Goal: Information Seeking & Learning: Learn about a topic

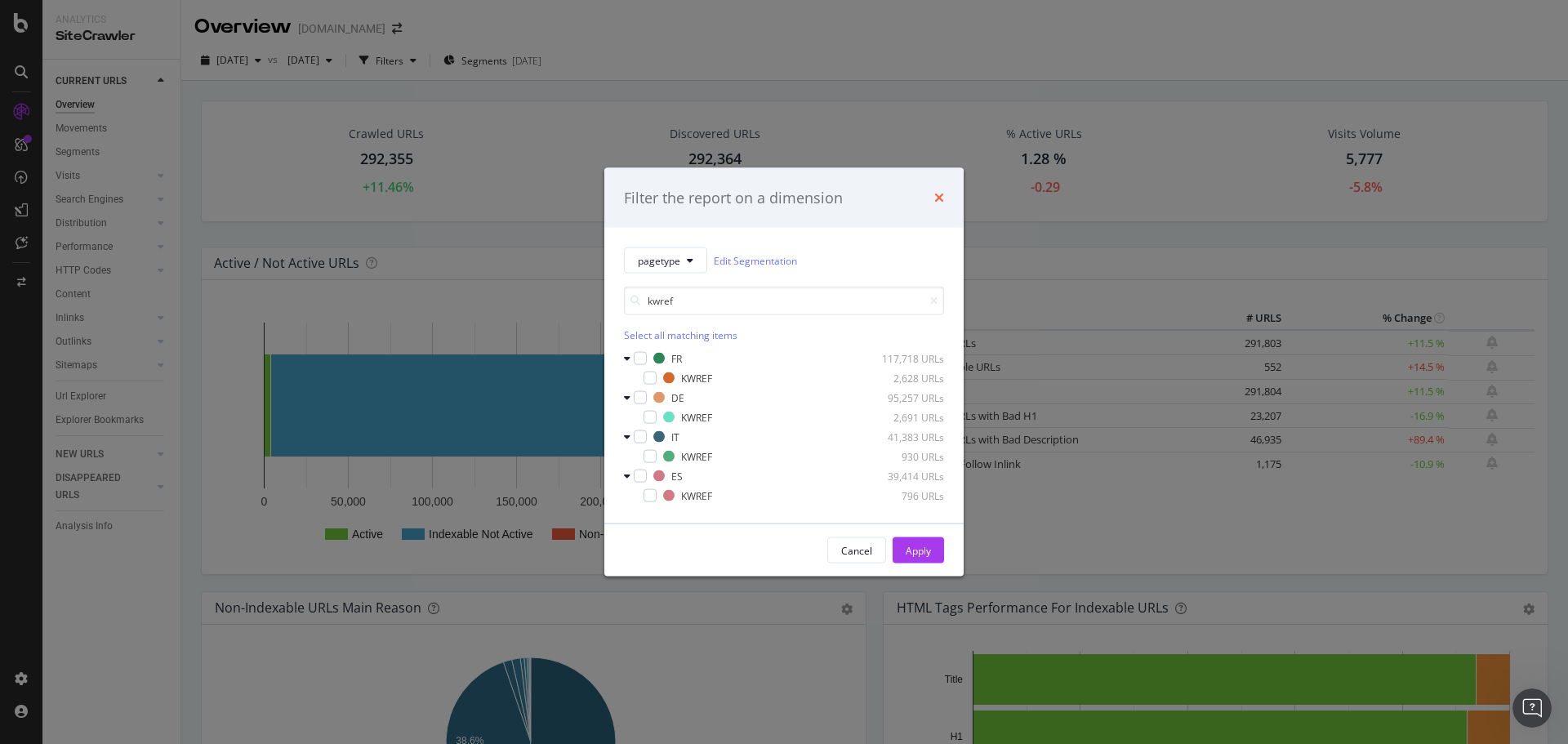
click at [940, 198] on icon "times" at bounding box center [940, 197] width 10 height 13
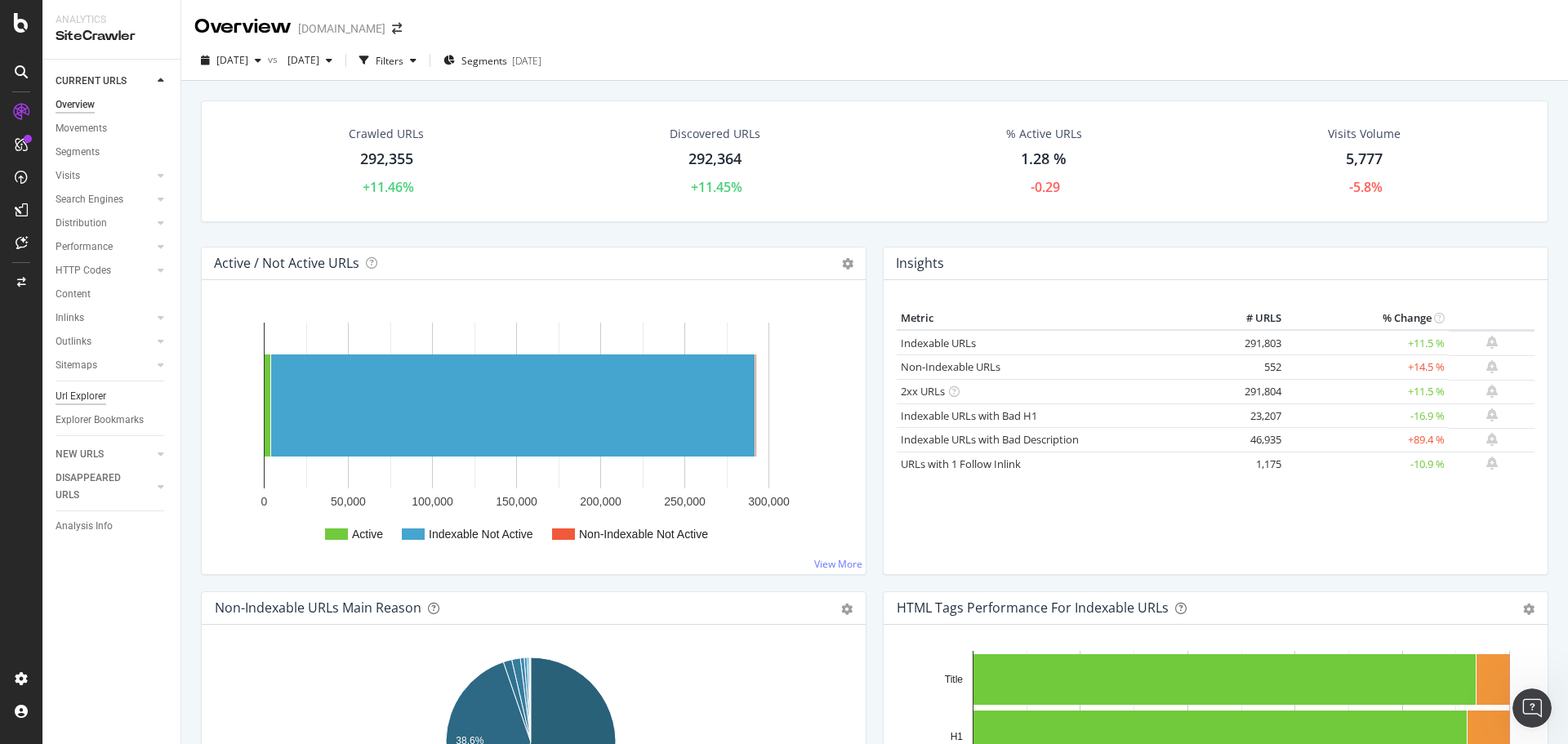
click at [73, 394] on div "Url Explorer" at bounding box center [81, 396] width 51 height 17
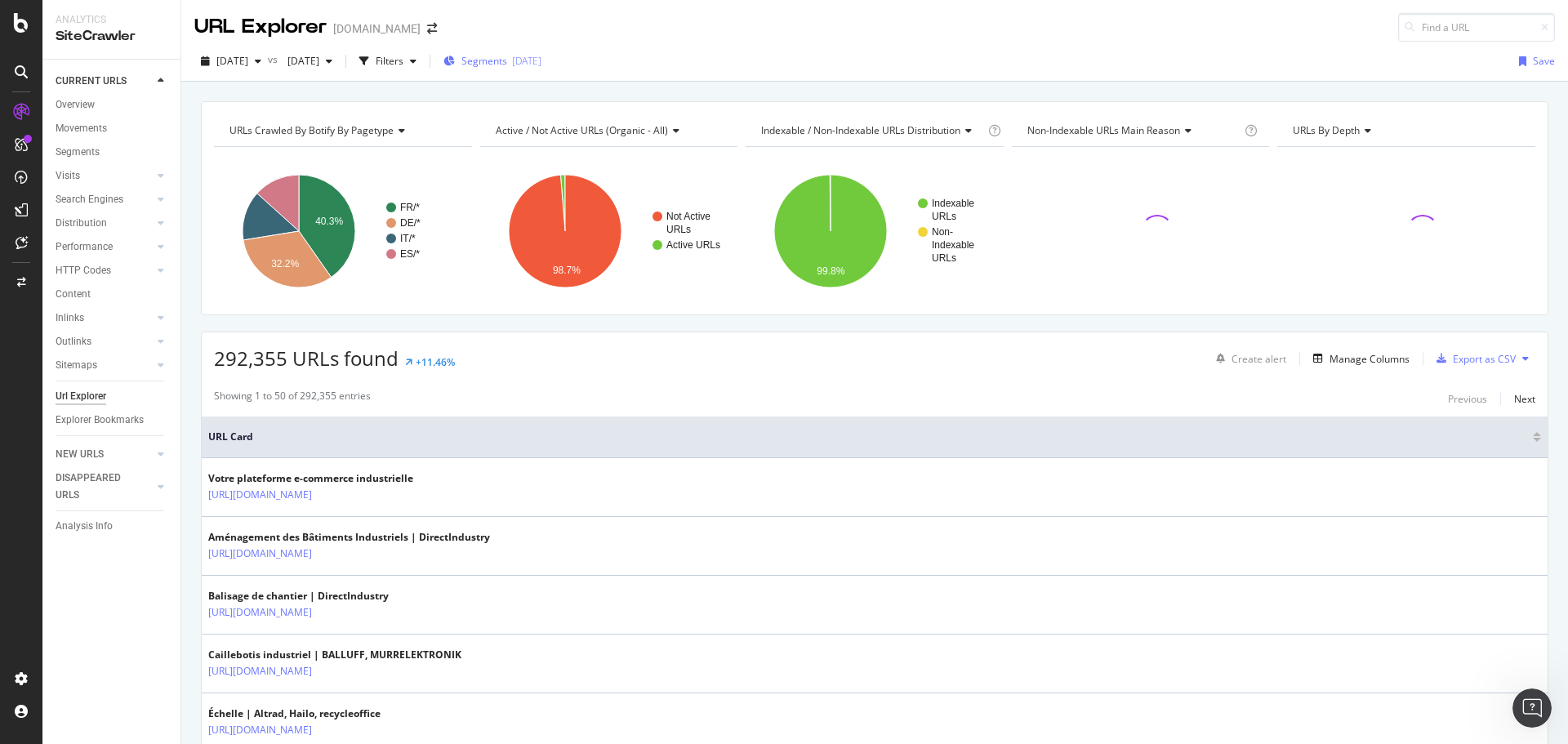
click at [542, 53] on div "Segments 2025-09-18" at bounding box center [493, 61] width 98 height 25
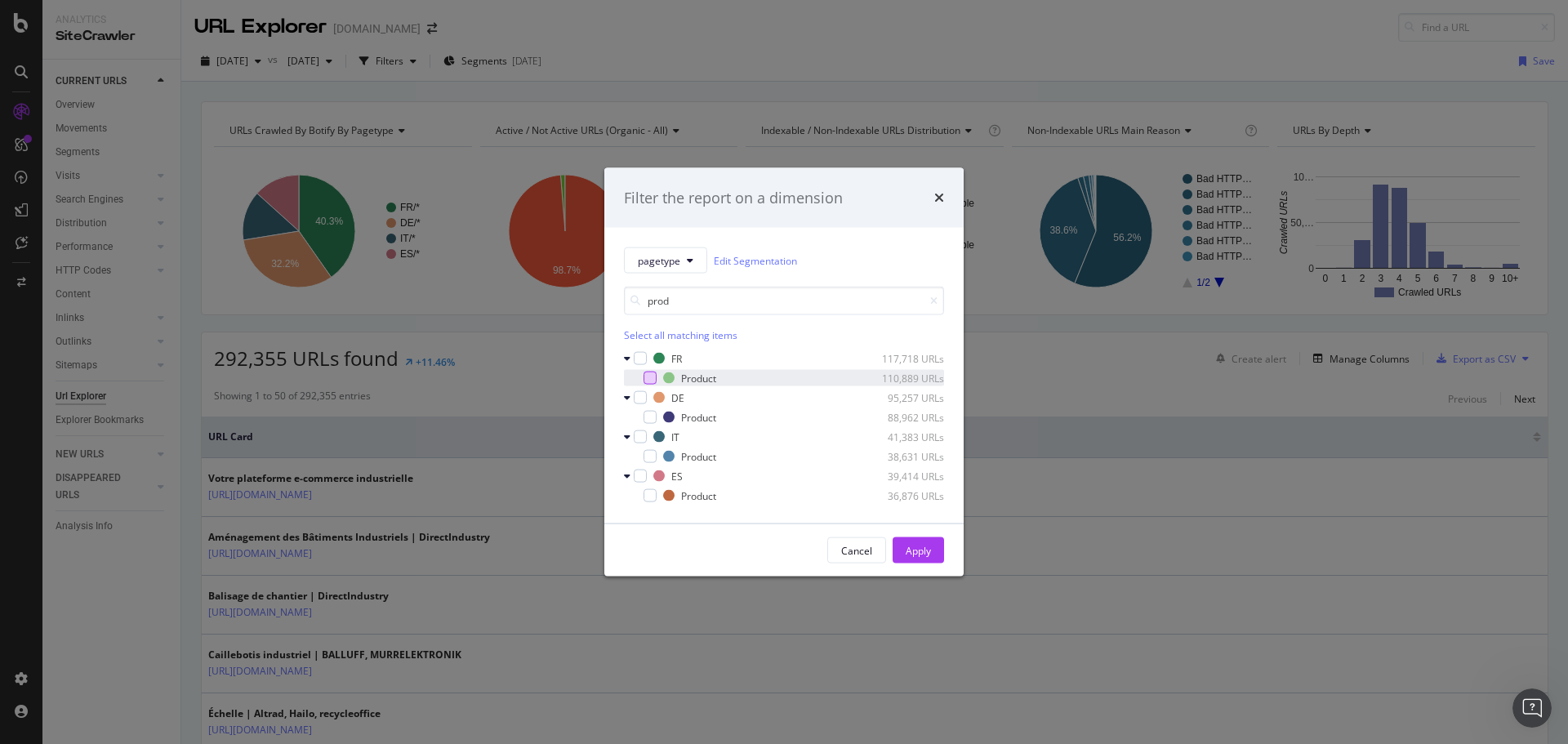
type input "prod"
click at [651, 377] on div "modal" at bounding box center [650, 378] width 13 height 13
click at [648, 425] on div "Product 88,962 URLs" at bounding box center [784, 417] width 320 height 16
click at [647, 458] on div "modal" at bounding box center [650, 456] width 13 height 13
click at [649, 490] on div "modal" at bounding box center [650, 495] width 13 height 13
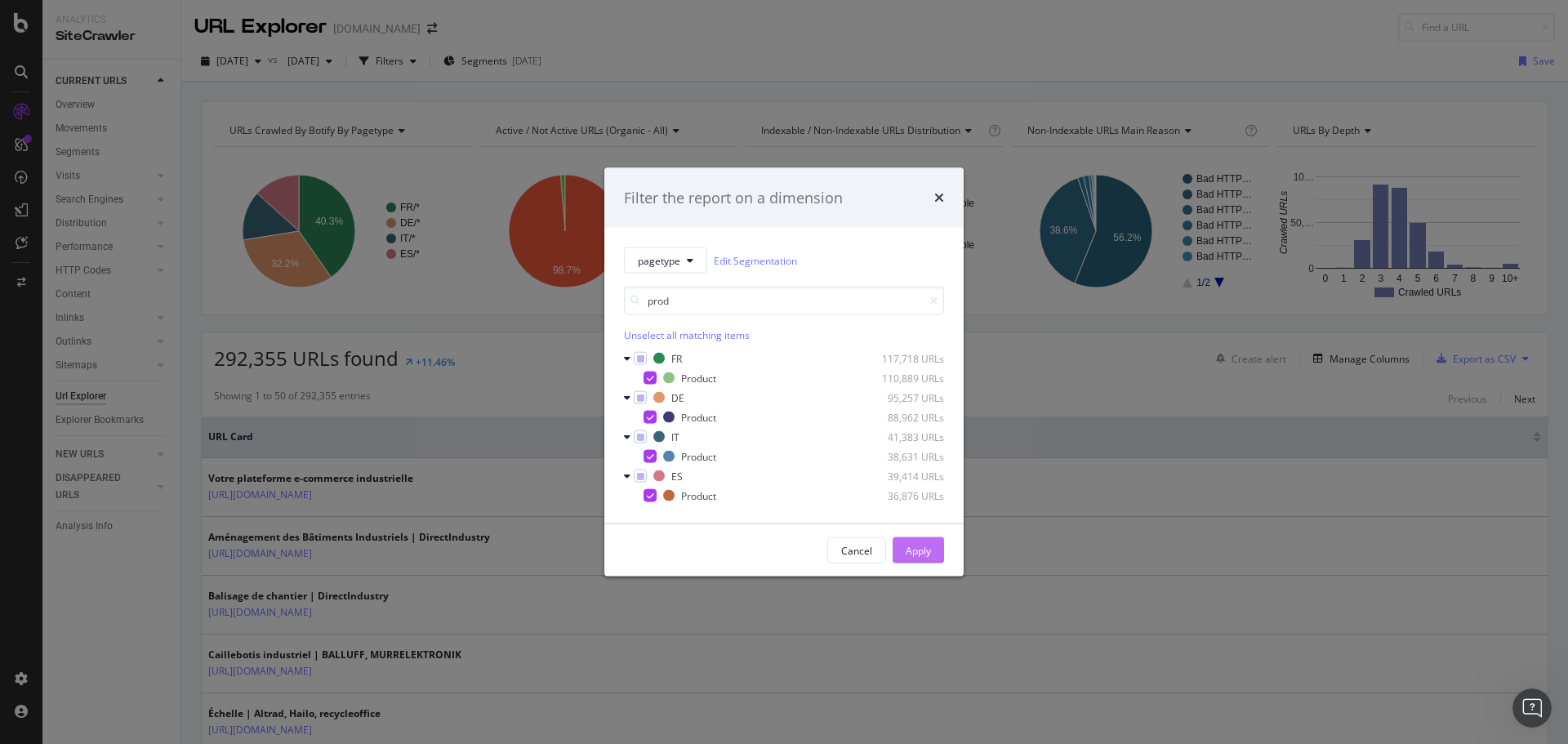
click at [931, 553] on button "Apply" at bounding box center [918, 551] width 51 height 26
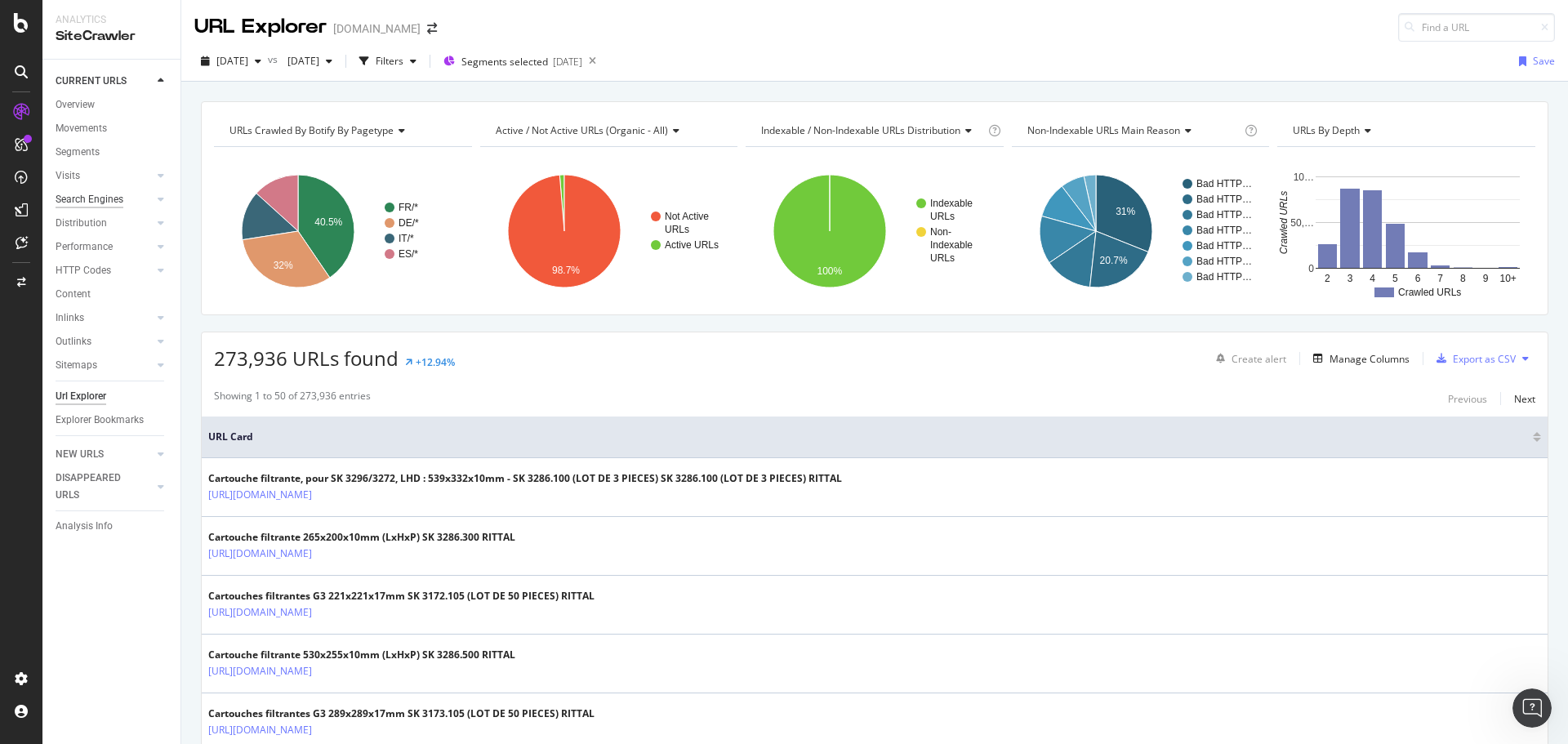
click at [100, 199] on div "Search Engines" at bounding box center [90, 199] width 68 height 17
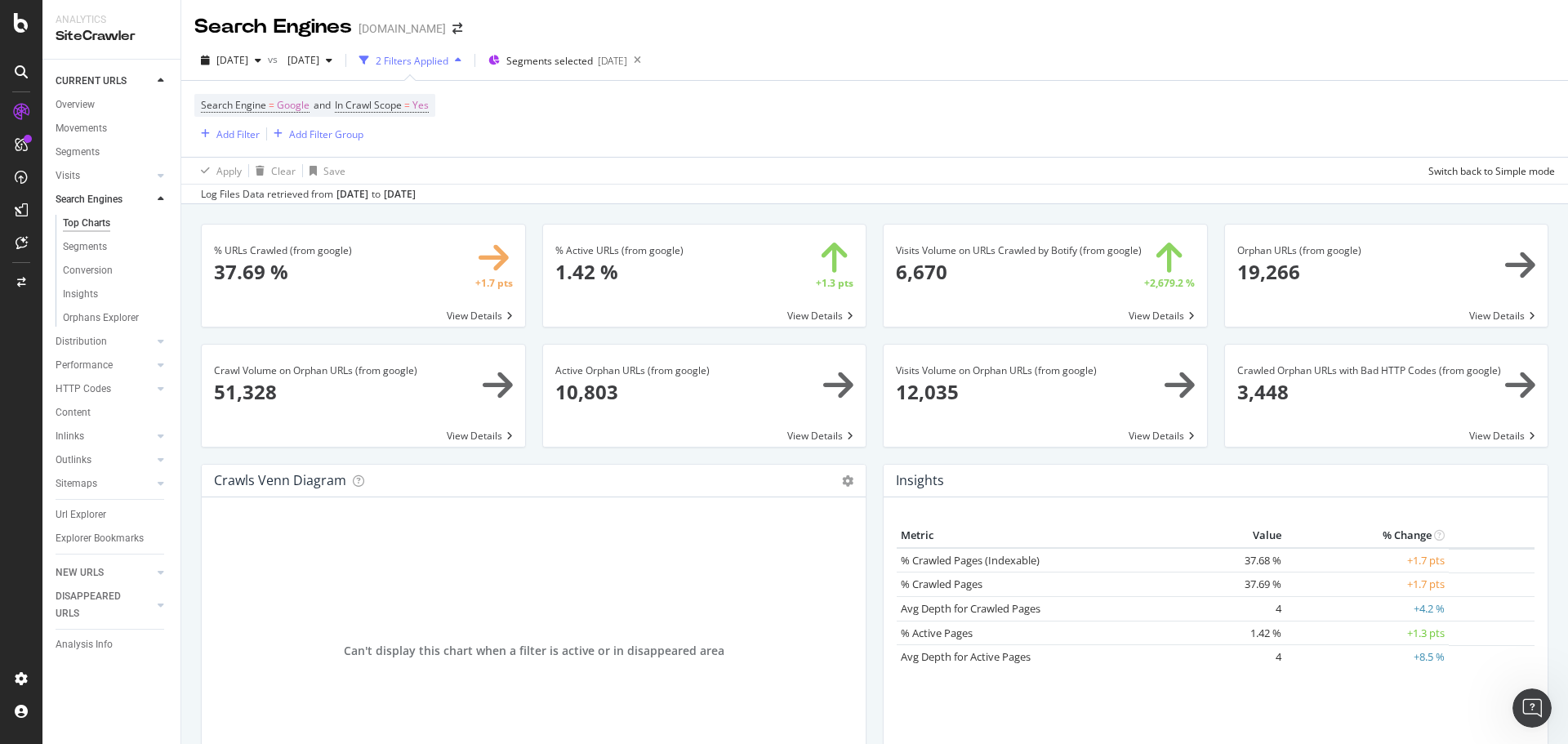
click at [1372, 274] on span at bounding box center [1386, 276] width 323 height 102
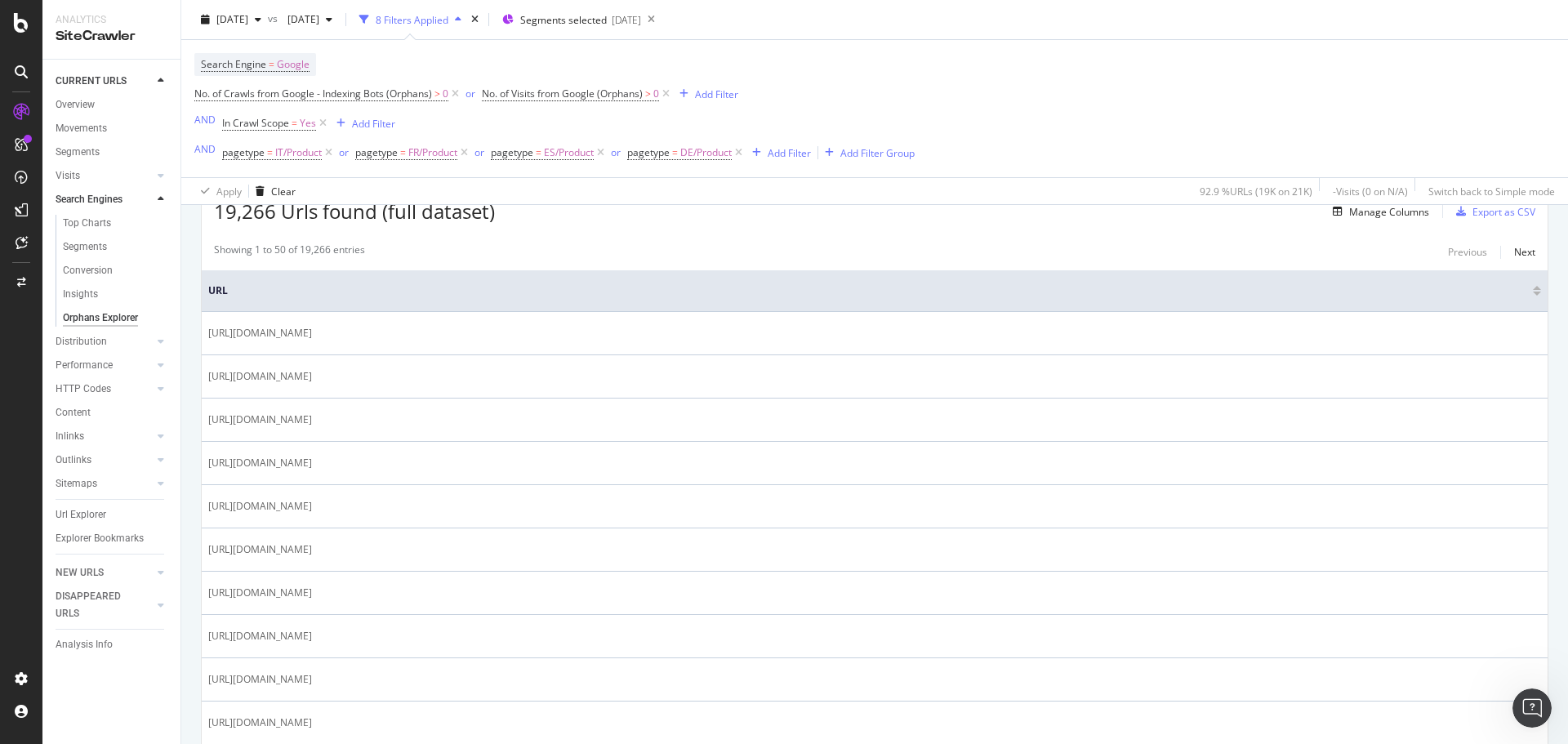
scroll to position [150, 0]
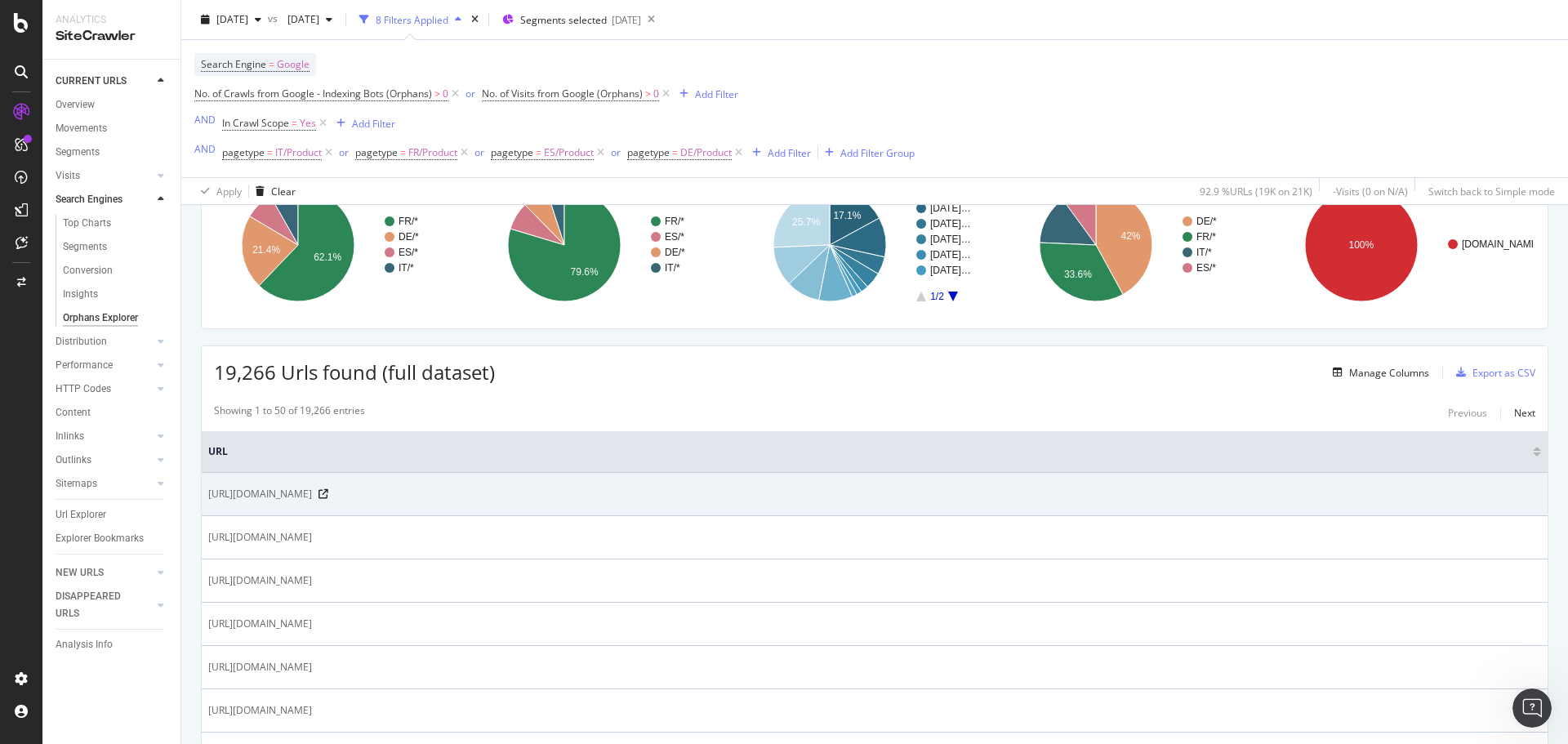
drag, startPoint x: 437, startPoint y: 493, endPoint x: 261, endPoint y: 500, distance: 175.8
click at [261, 500] on span "[URL][DOMAIN_NAME]" at bounding box center [260, 494] width 104 height 16
click at [312, 495] on span "[URL][DOMAIN_NAME]" at bounding box center [260, 494] width 104 height 16
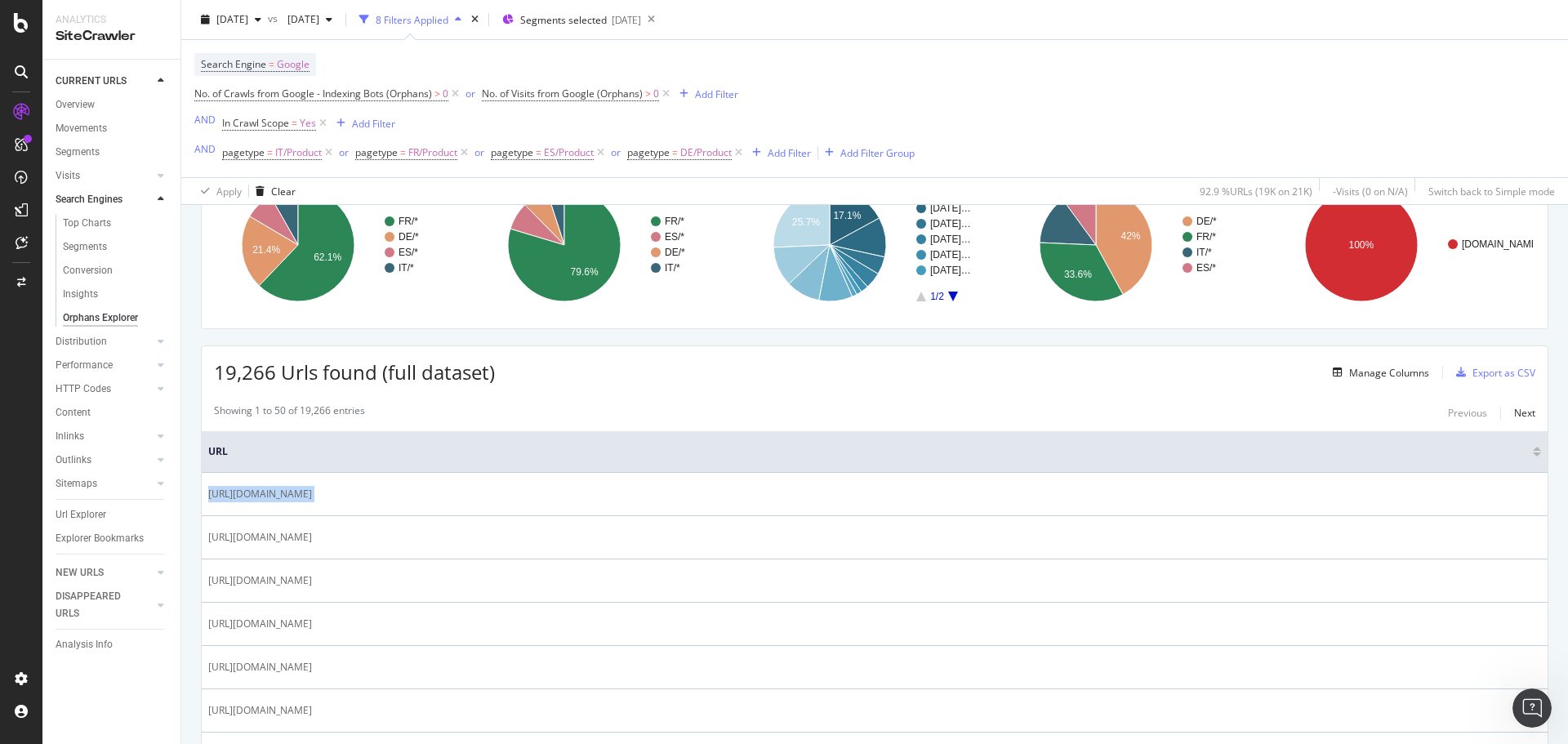
scroll to position [149, 0]
click at [339, 24] on div "button" at bounding box center [329, 20] width 20 height 10
click at [506, 456] on span "URL" at bounding box center [868, 453] width 1321 height 15
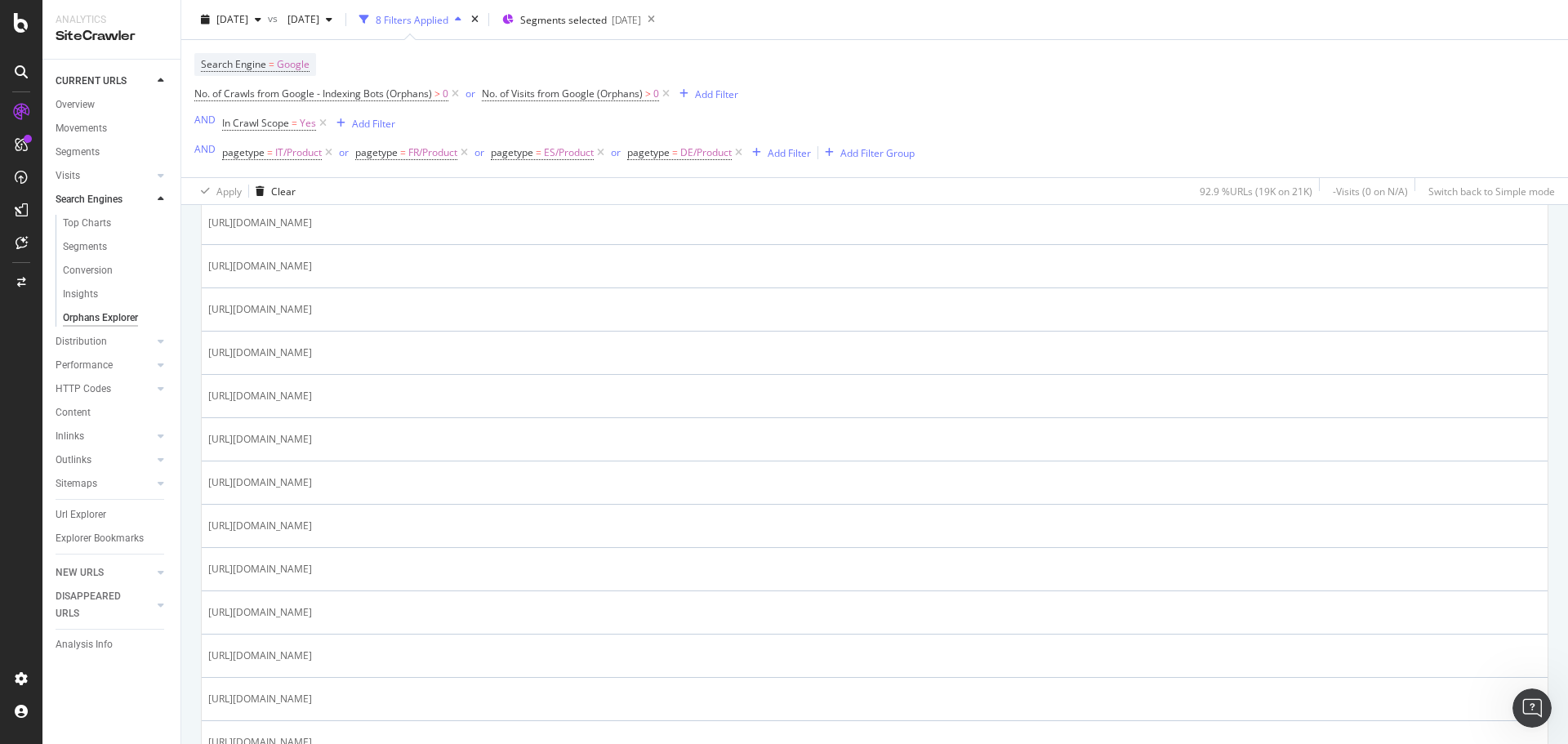
scroll to position [2138, 0]
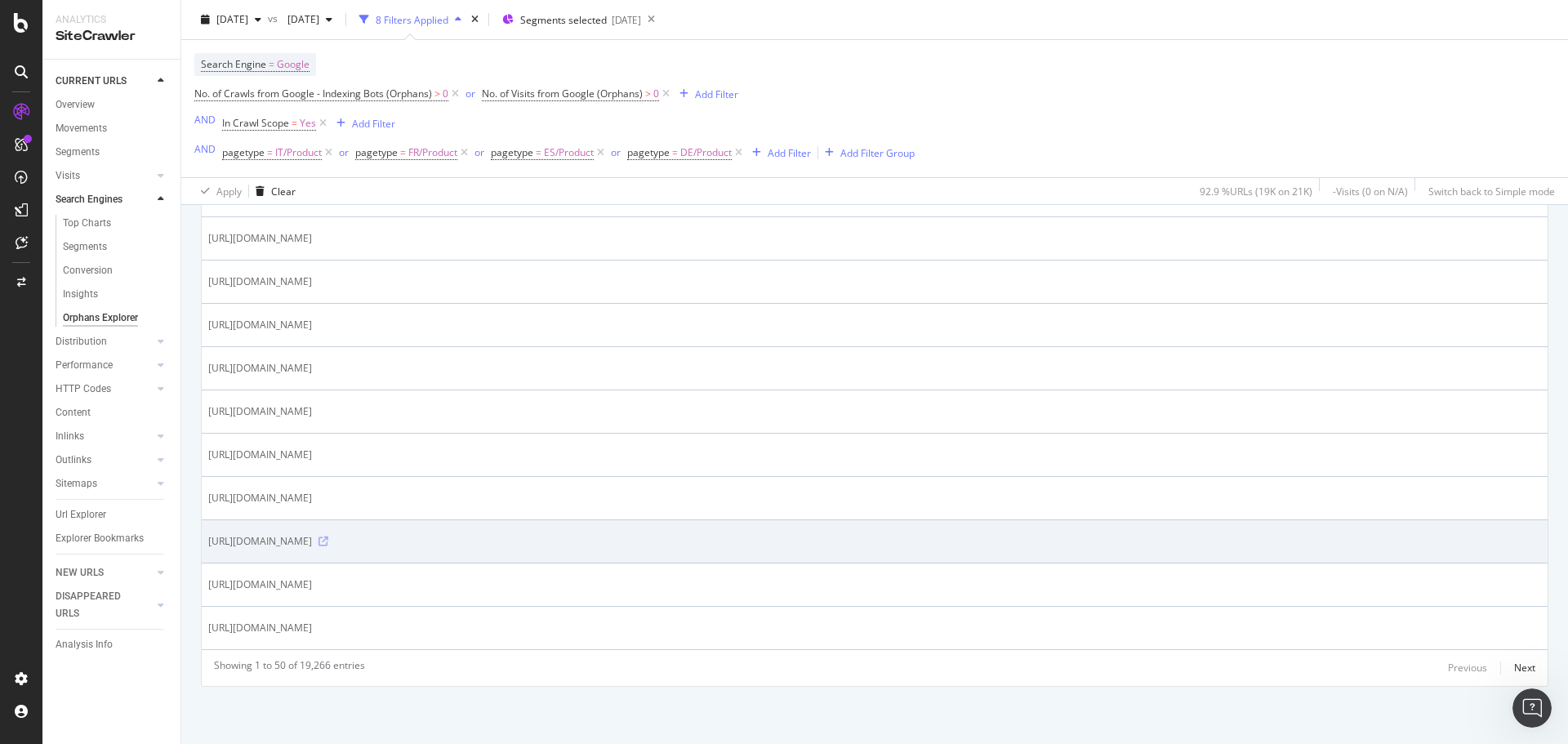
click at [328, 541] on icon at bounding box center [324, 542] width 10 height 10
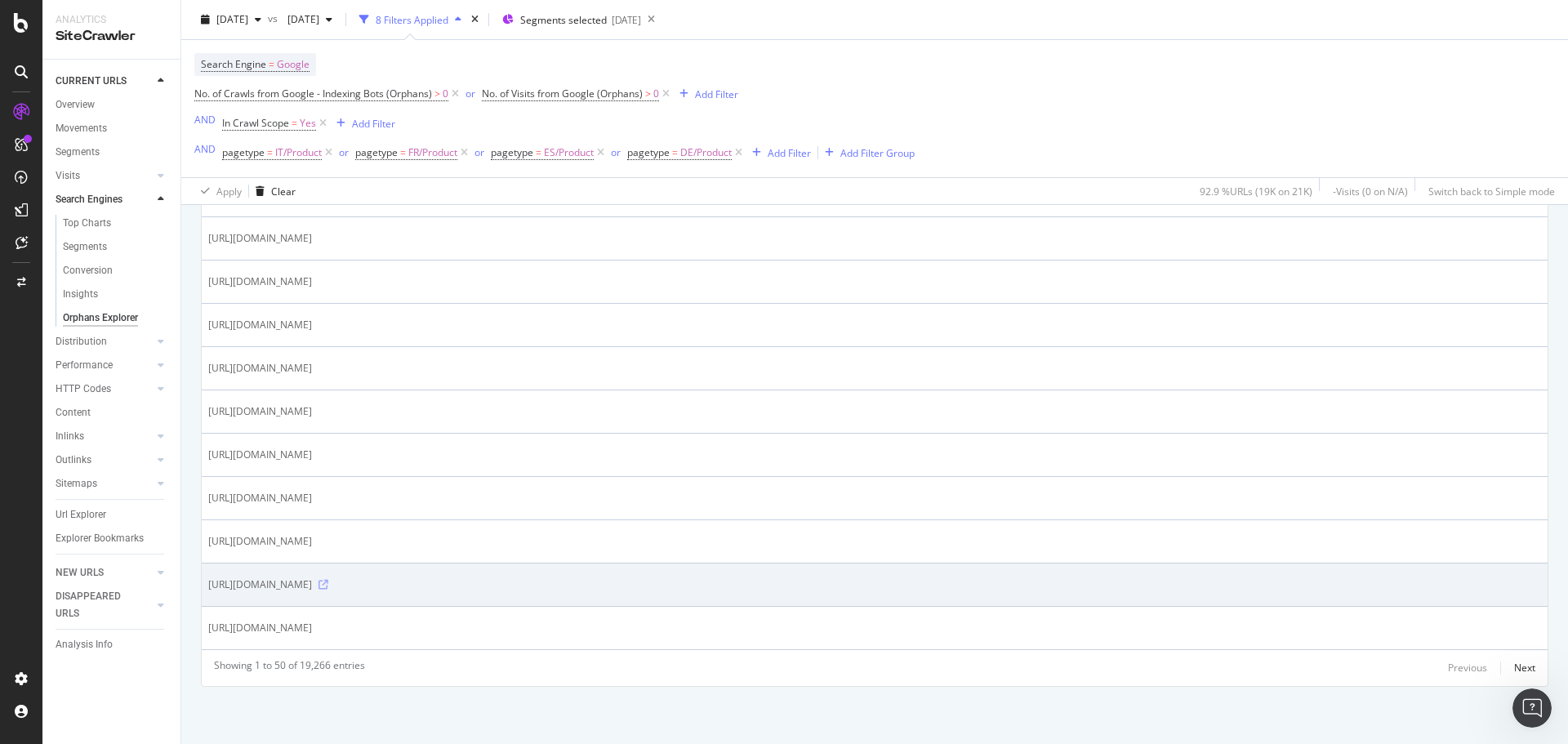
click at [328, 581] on icon at bounding box center [324, 585] width 10 height 10
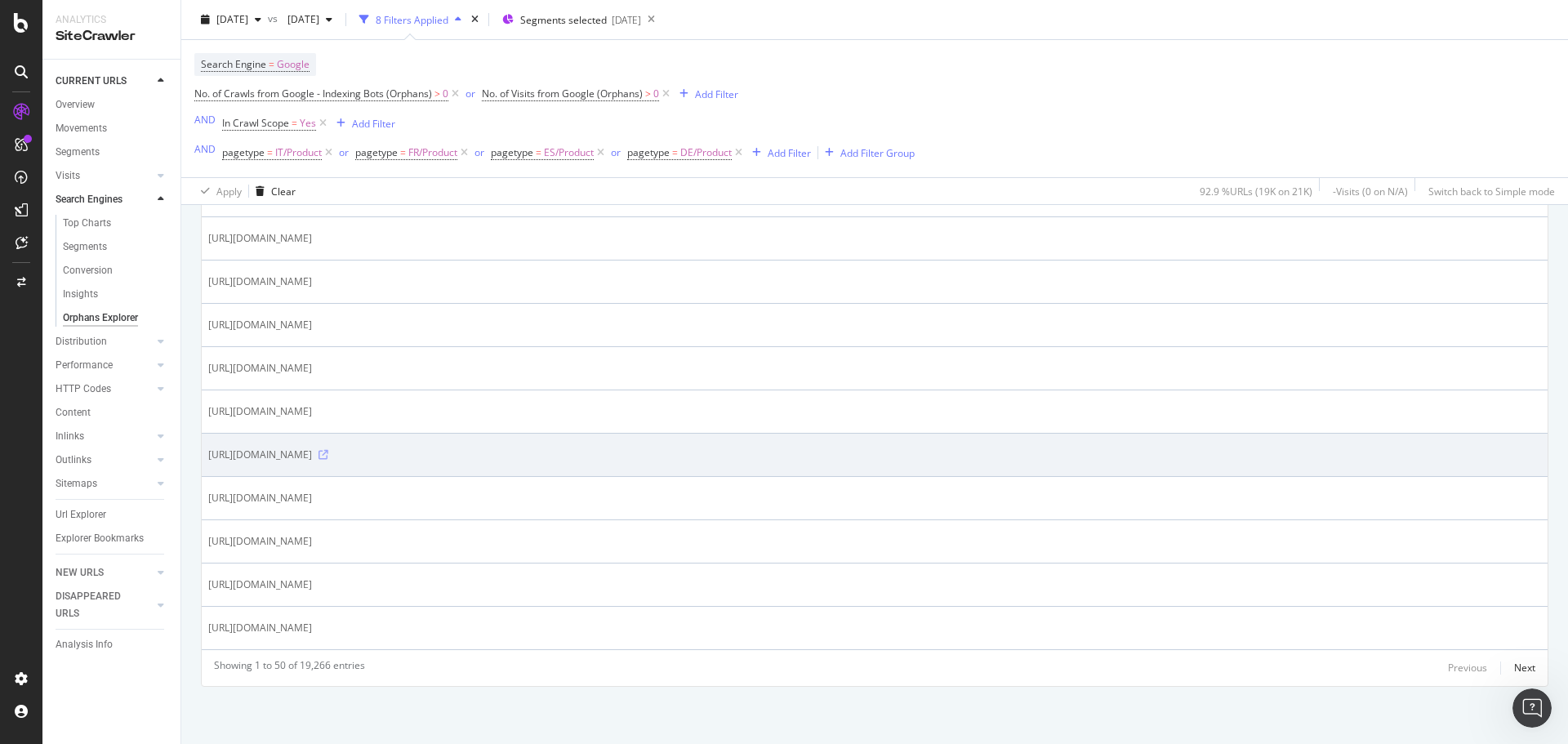
click at [328, 457] on icon at bounding box center [324, 455] width 10 height 10
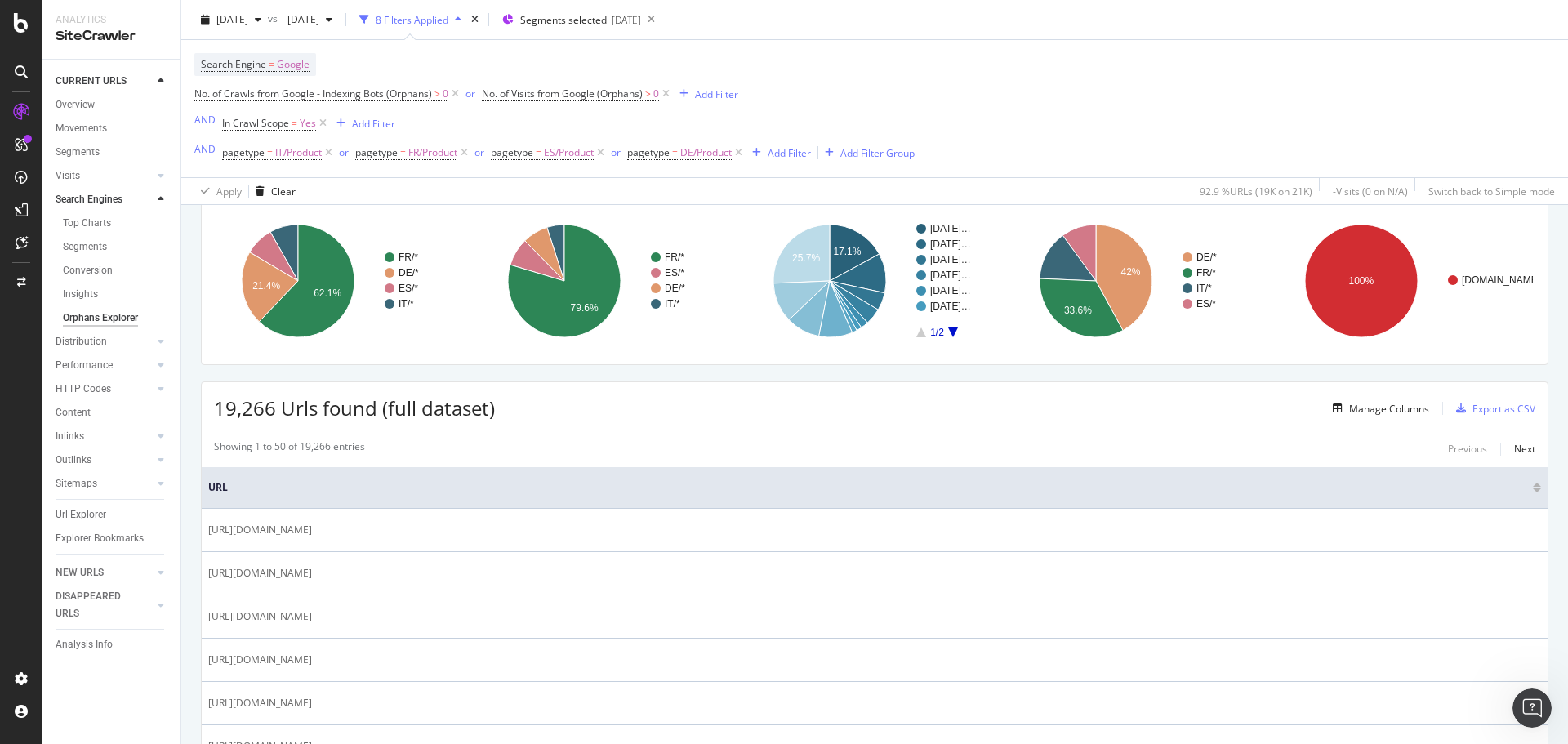
scroll to position [0, 0]
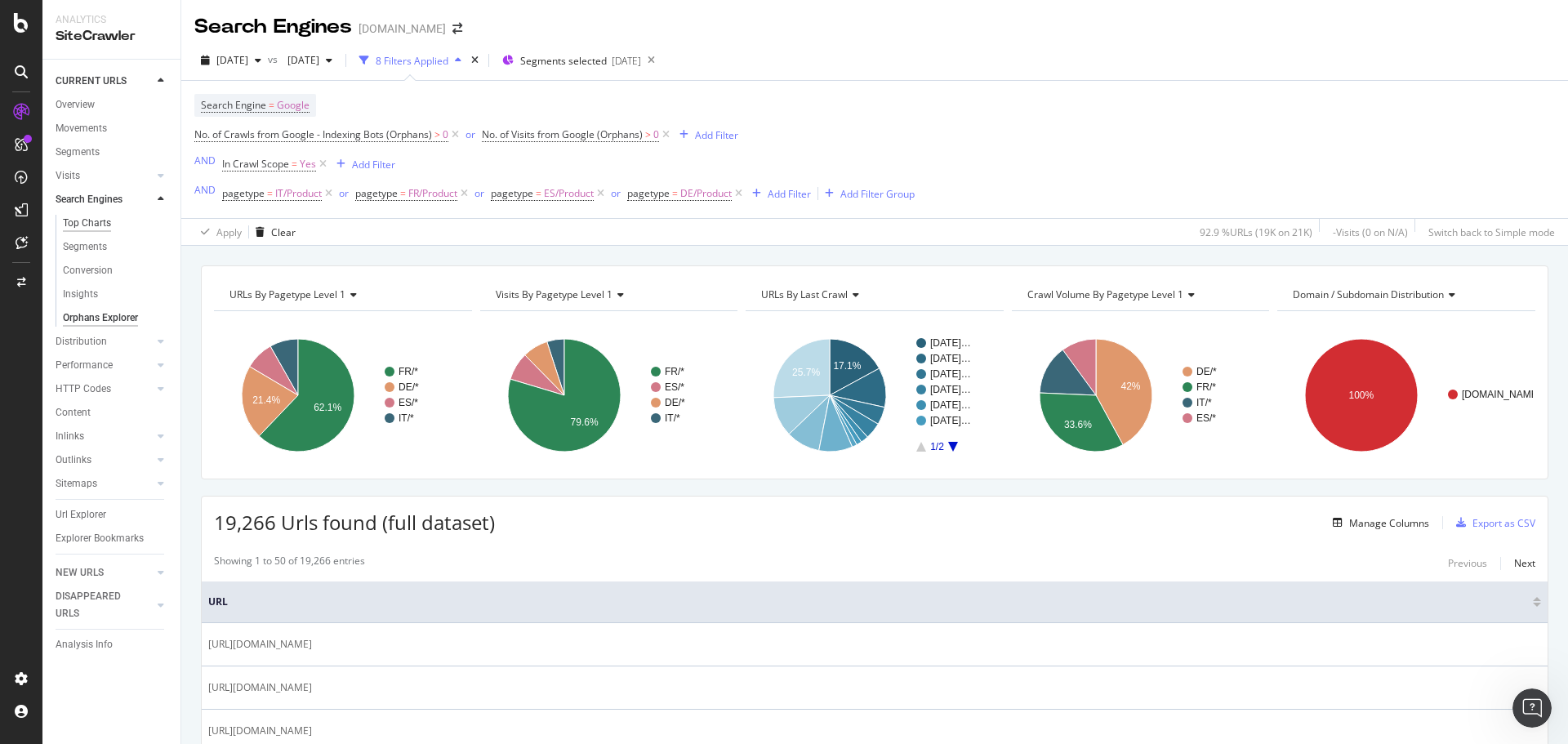
click at [99, 223] on div "Top Charts" at bounding box center [87, 223] width 48 height 17
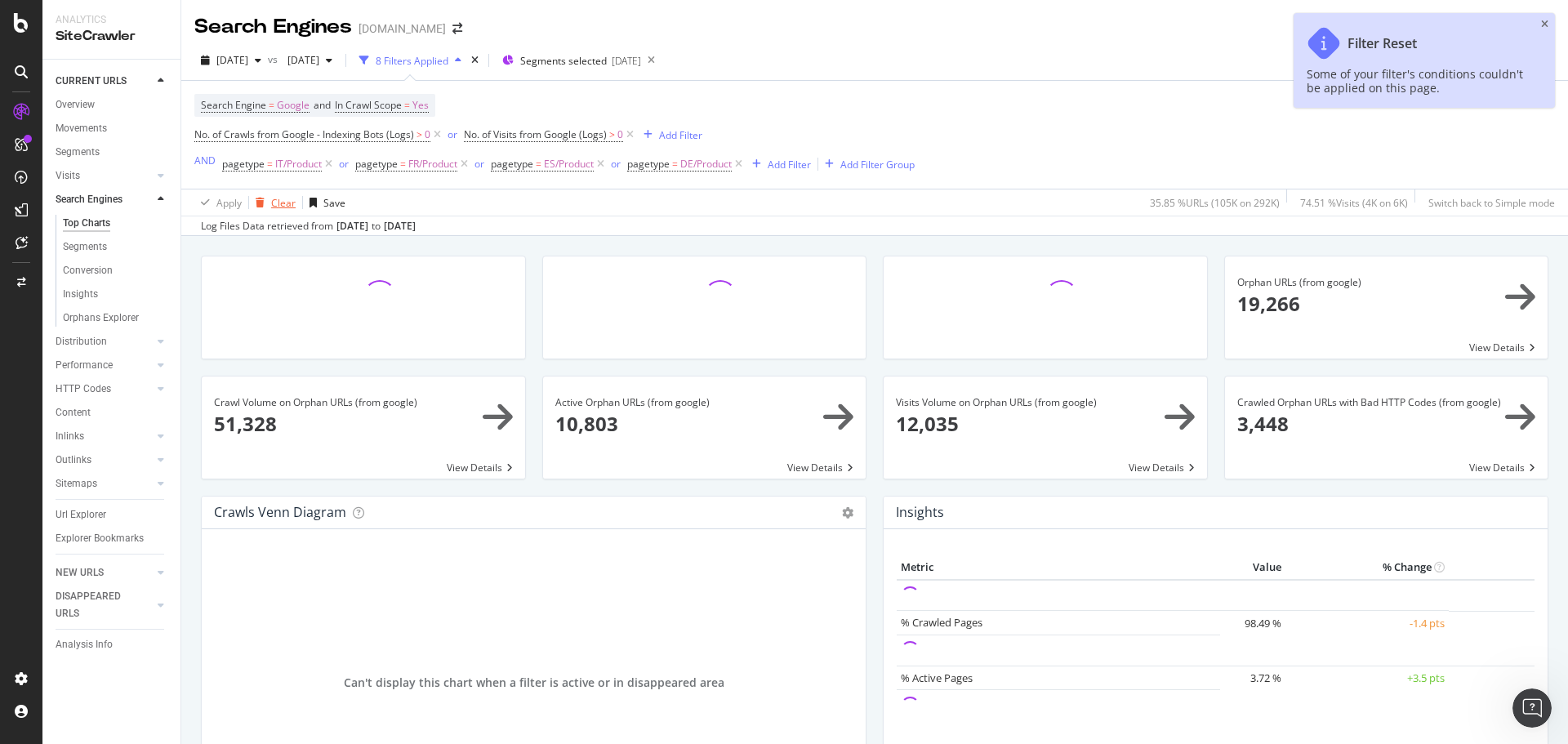
click at [272, 203] on div "Clear" at bounding box center [283, 203] width 25 height 14
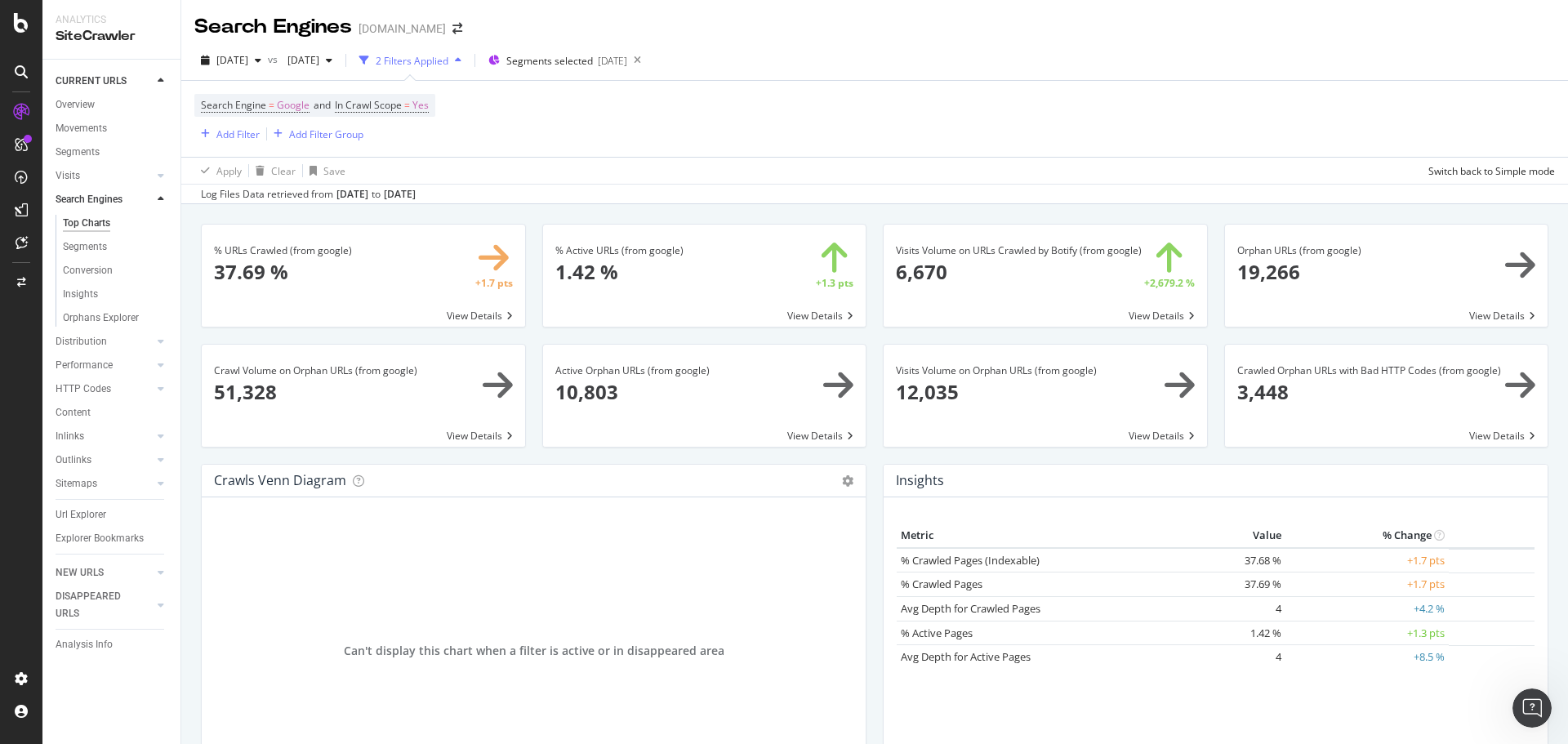
click at [833, 385] on span at bounding box center [704, 396] width 323 height 102
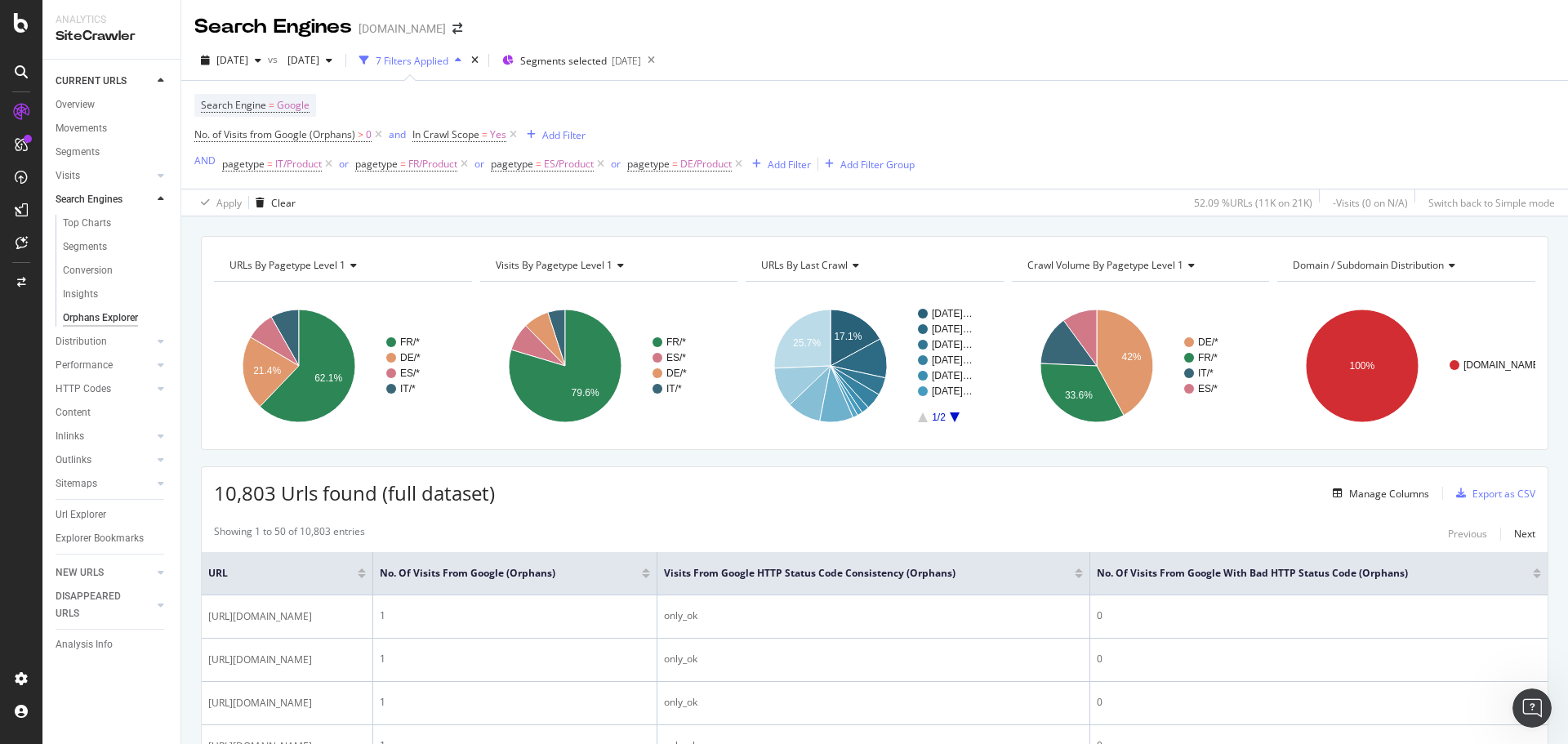
scroll to position [340, 0]
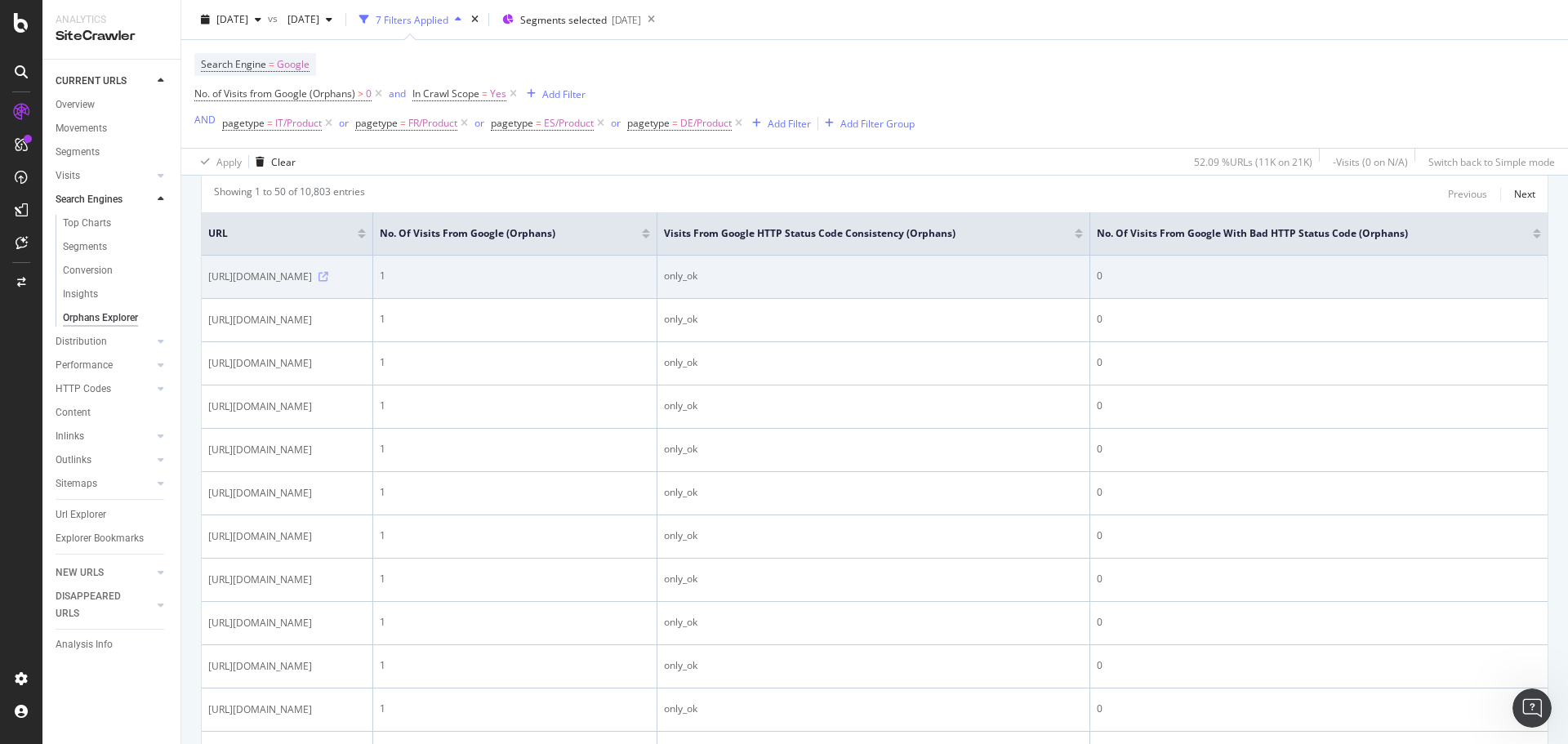
click at [328, 274] on icon at bounding box center [324, 277] width 10 height 10
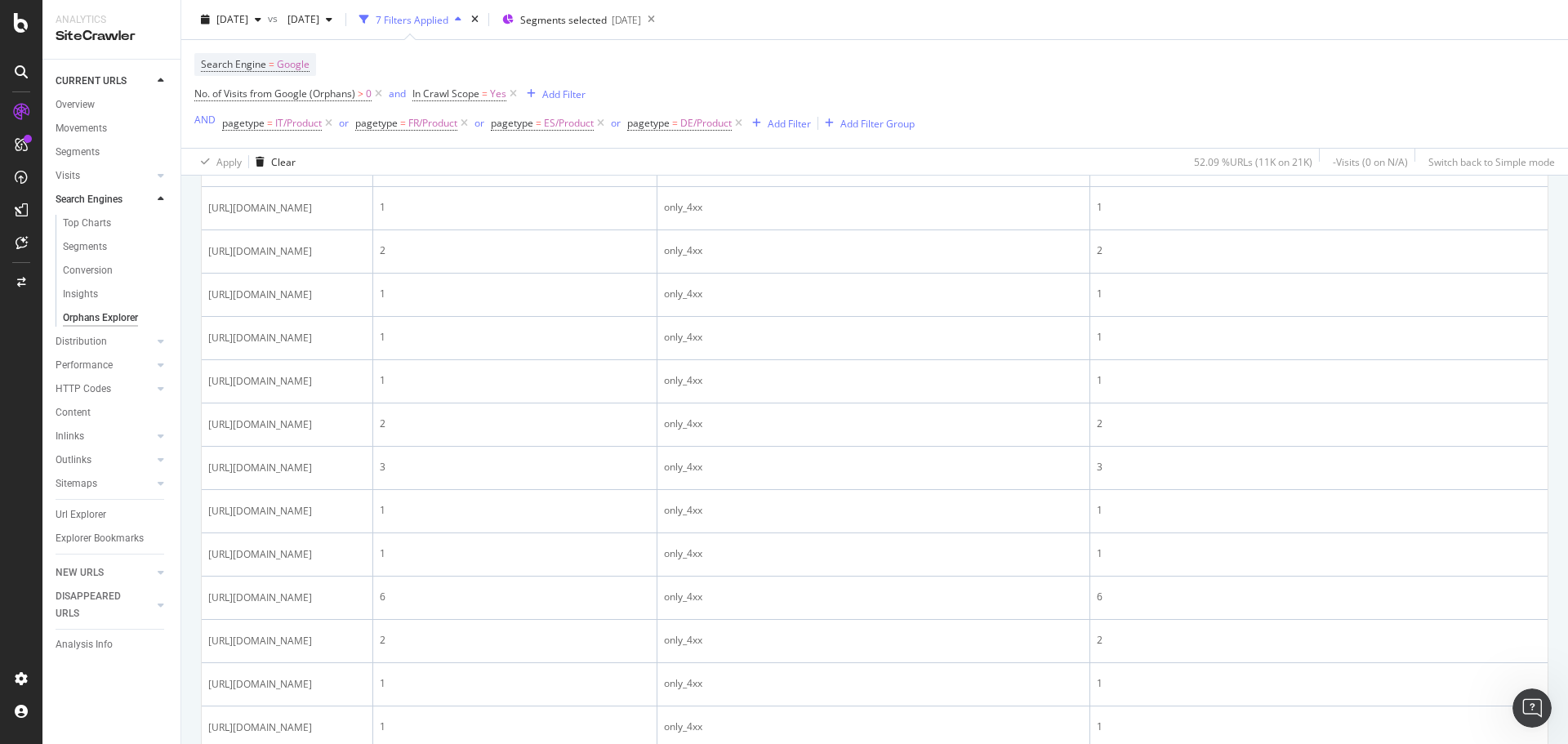
scroll to position [1542, 0]
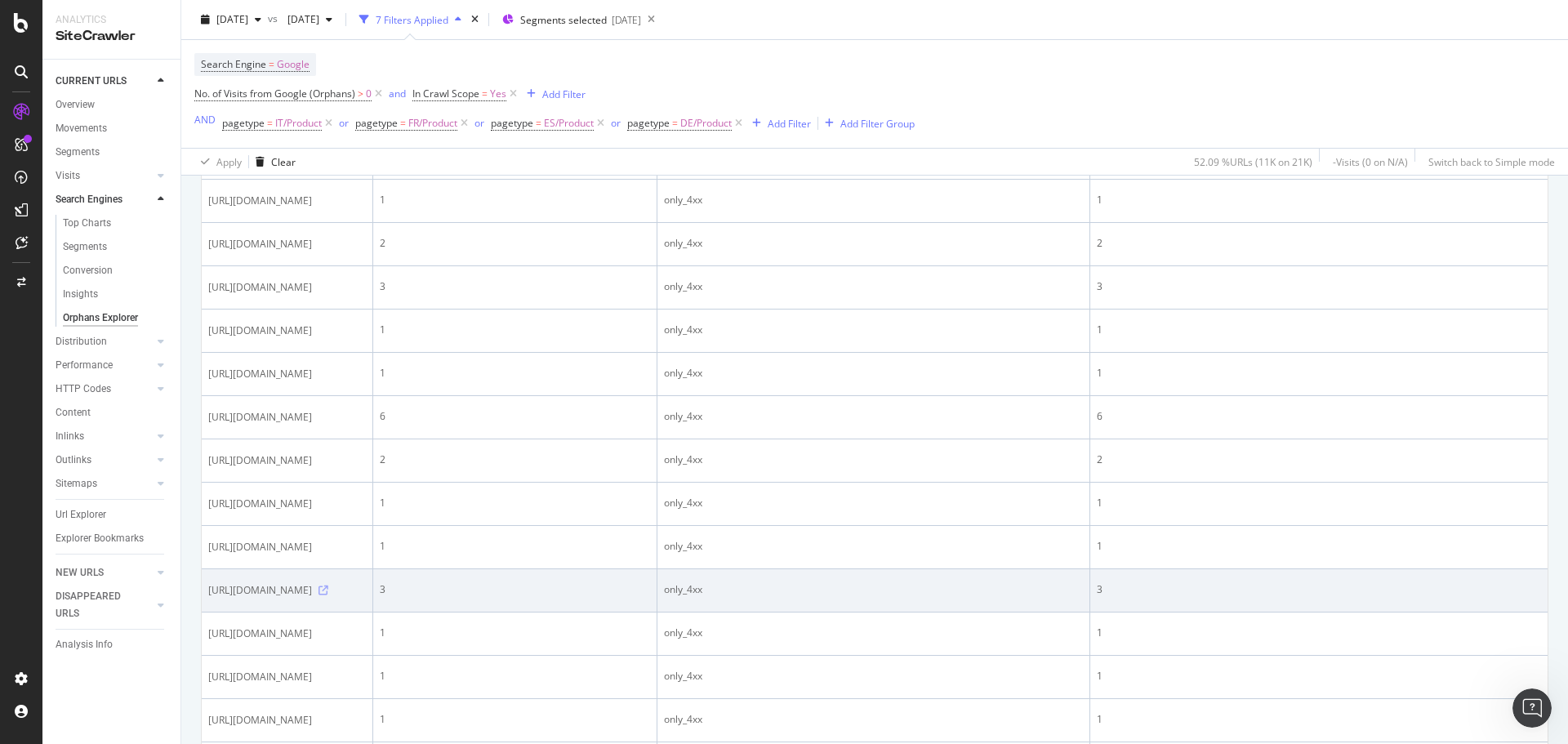
click at [328, 586] on icon at bounding box center [324, 591] width 10 height 10
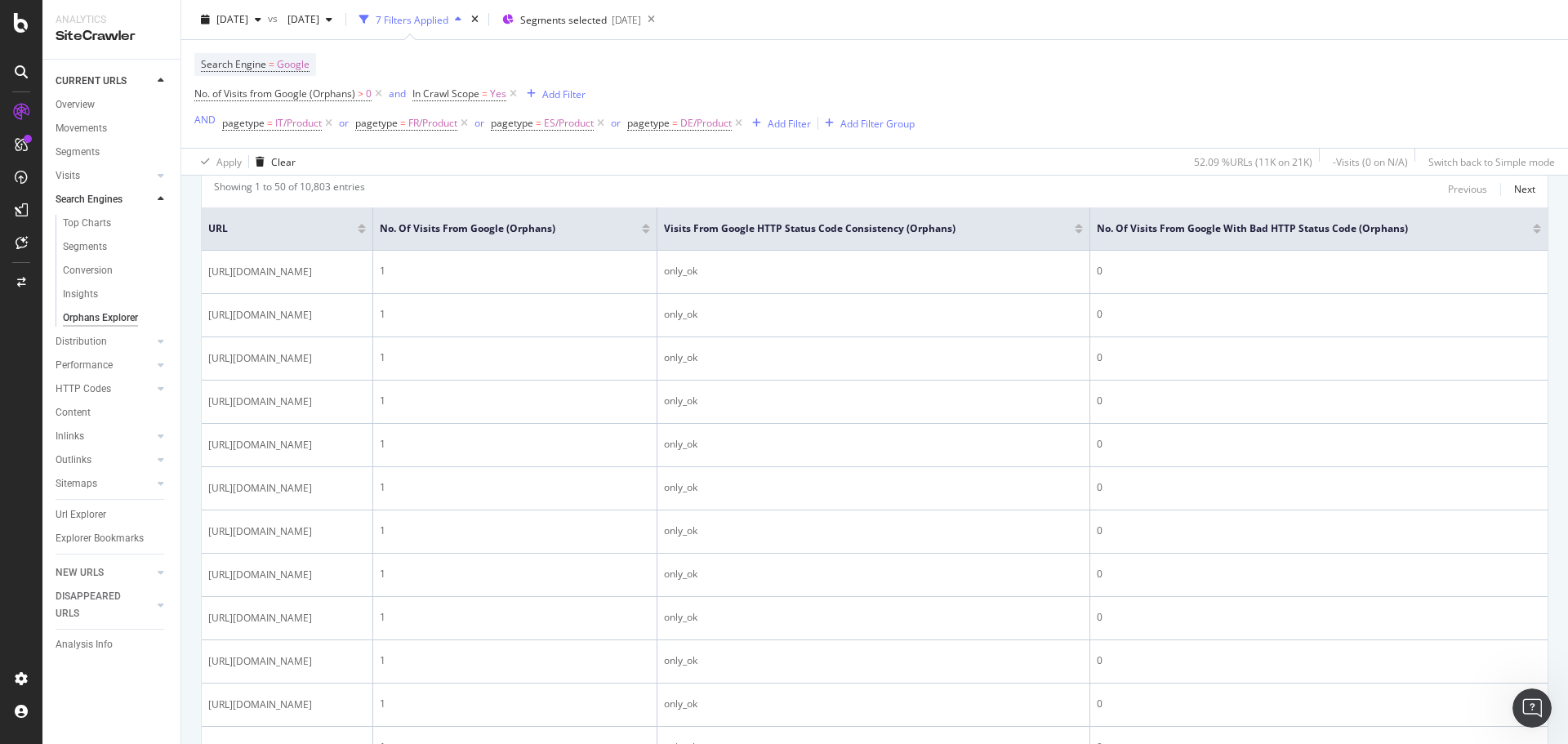
scroll to position [249, 0]
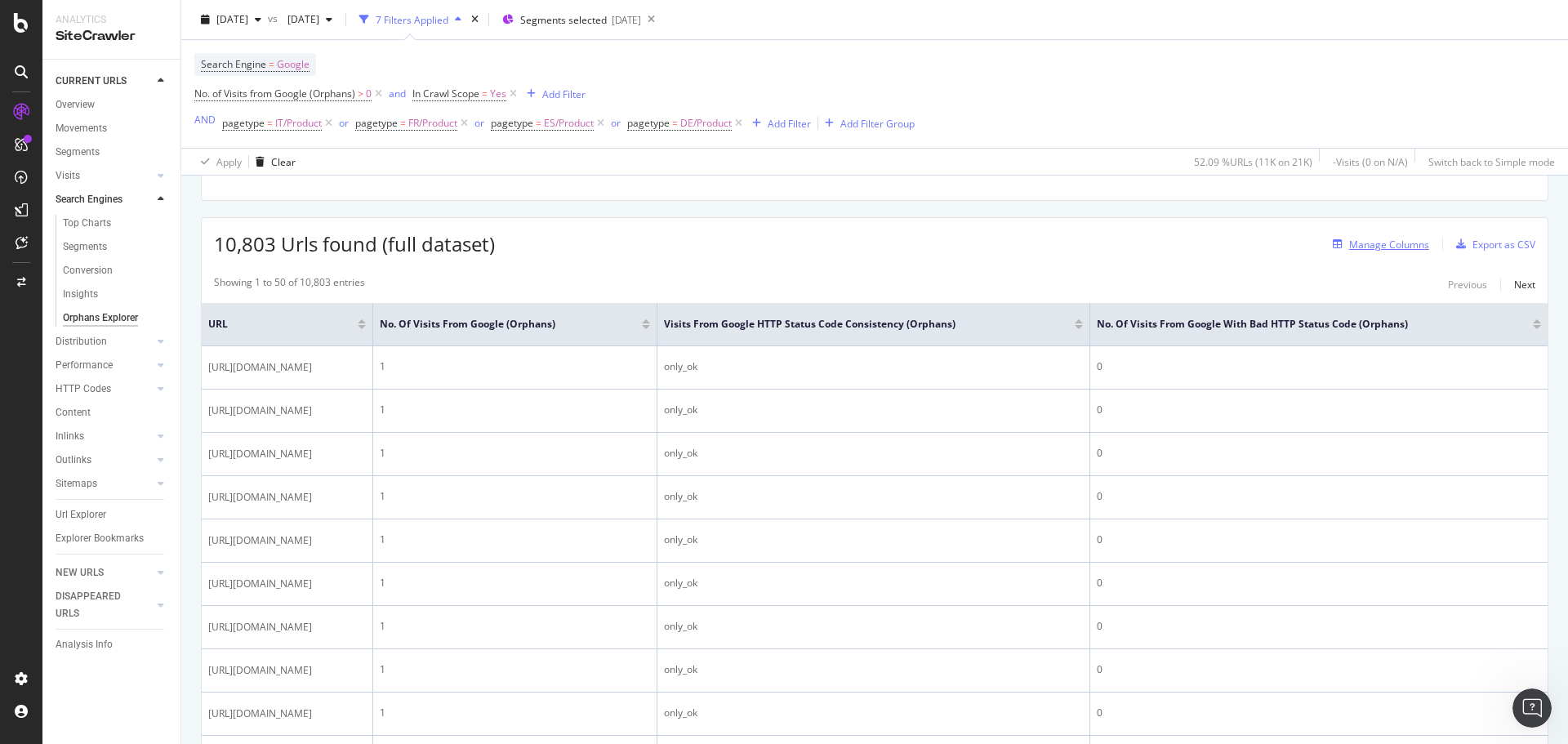
click at [1378, 239] on div "Manage Columns" at bounding box center [1390, 245] width 80 height 14
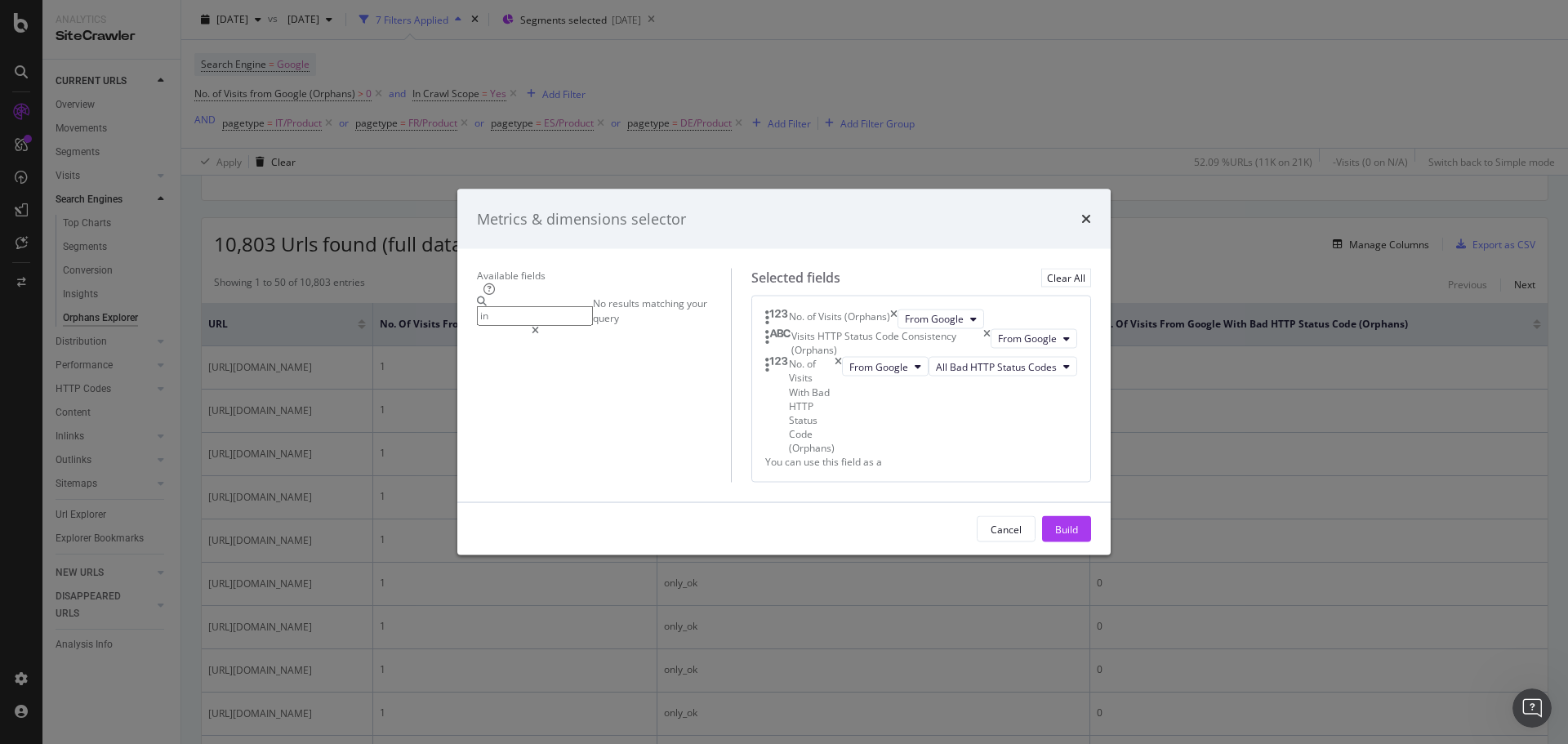
type input "i"
click at [1091, 212] on icon "times" at bounding box center [1087, 218] width 10 height 13
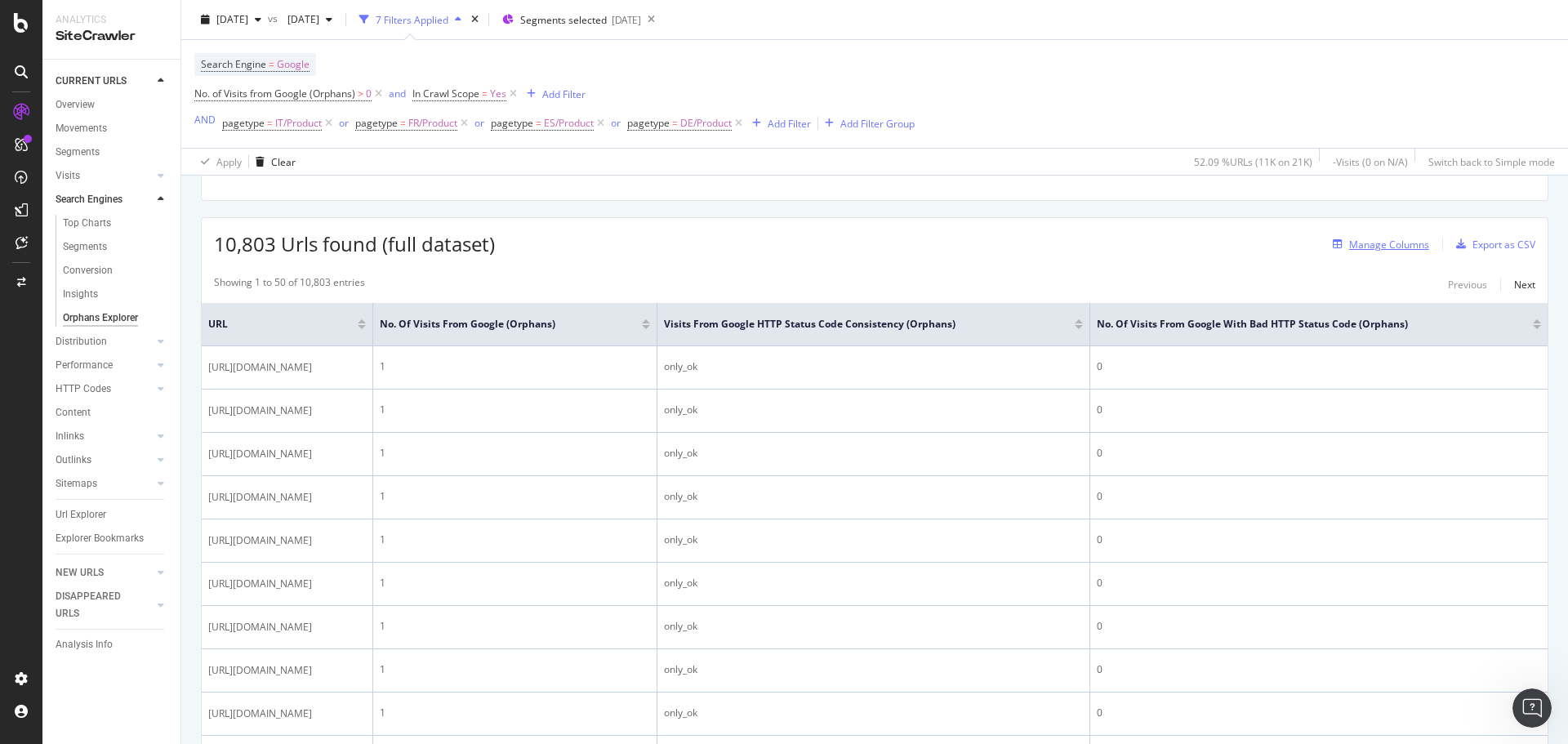
click at [1377, 239] on div "Manage Columns" at bounding box center [1390, 245] width 80 height 14
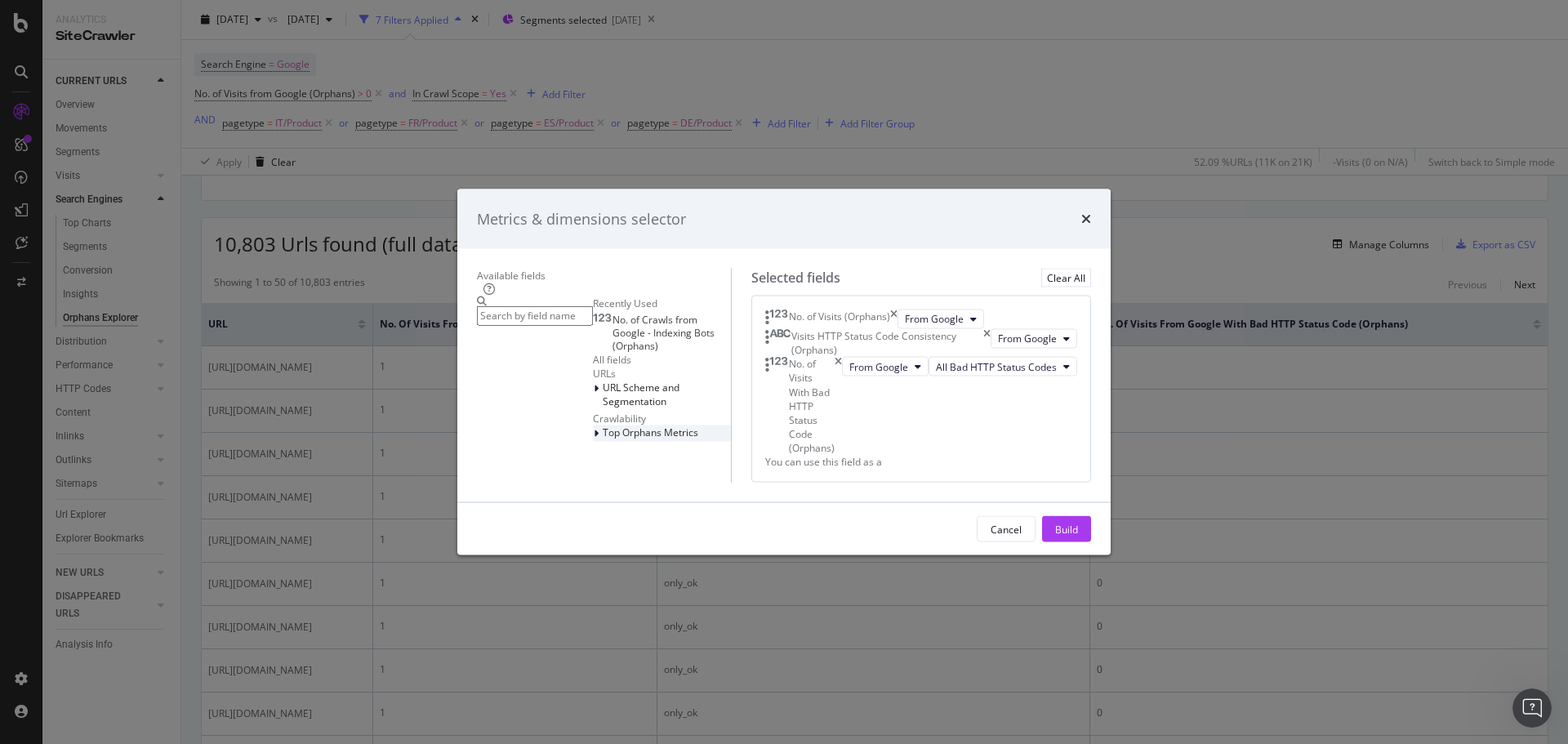
click at [603, 426] on span "Top Orphans Metrics" at bounding box center [651, 433] width 96 height 14
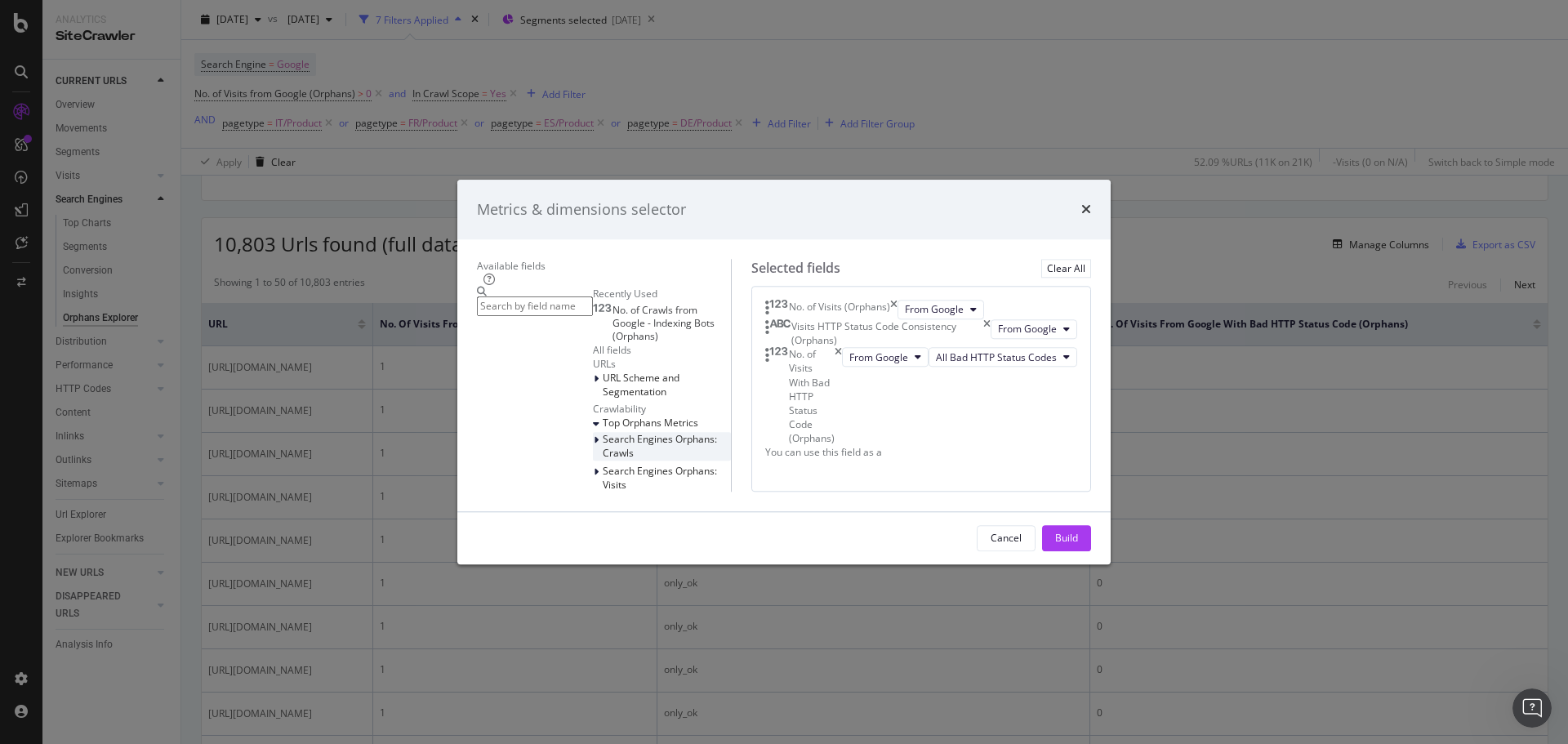
click at [593, 433] on div "modal" at bounding box center [598, 441] width 10 height 16
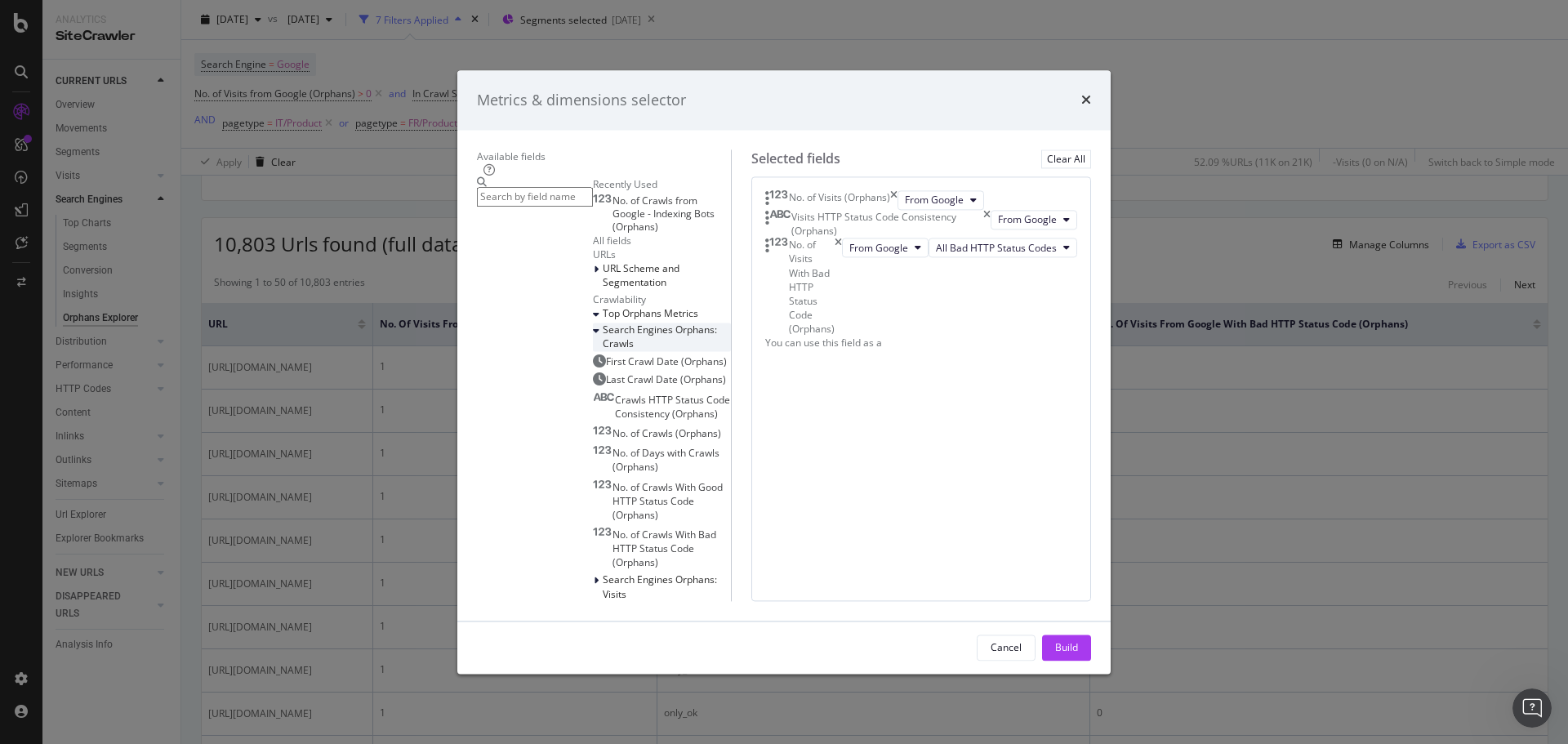
click at [593, 340] on div "modal" at bounding box center [598, 331] width 10 height 16
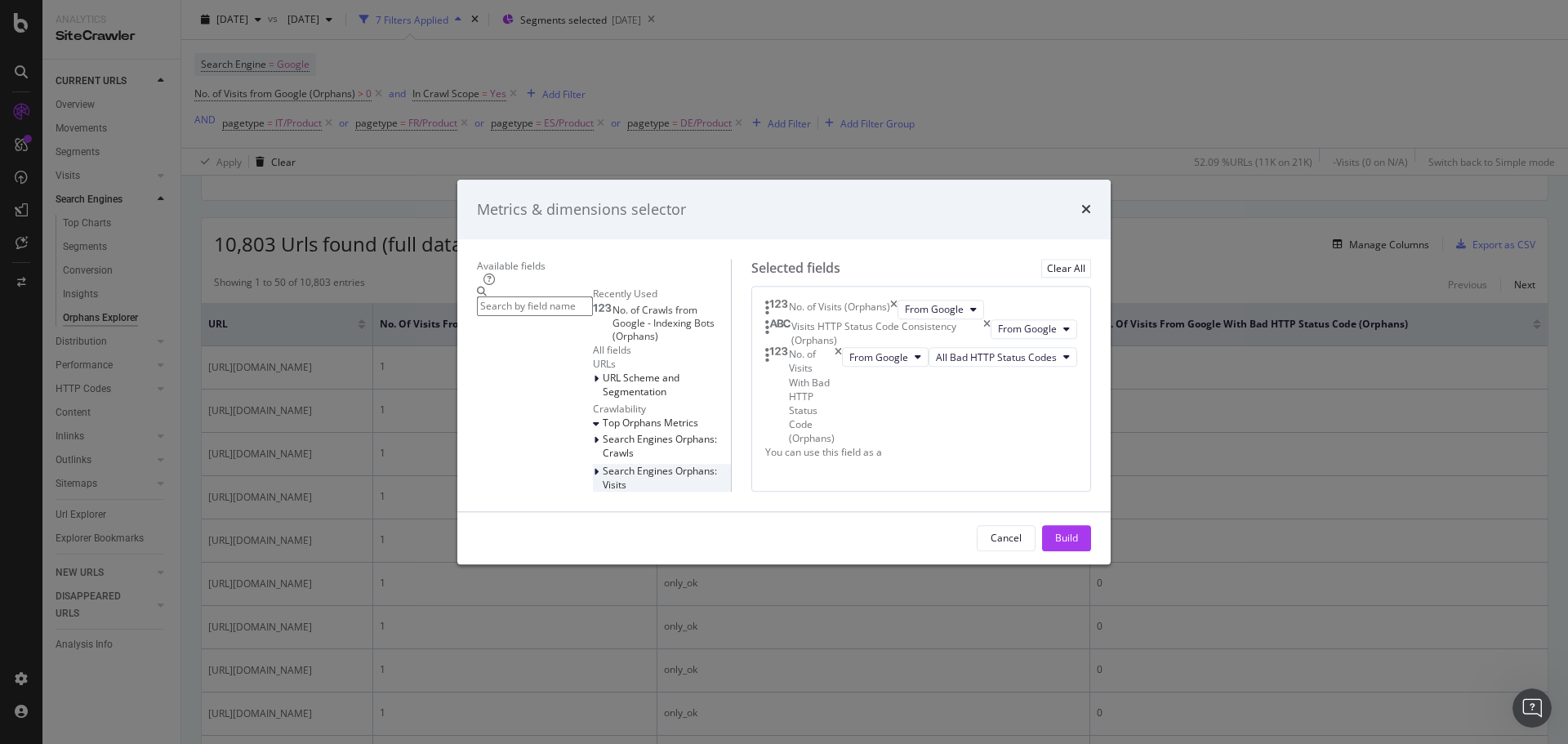
click at [594, 467] on icon "modal" at bounding box center [596, 472] width 5 height 10
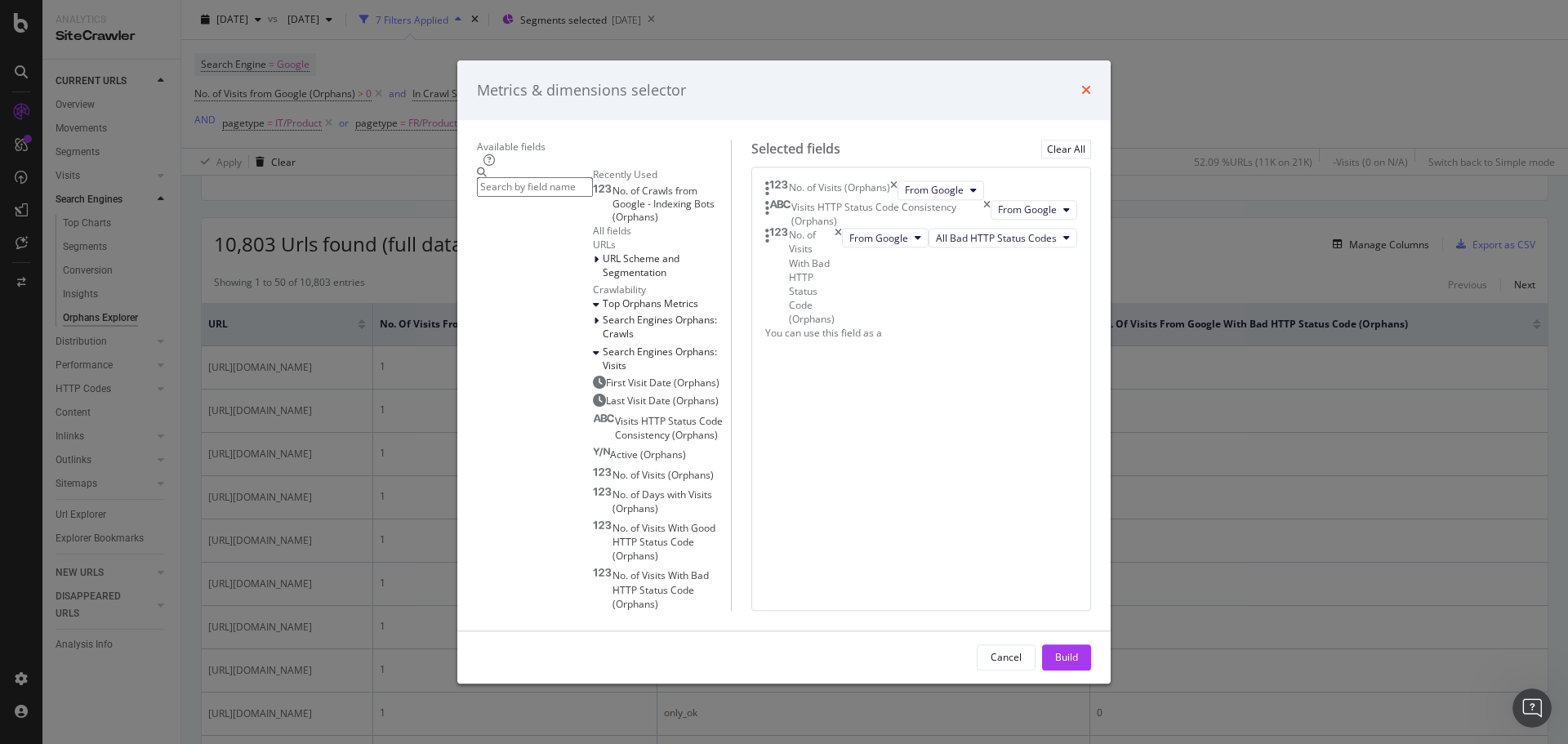
click at [1091, 84] on icon "times" at bounding box center [1087, 90] width 10 height 13
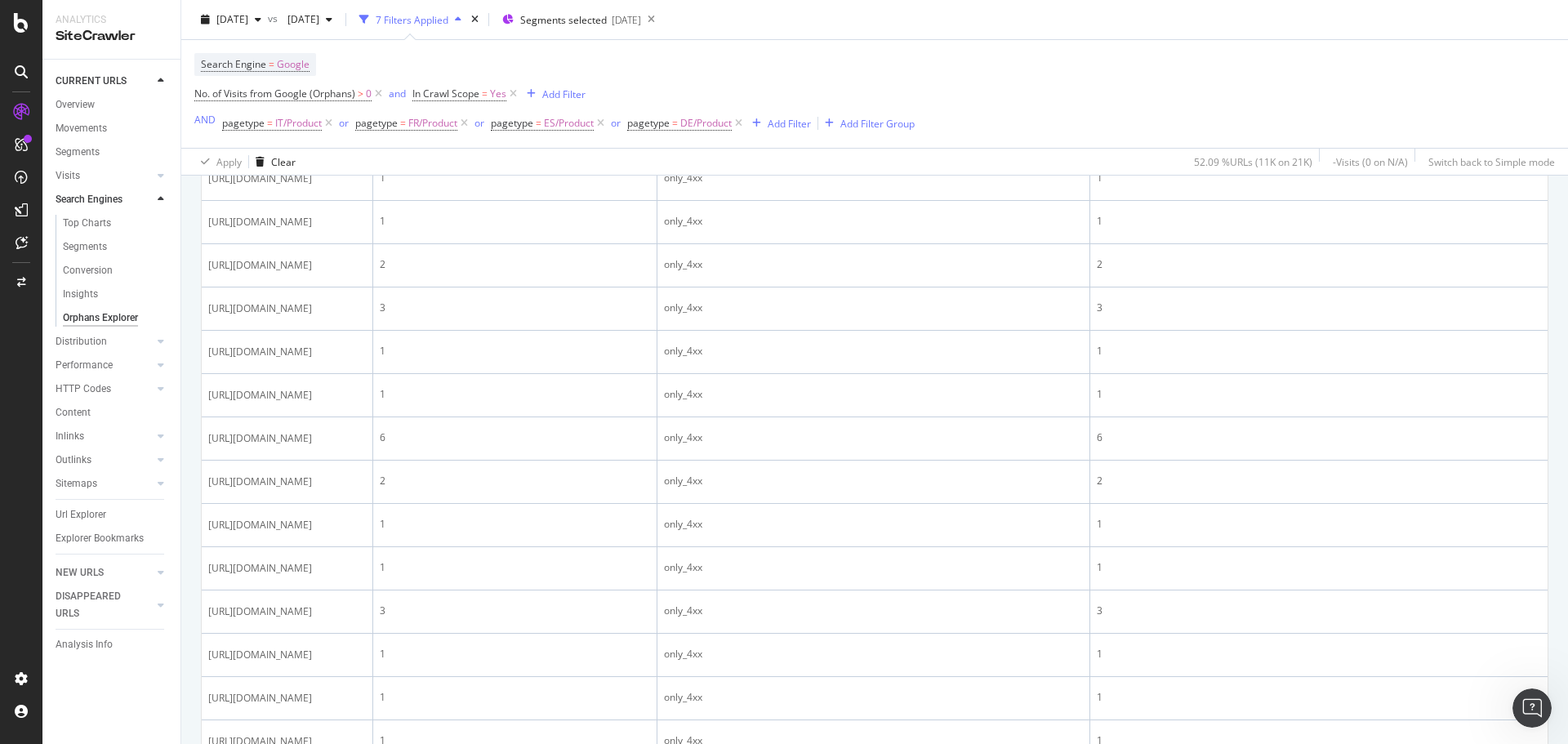
scroll to position [2110, 0]
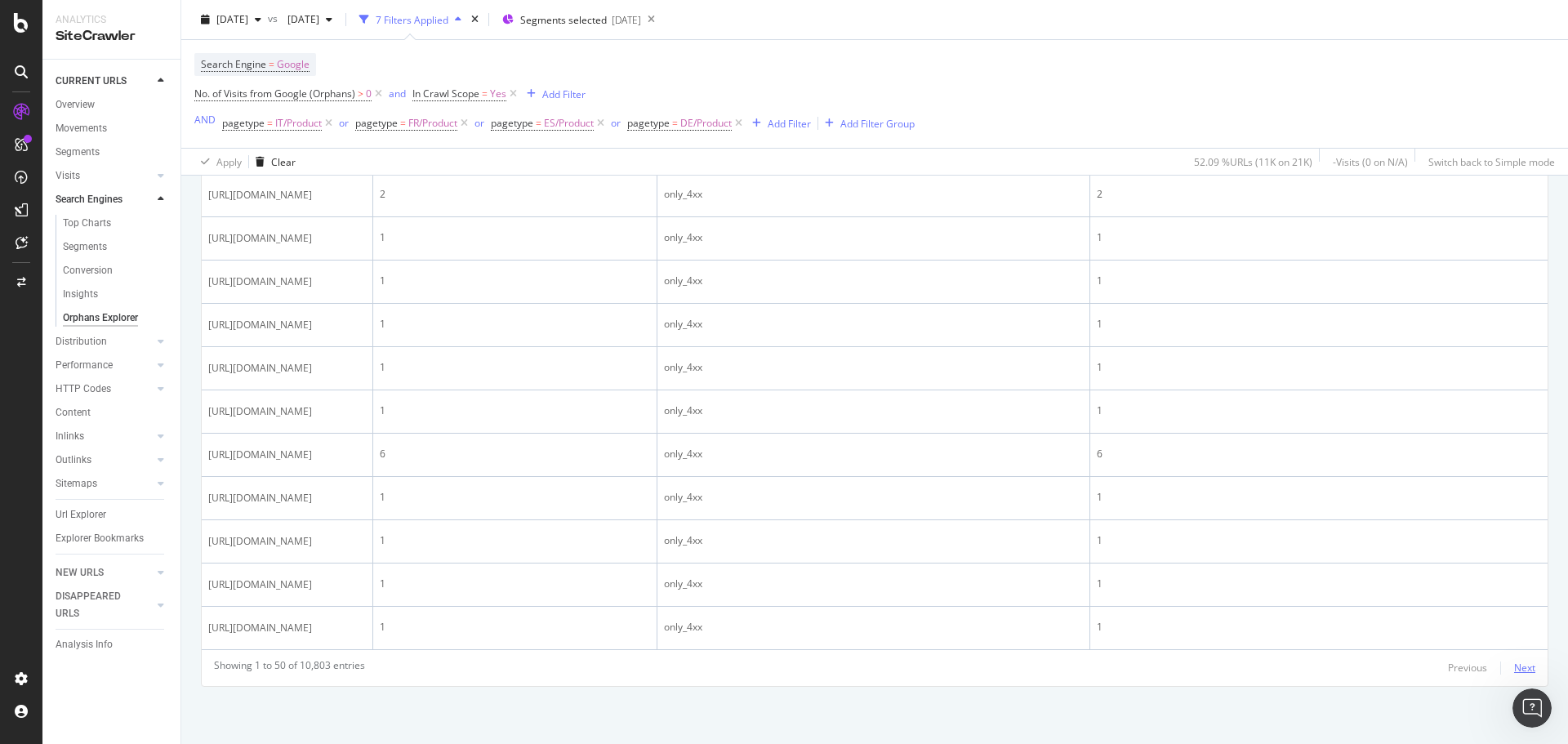
click at [1515, 663] on div "Next" at bounding box center [1525, 668] width 21 height 14
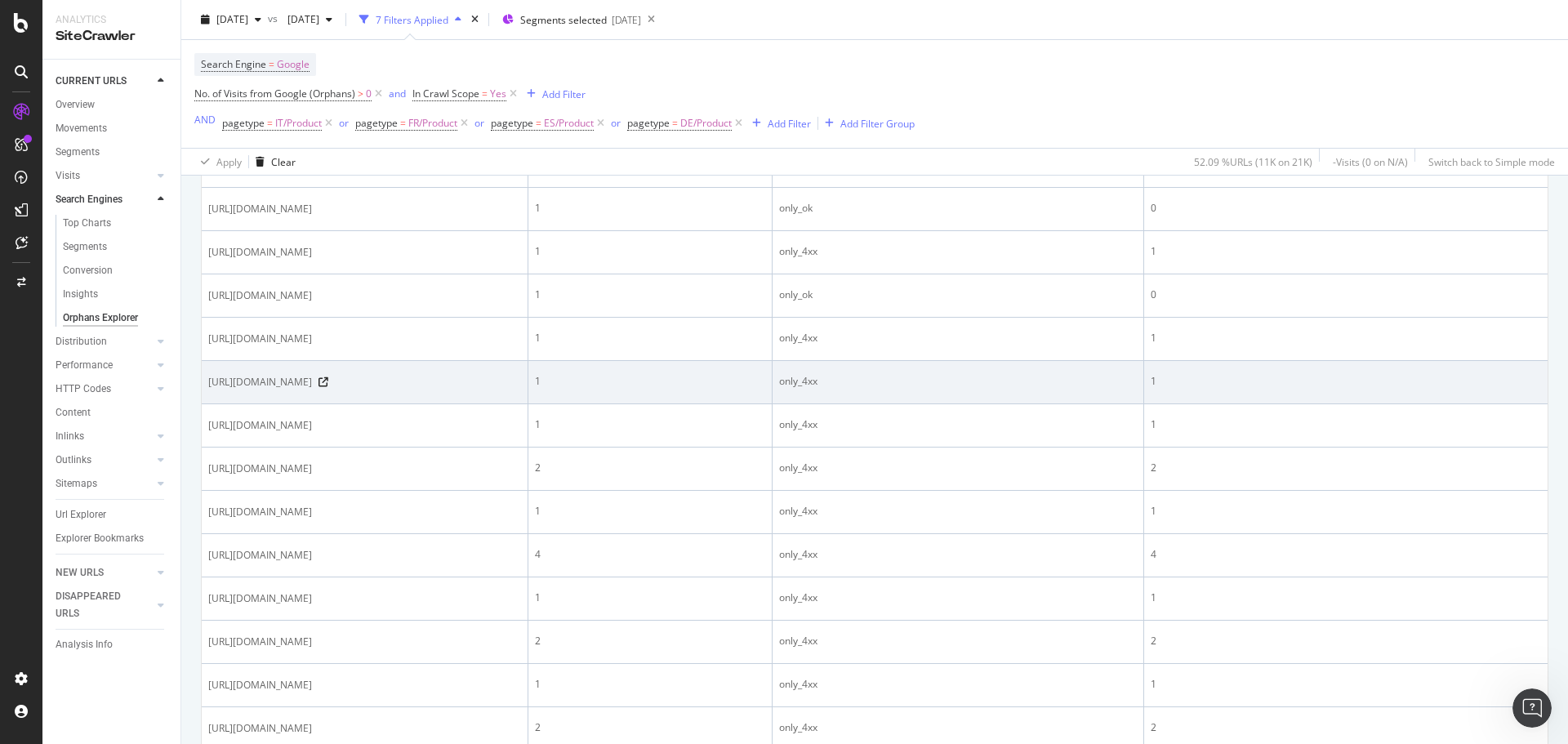
scroll to position [1706, 0]
click at [328, 381] on icon at bounding box center [324, 383] width 10 height 10
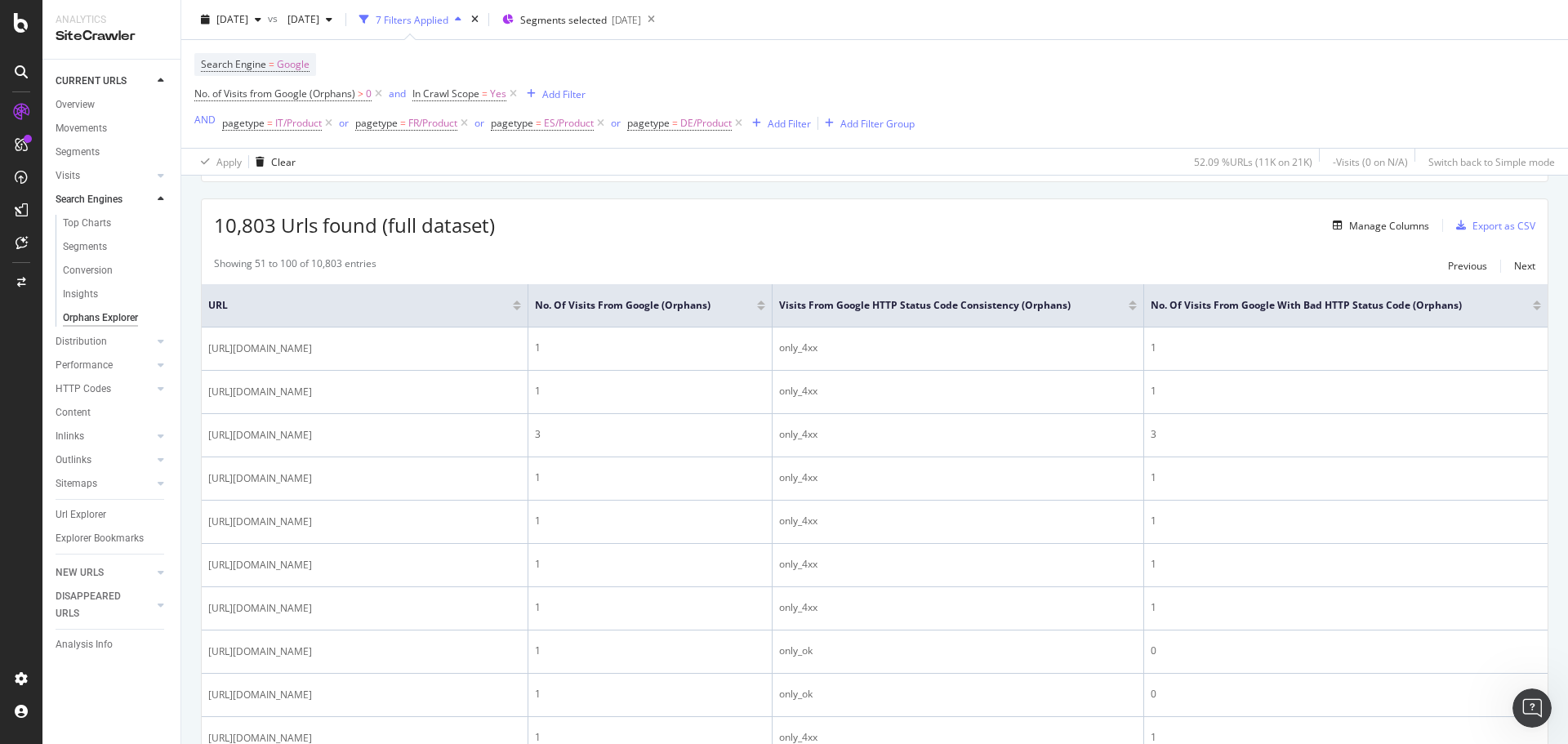
scroll to position [267, 0]
click at [85, 221] on div "Top Charts" at bounding box center [87, 223] width 48 height 17
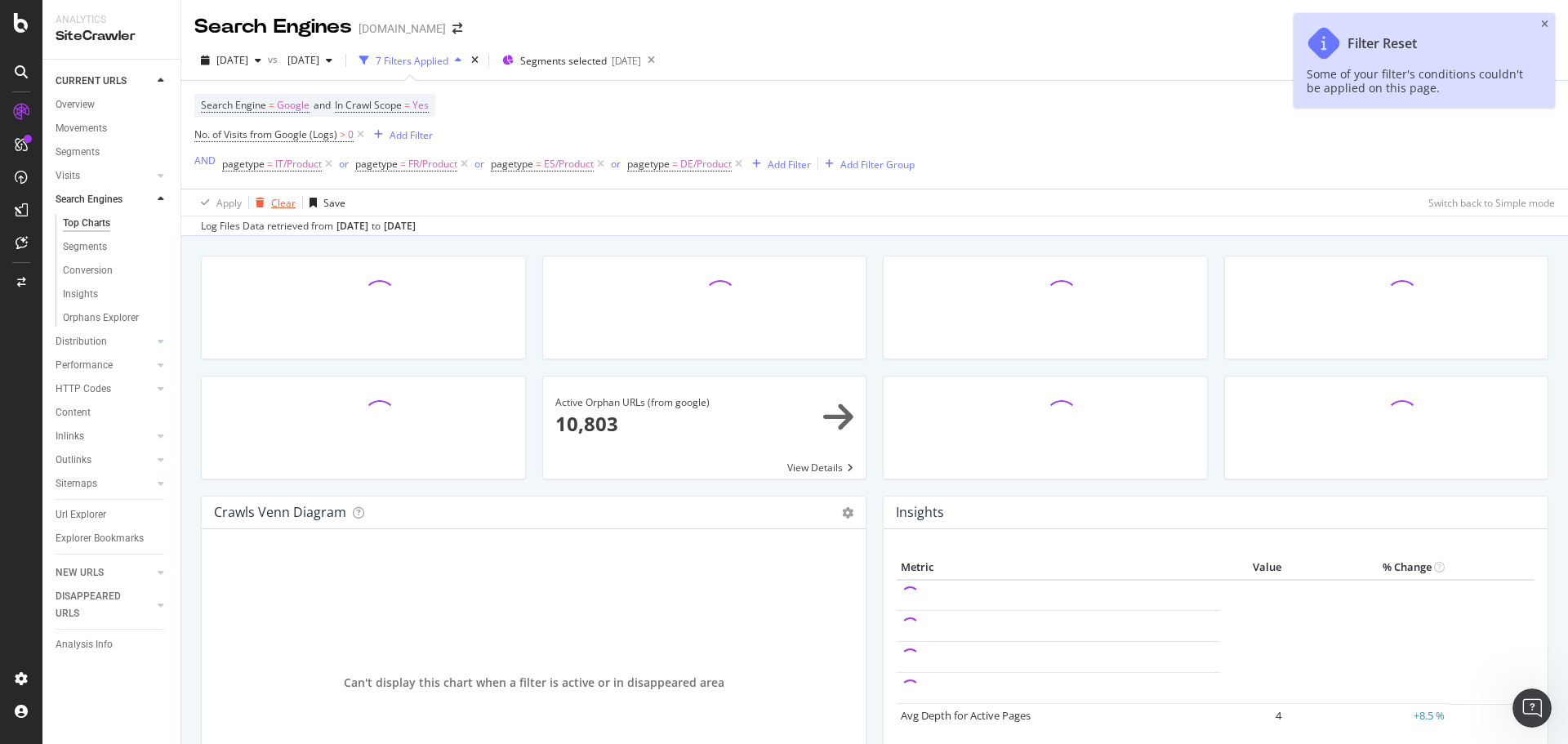
click at [282, 203] on div "Clear" at bounding box center [283, 203] width 25 height 14
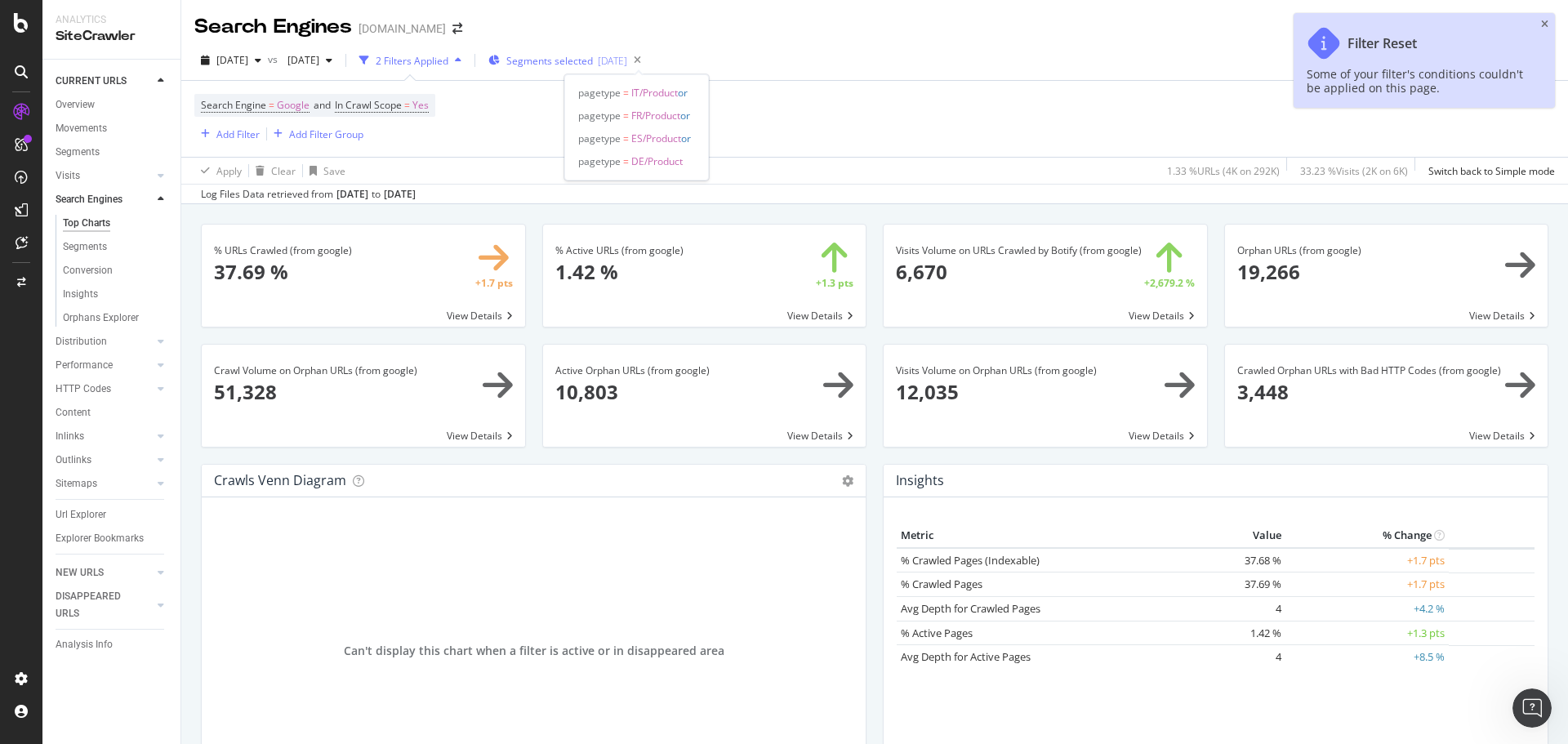
click at [593, 66] on span "Segments selected" at bounding box center [549, 61] width 87 height 14
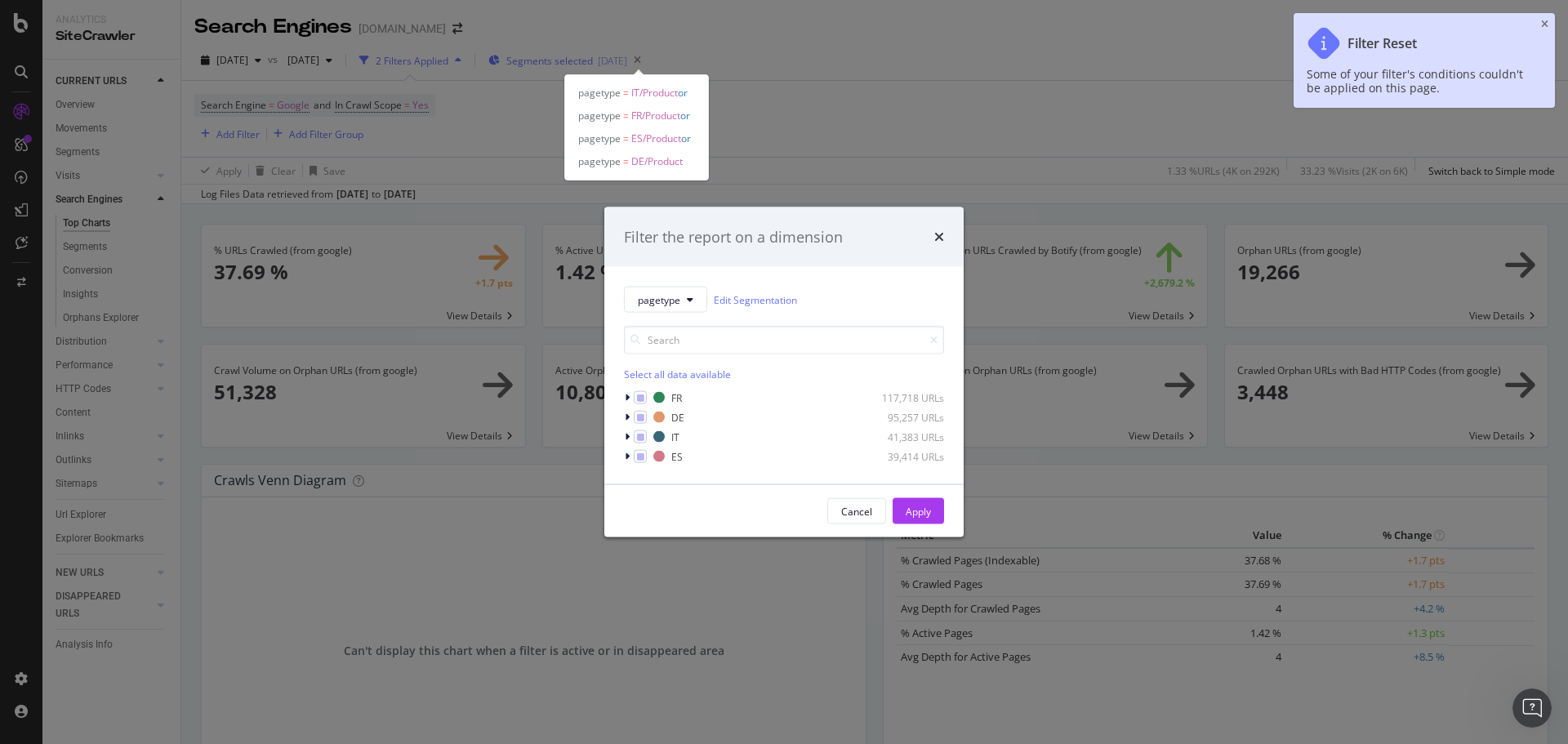
click at [615, 66] on div "Filter the report on a dimension pagetype Edit Segmentation Select all data ava…" at bounding box center [784, 372] width 1568 height 744
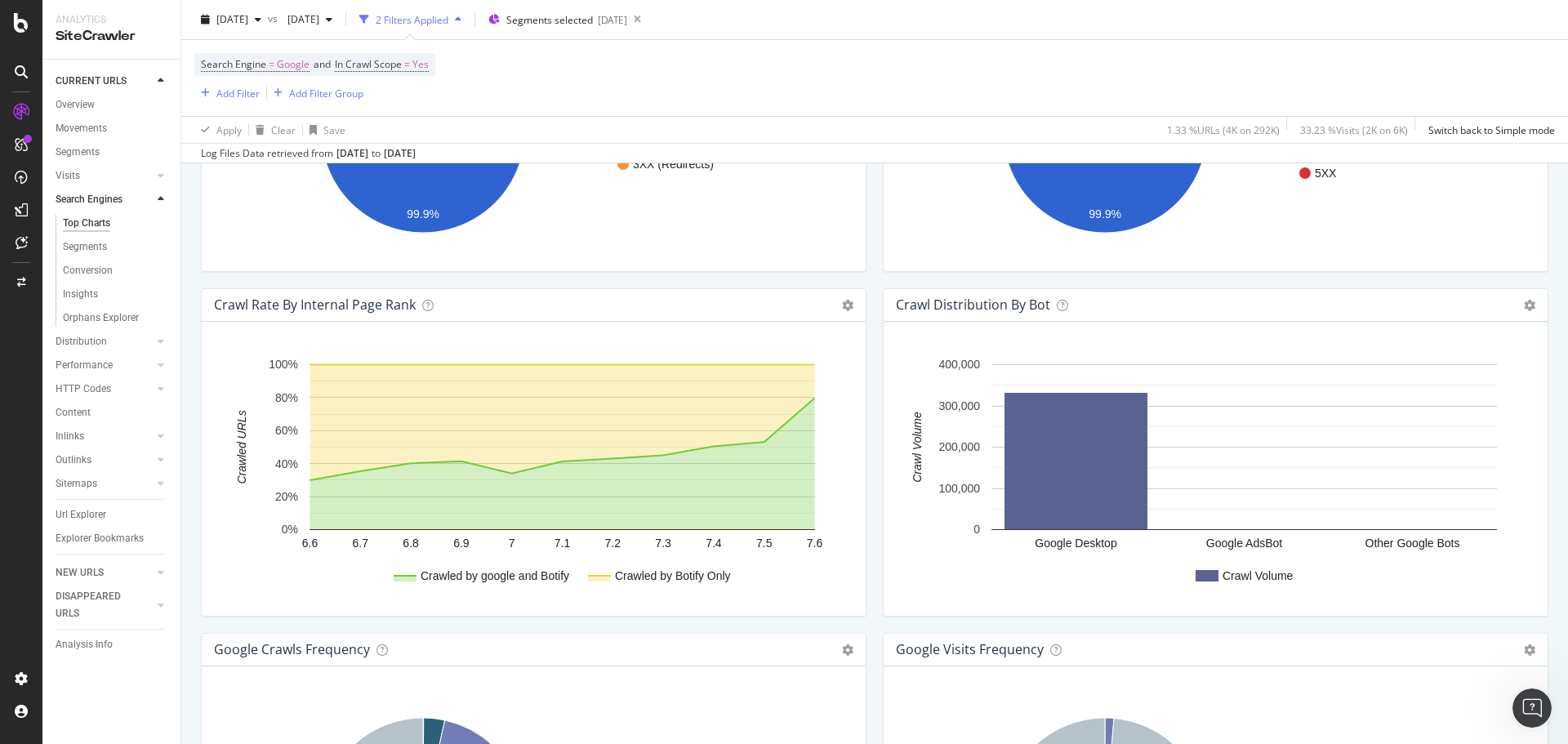
scroll to position [1845, 0]
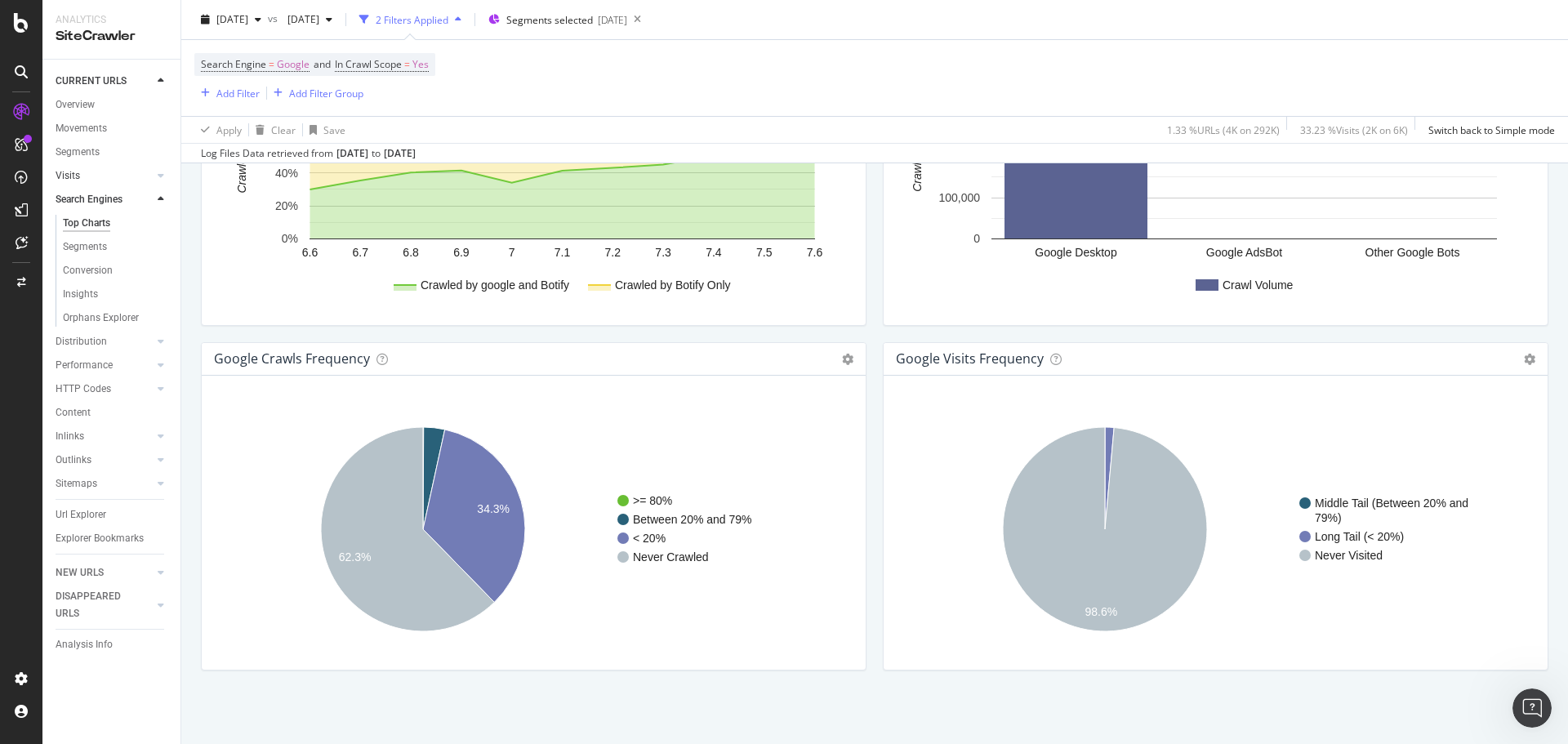
click at [80, 176] on link "Visits" at bounding box center [104, 175] width 97 height 17
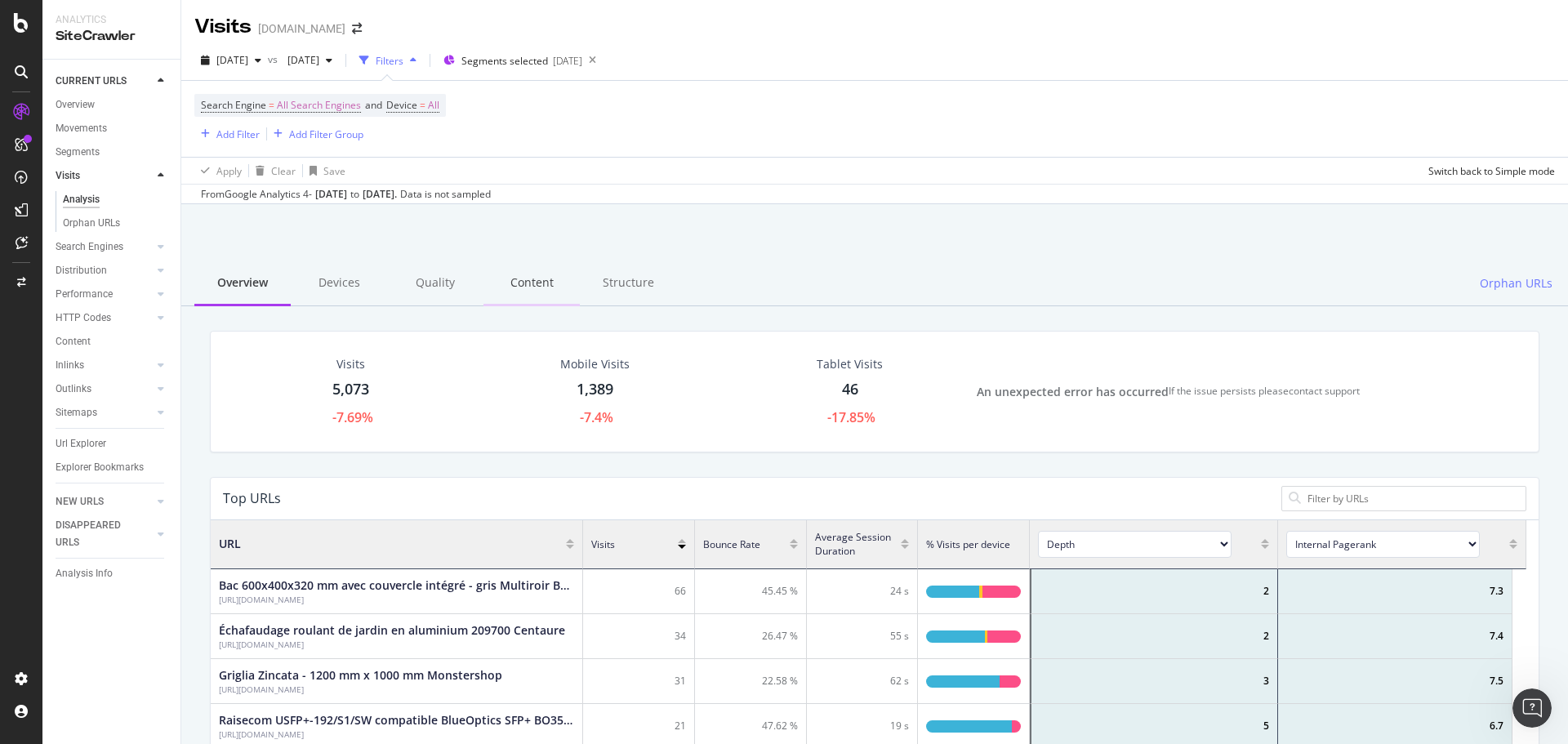
scroll to position [478, 1304]
click at [340, 279] on div "Devices" at bounding box center [339, 283] width 96 height 45
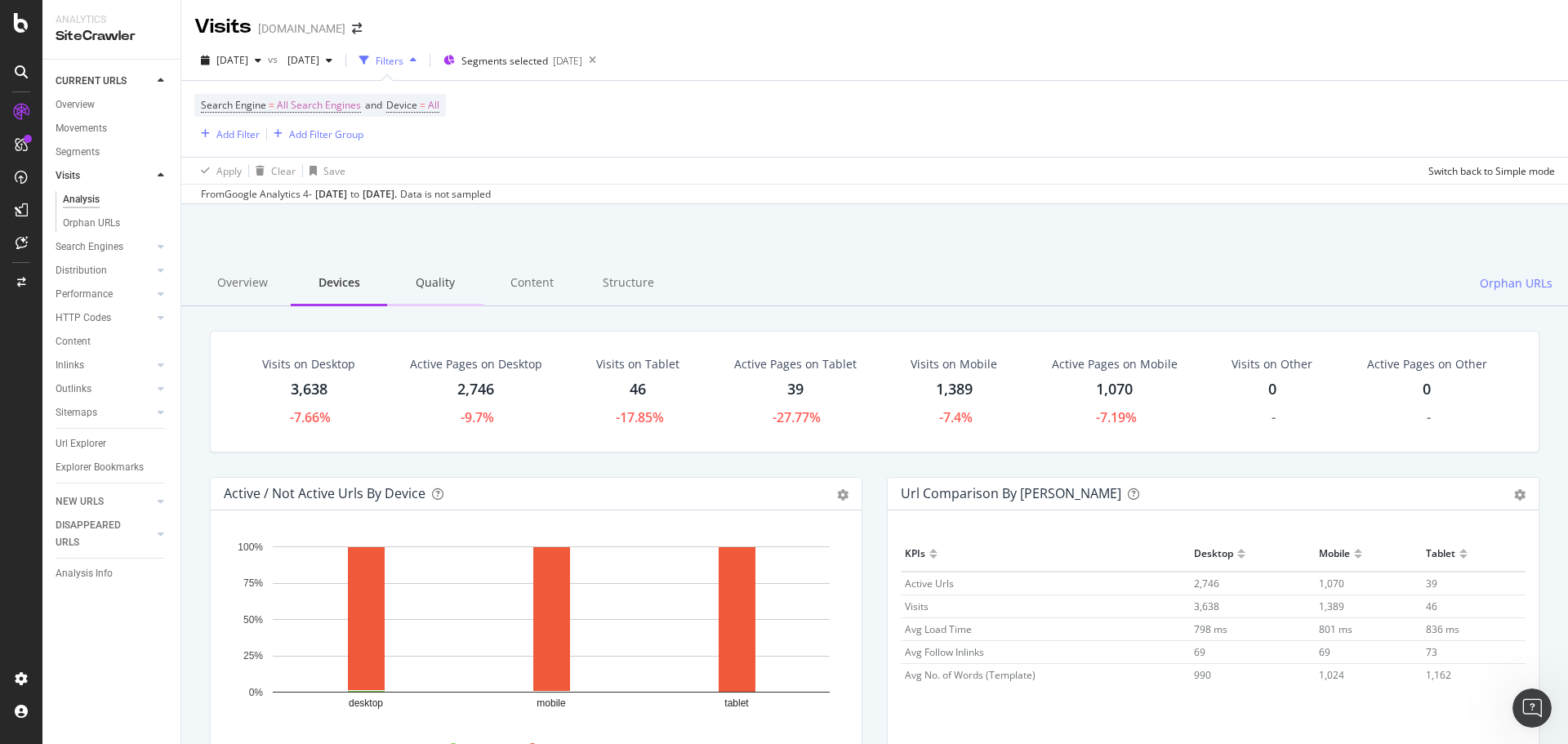
click at [432, 289] on div "Quality" at bounding box center [435, 283] width 96 height 45
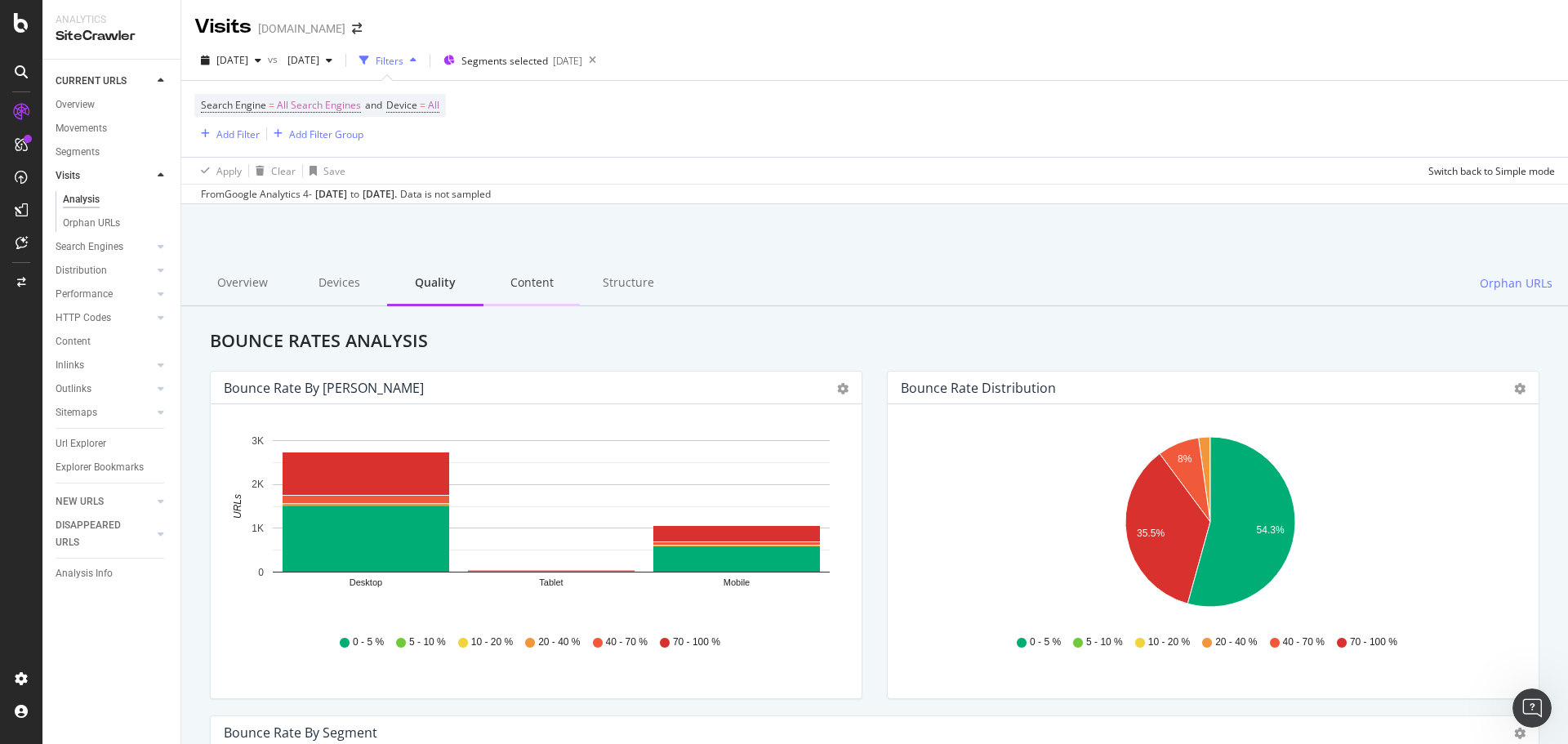
click at [535, 287] on div "Content" at bounding box center [532, 283] width 96 height 45
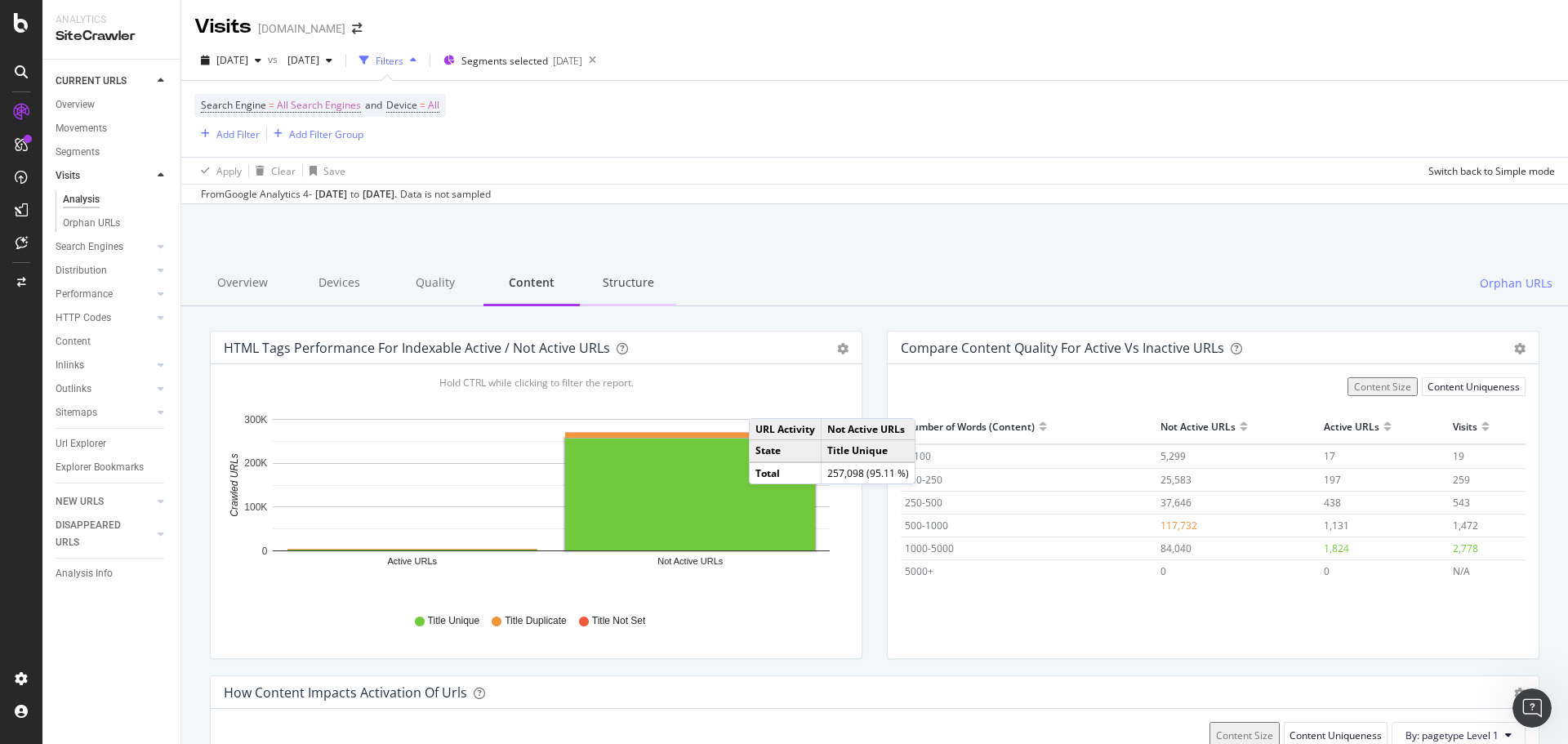
click at [610, 283] on div "Structure" at bounding box center [628, 283] width 96 height 45
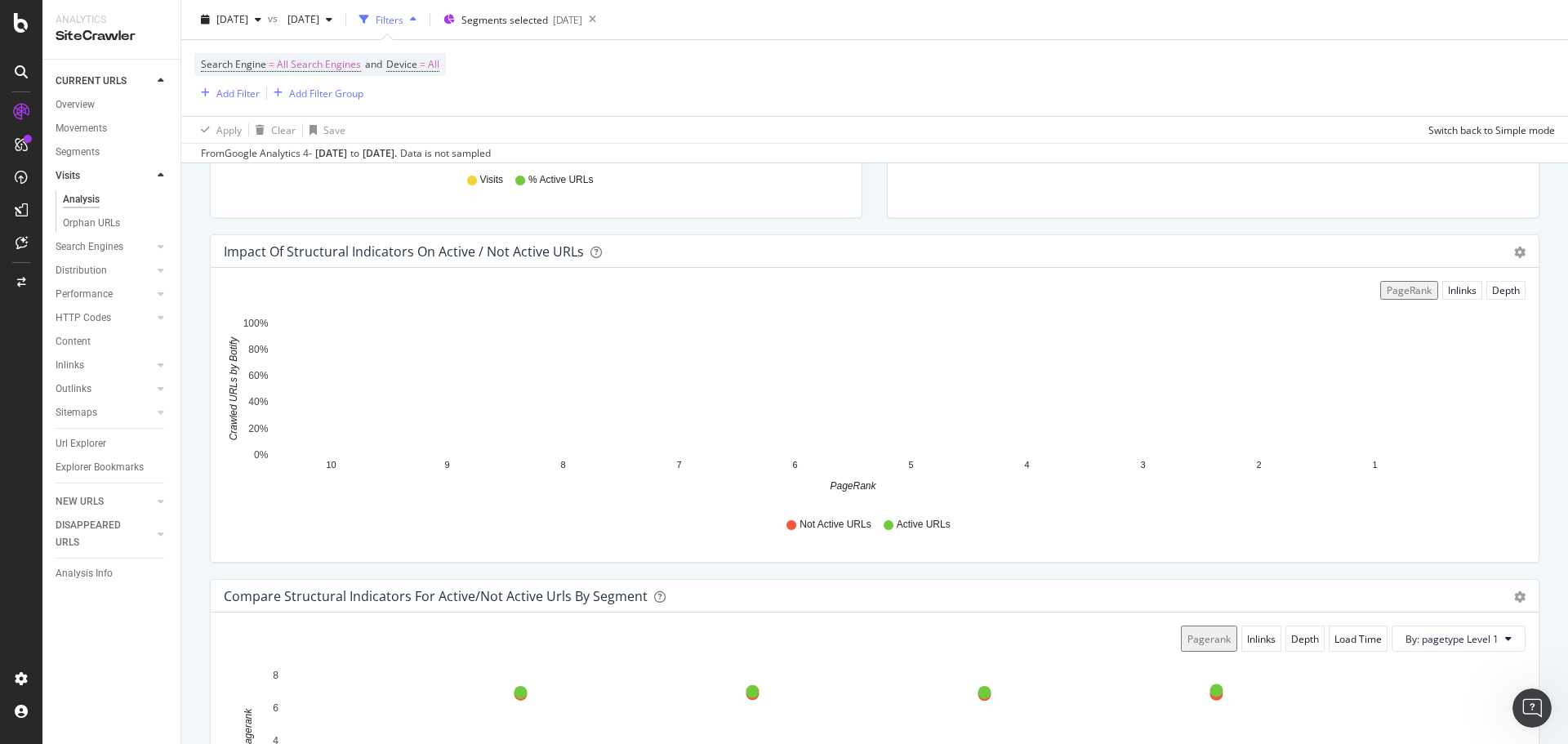
scroll to position [783, 0]
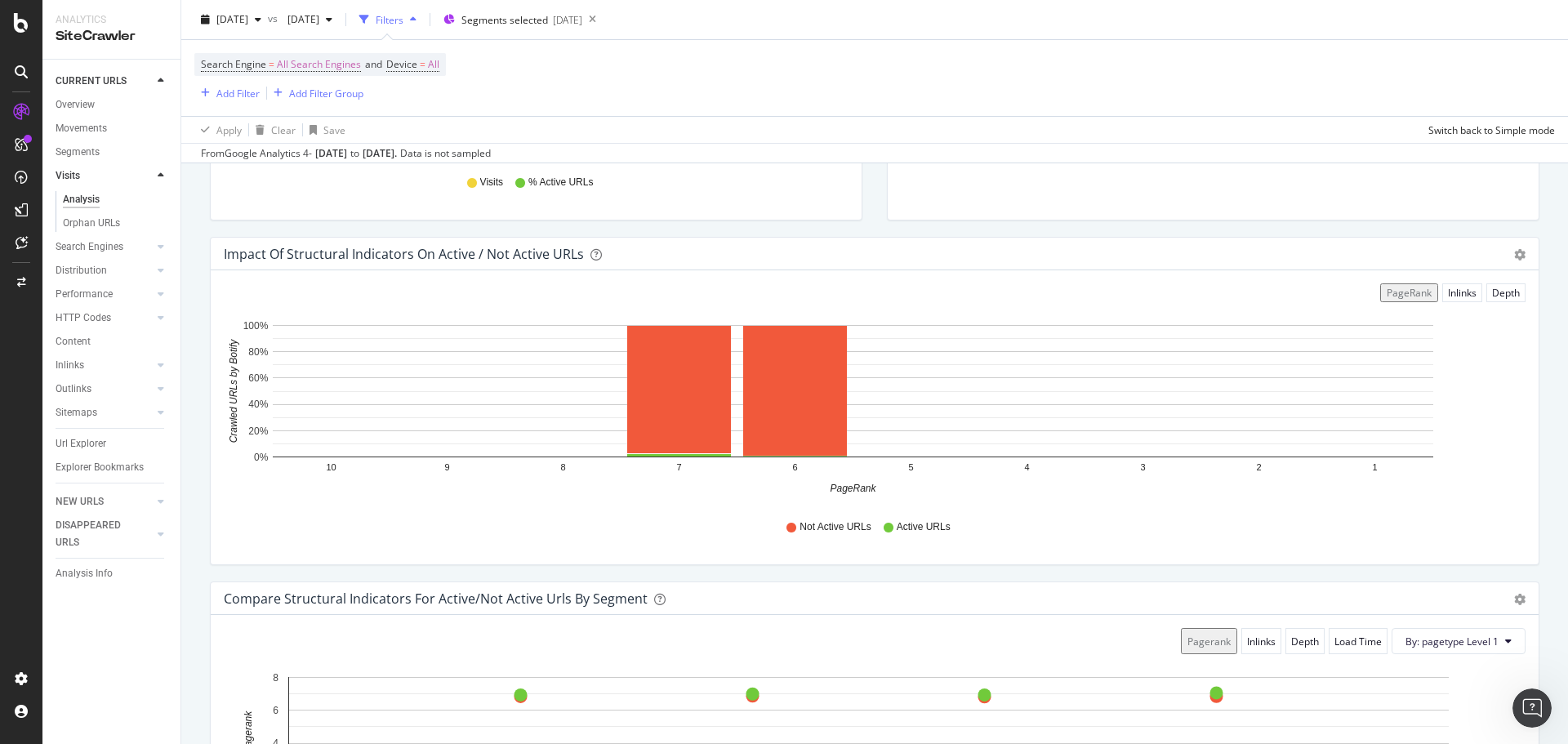
click at [1517, 258] on div "Impact of structural indicators on active / not active URLs Bar (by Value) Bar …" at bounding box center [875, 254] width 1328 height 33
click at [1515, 254] on icon "gear" at bounding box center [1520, 254] width 11 height 11
click at [1450, 292] on span "Bar (by Value)" at bounding box center [1464, 286] width 149 height 22
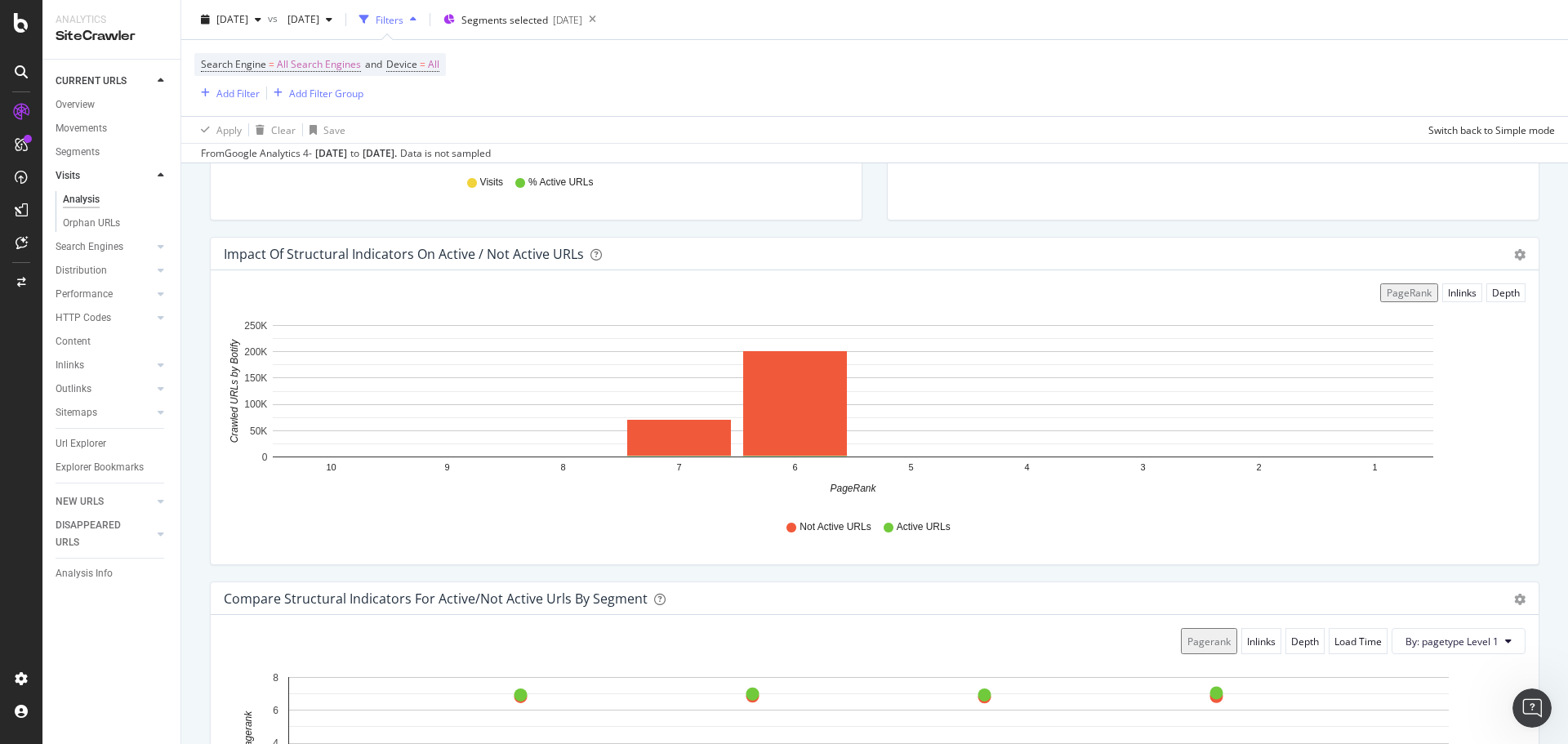
click at [1501, 256] on div "Bar (by Value) Bar (by Percentage) Table Export as CSV Add to Custom Report" at bounding box center [1512, 254] width 28 height 16
click at [1515, 253] on icon "gear" at bounding box center [1520, 254] width 11 height 11
click at [1452, 318] on span "Bar (by Percentage)" at bounding box center [1464, 317] width 149 height 22
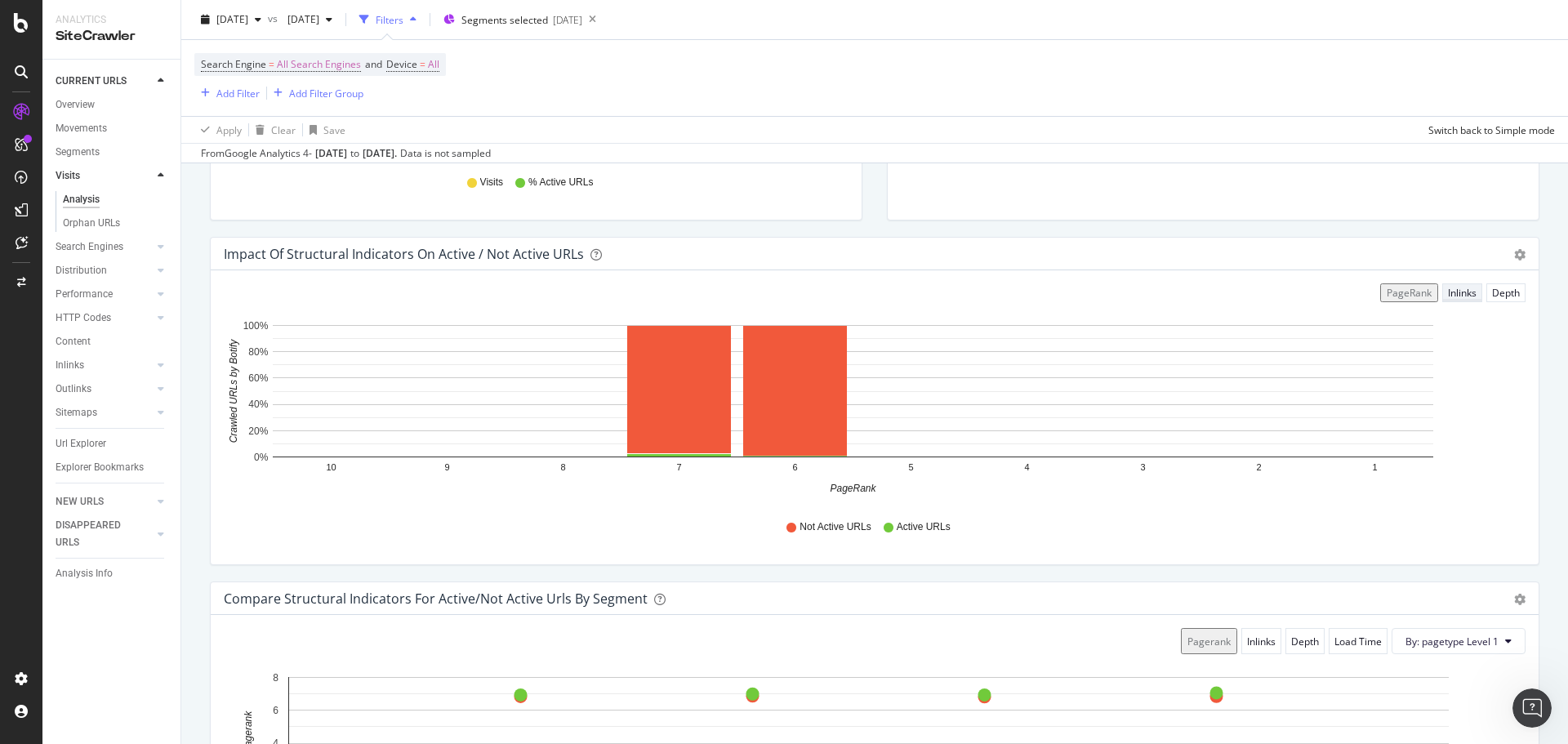
click at [1448, 292] on div "Inlinks" at bounding box center [1462, 293] width 29 height 14
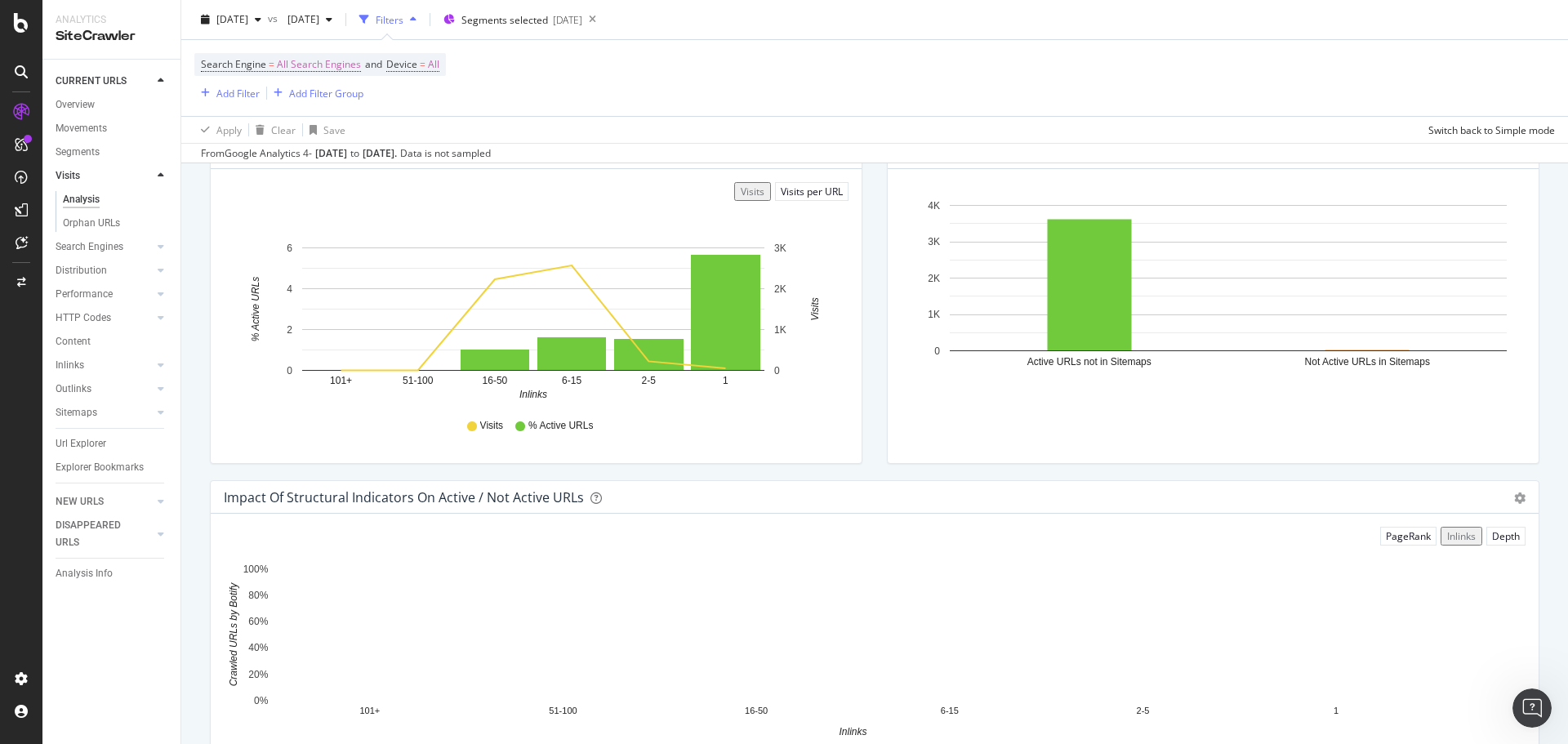
scroll to position [0, 0]
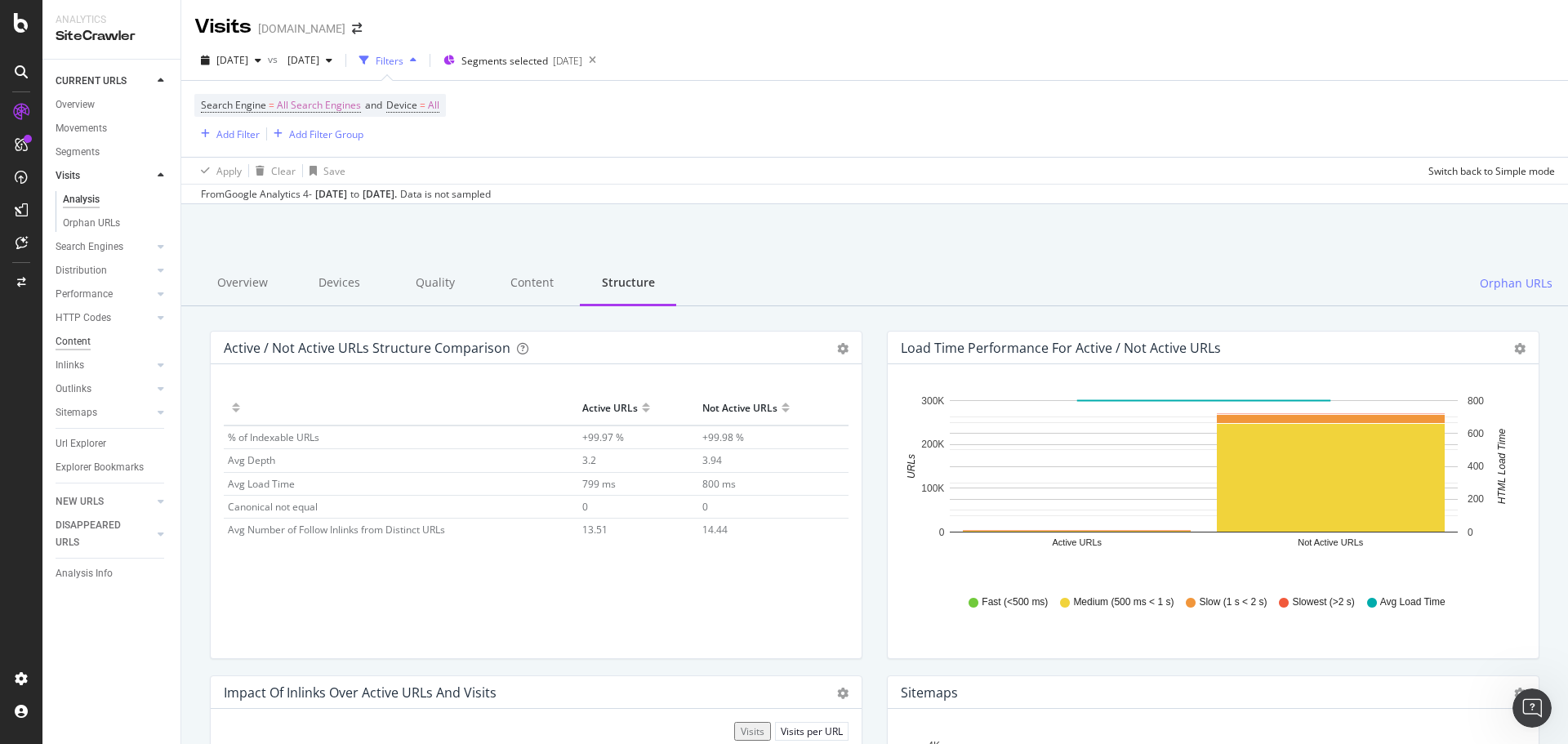
click at [76, 337] on div "Content" at bounding box center [73, 341] width 35 height 17
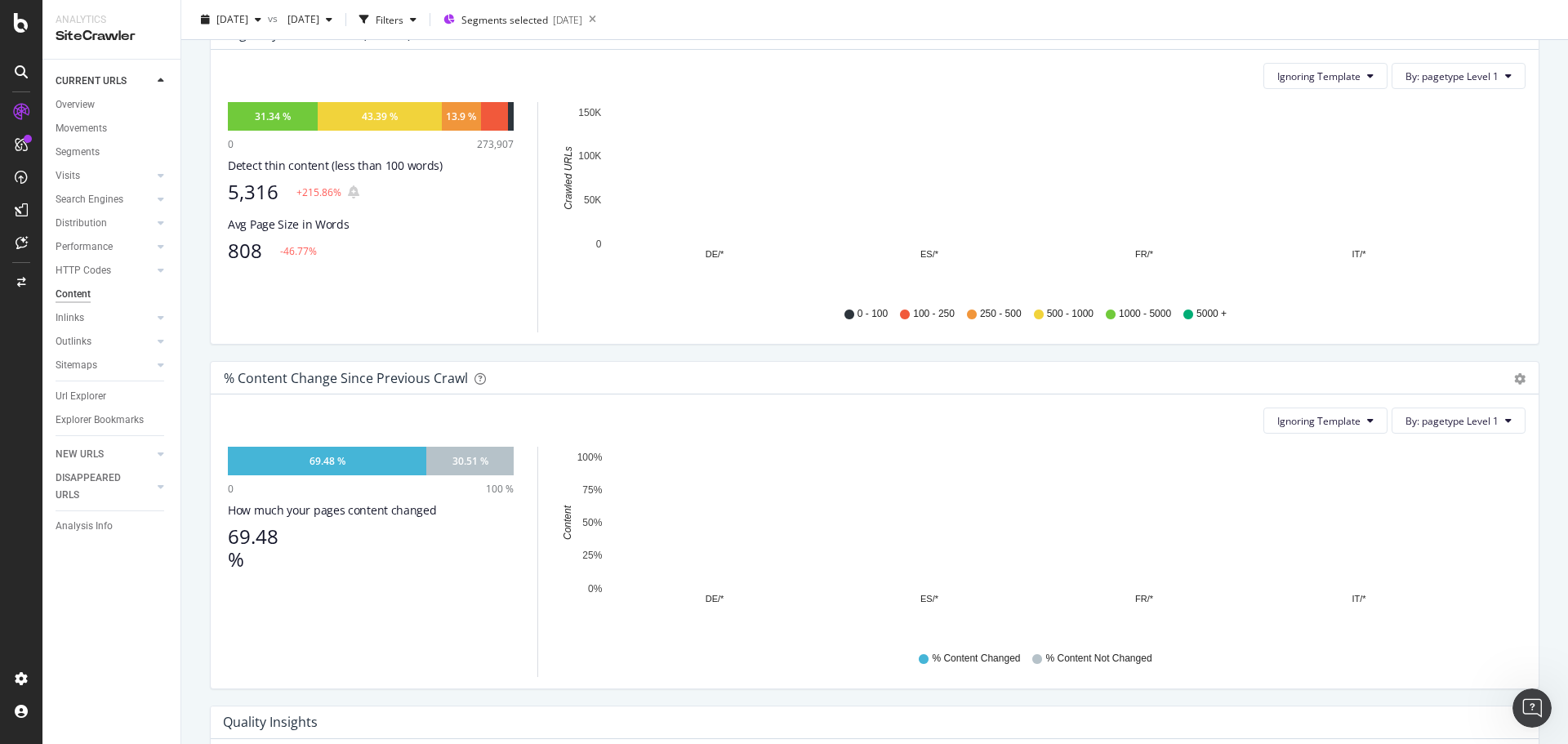
scroll to position [248, 0]
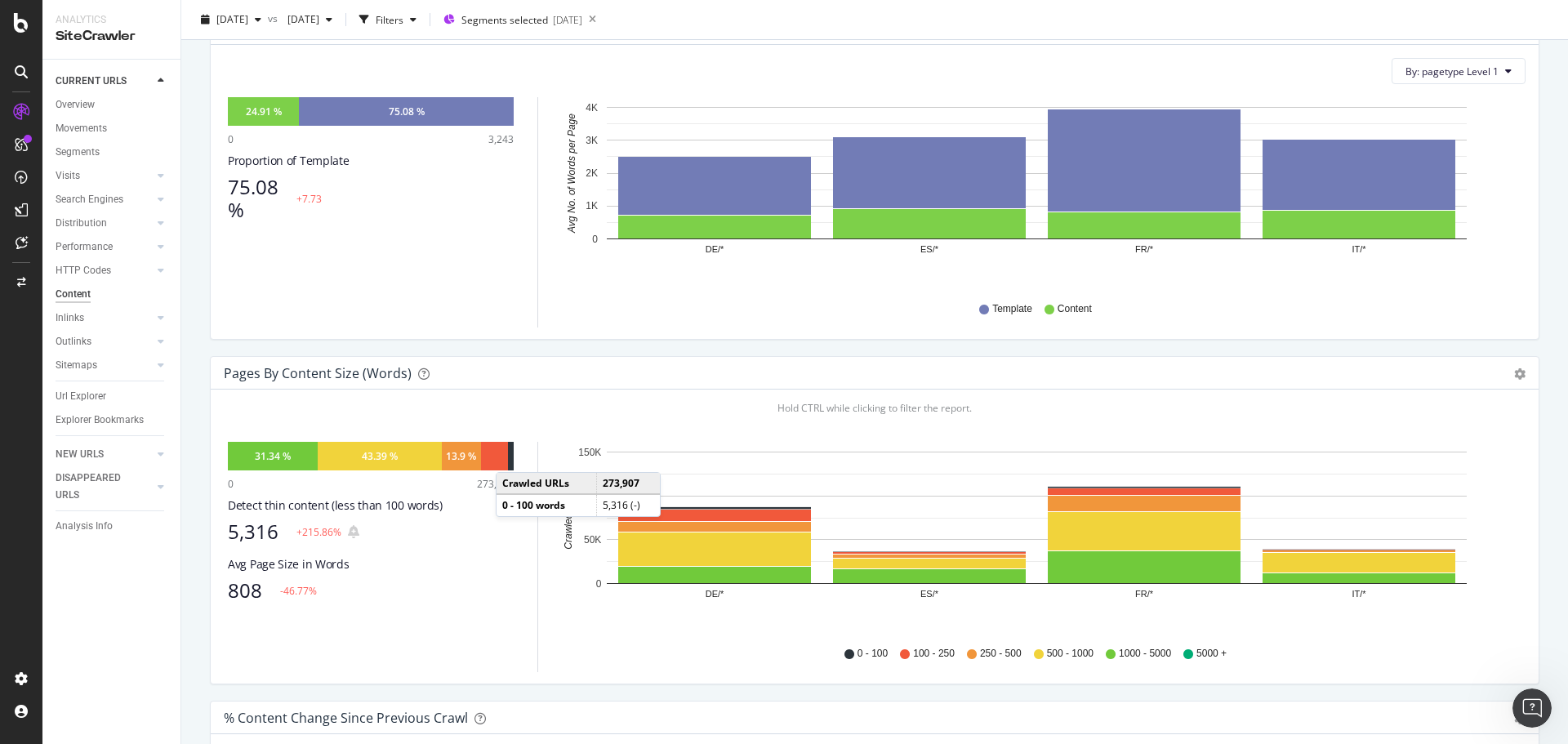
click at [512, 469] on div at bounding box center [511, 456] width 6 height 29
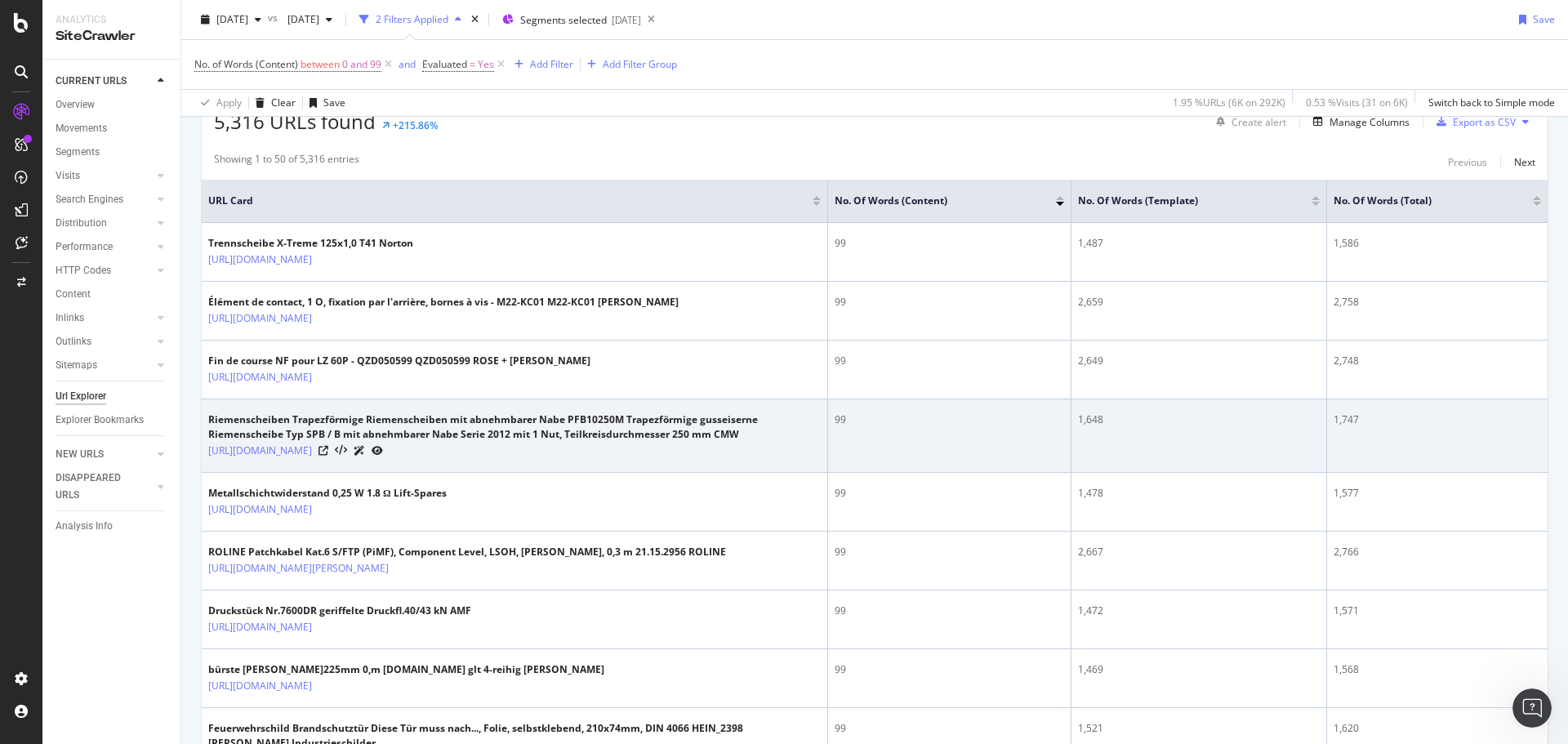
scroll to position [313, 0]
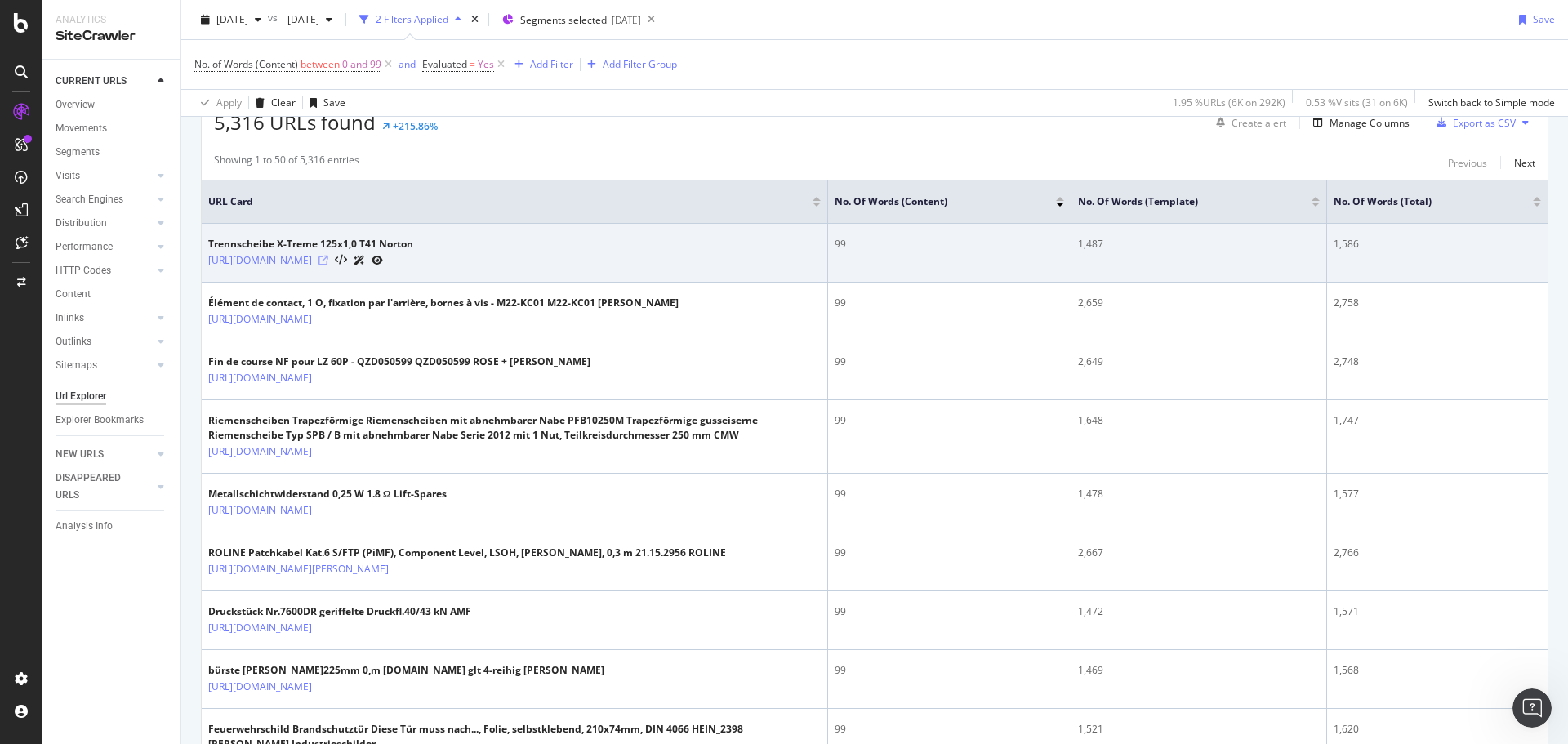
click at [328, 257] on icon at bounding box center [324, 261] width 10 height 10
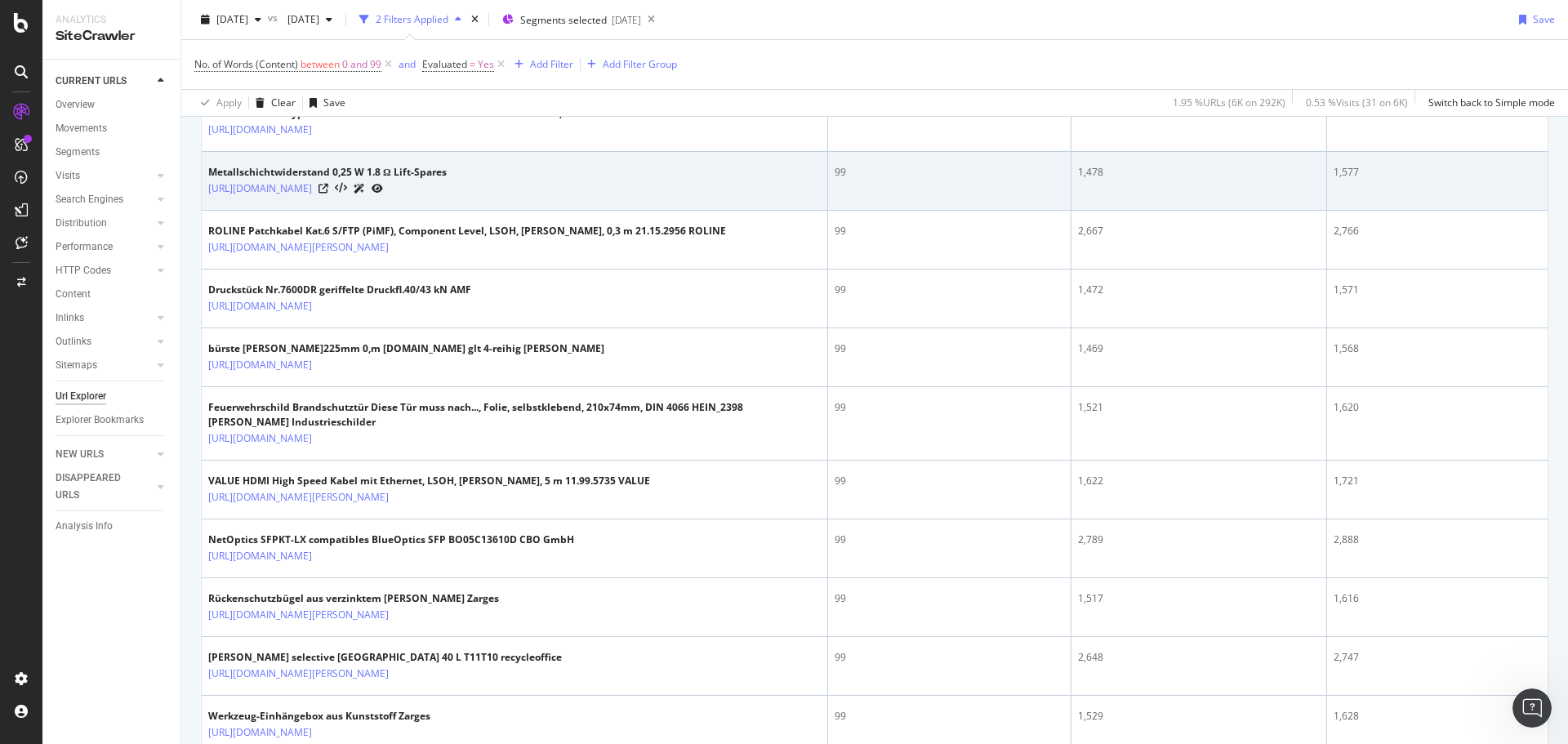
scroll to position [689, 0]
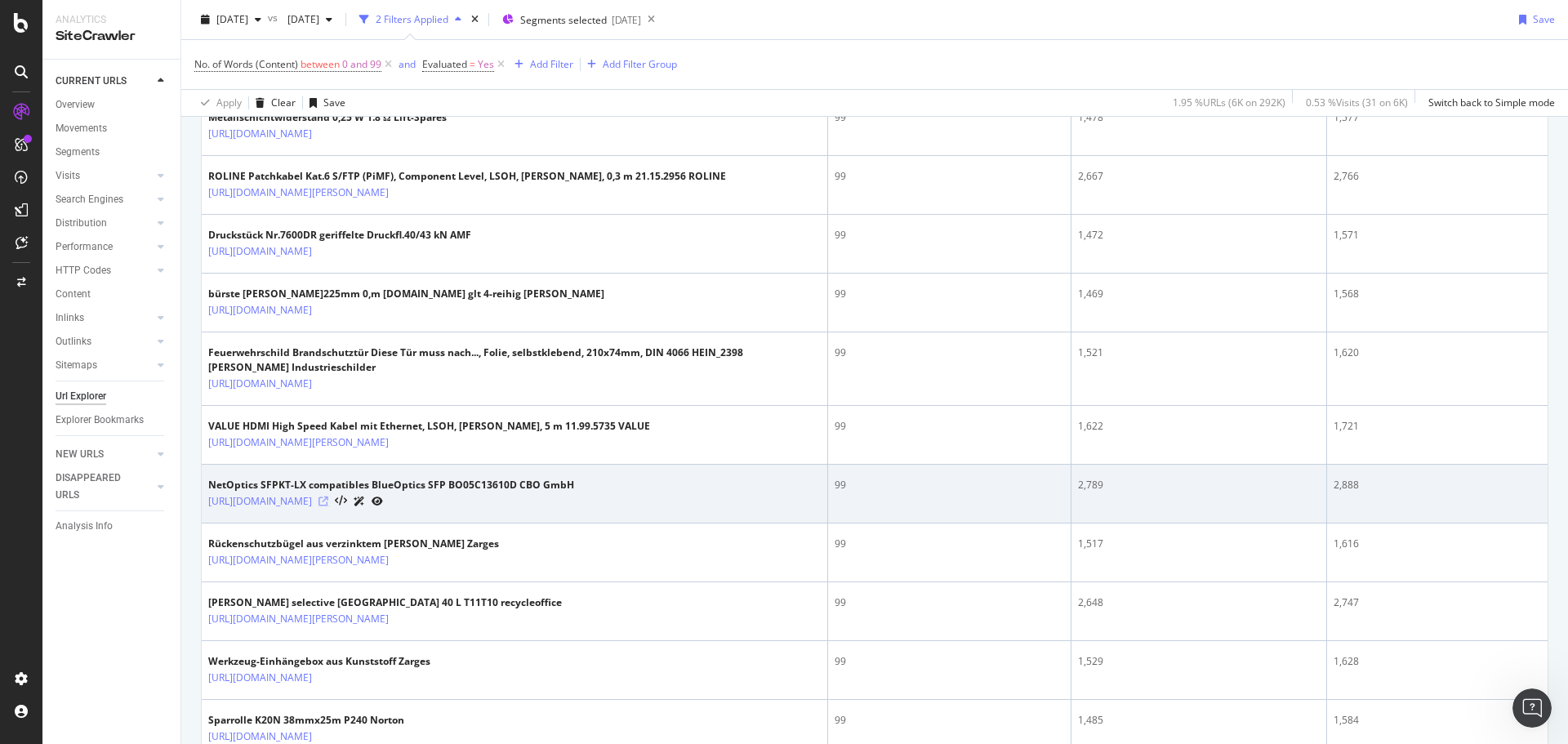
click at [328, 506] on icon at bounding box center [324, 502] width 10 height 10
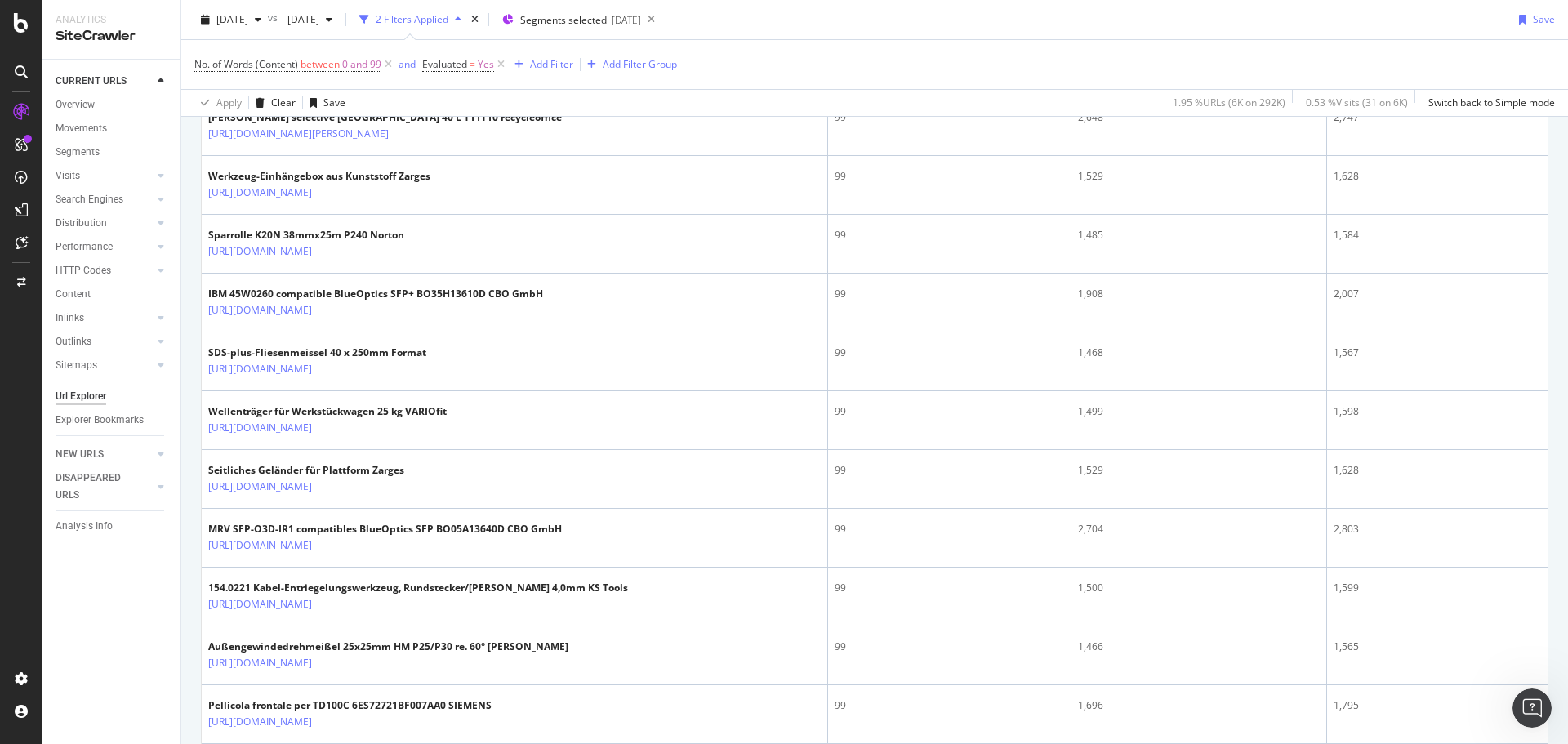
scroll to position [1180, 0]
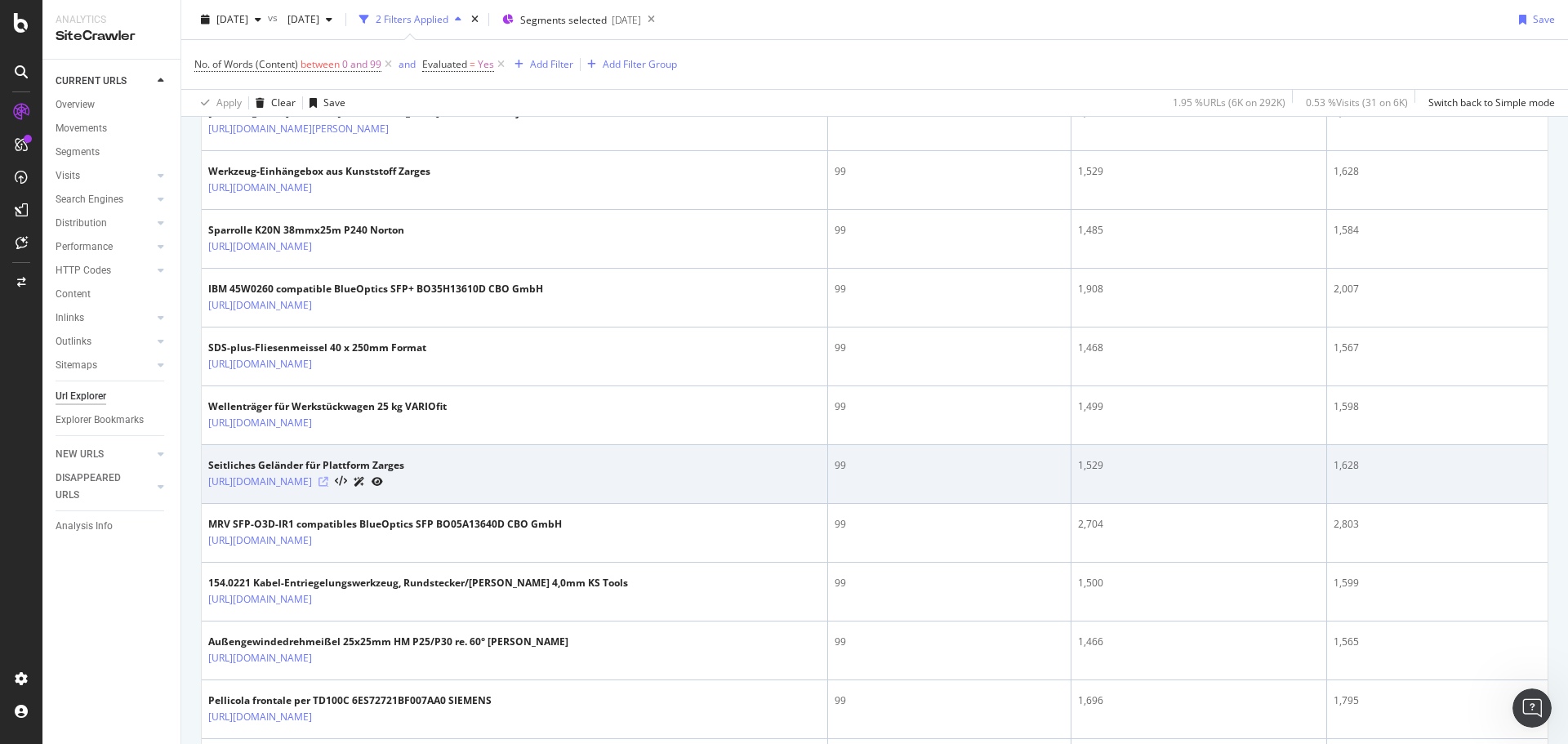
click at [328, 487] on icon at bounding box center [324, 482] width 10 height 10
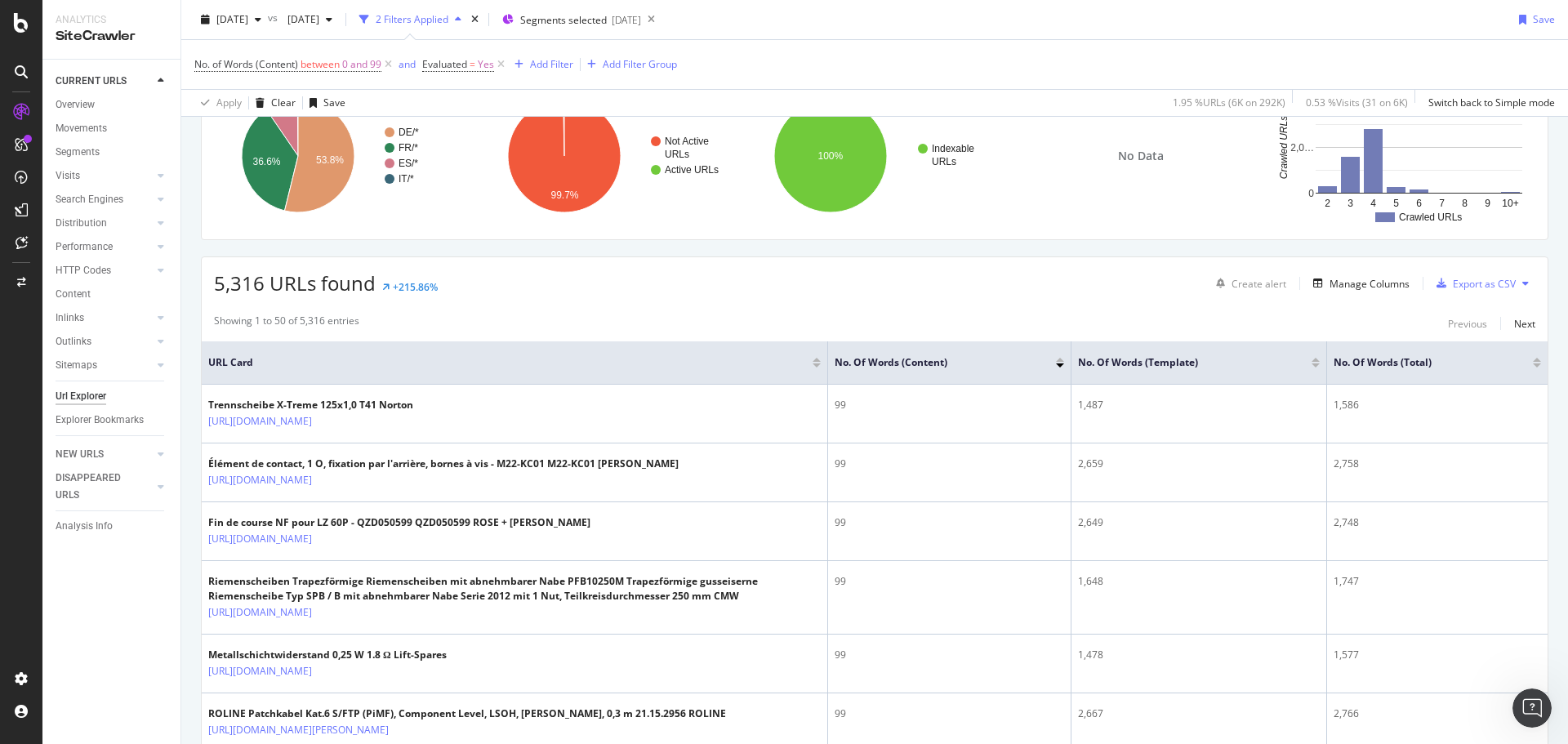
scroll to position [0, 0]
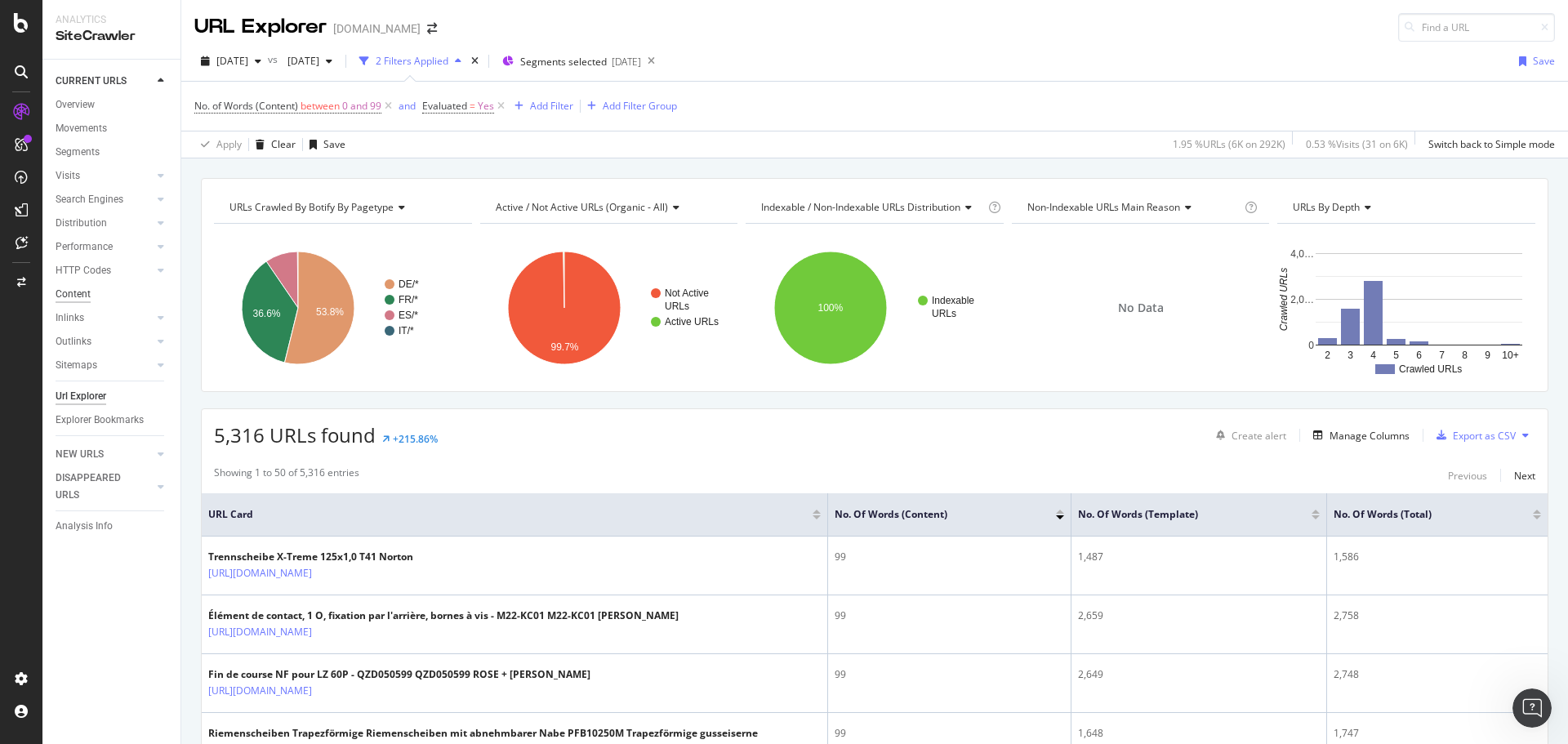
click at [85, 291] on div "Content" at bounding box center [73, 294] width 35 height 17
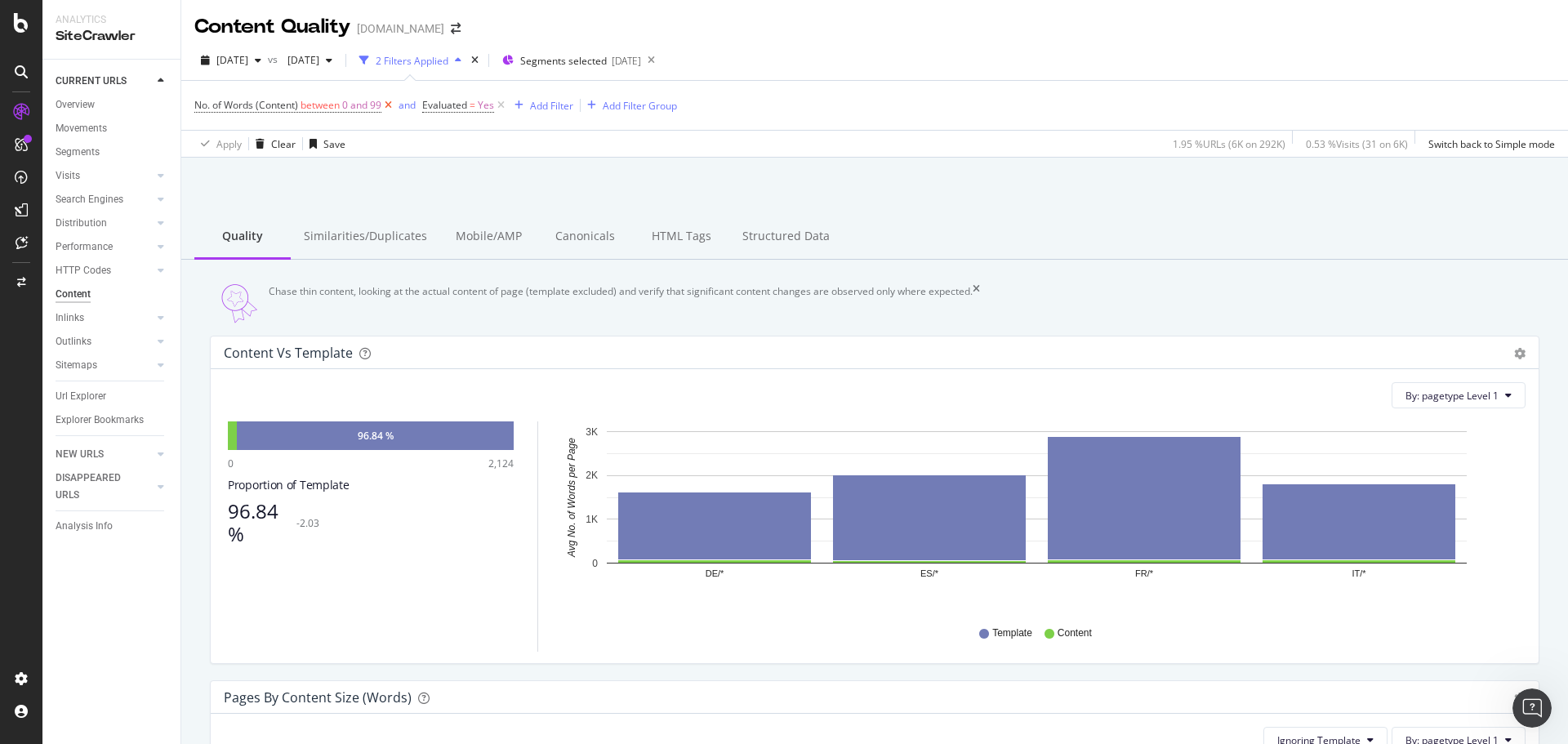
click at [389, 100] on icon at bounding box center [388, 105] width 14 height 16
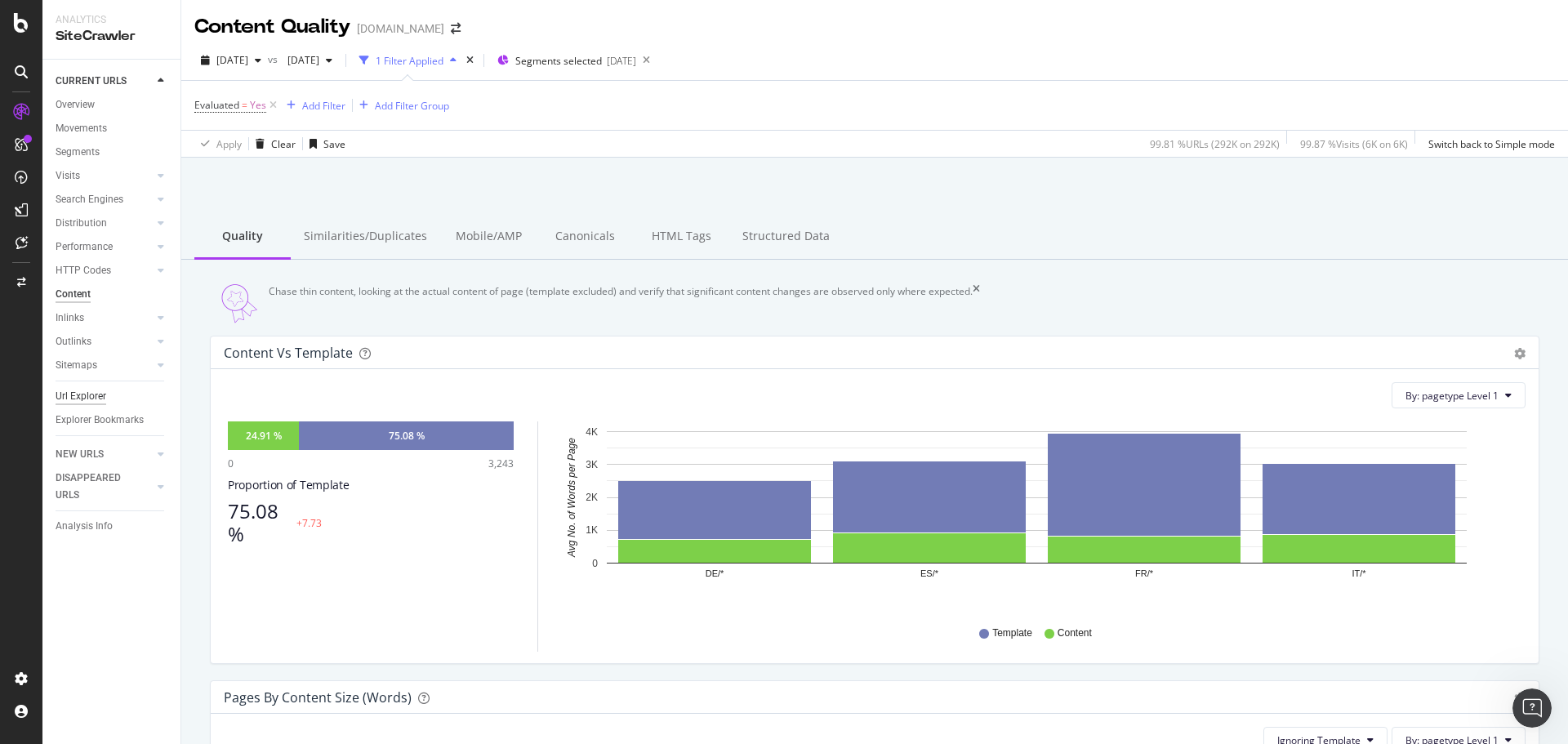
click at [87, 391] on div "Url Explorer" at bounding box center [81, 396] width 51 height 17
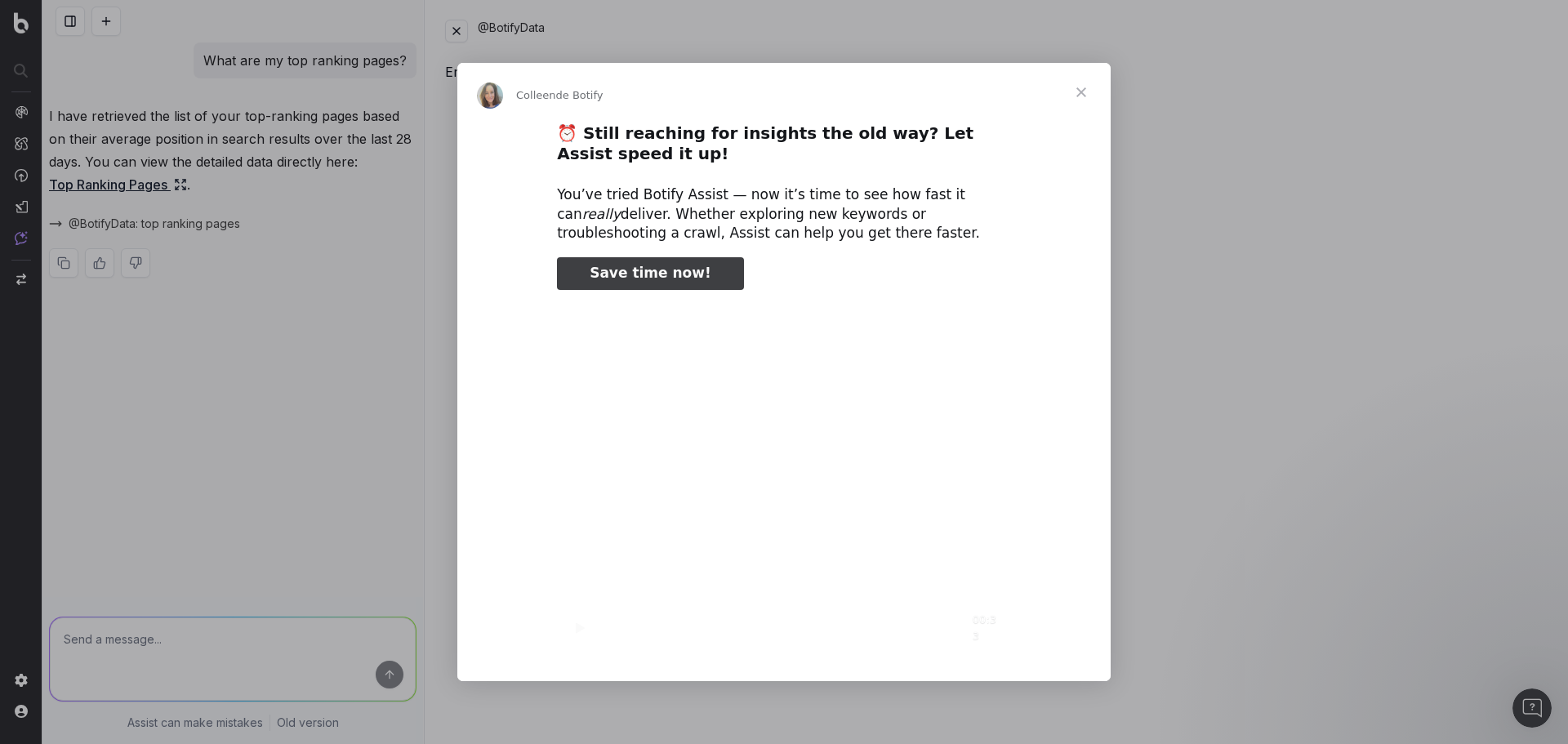
click at [1081, 89] on span "Fermer" at bounding box center [1081, 92] width 59 height 59
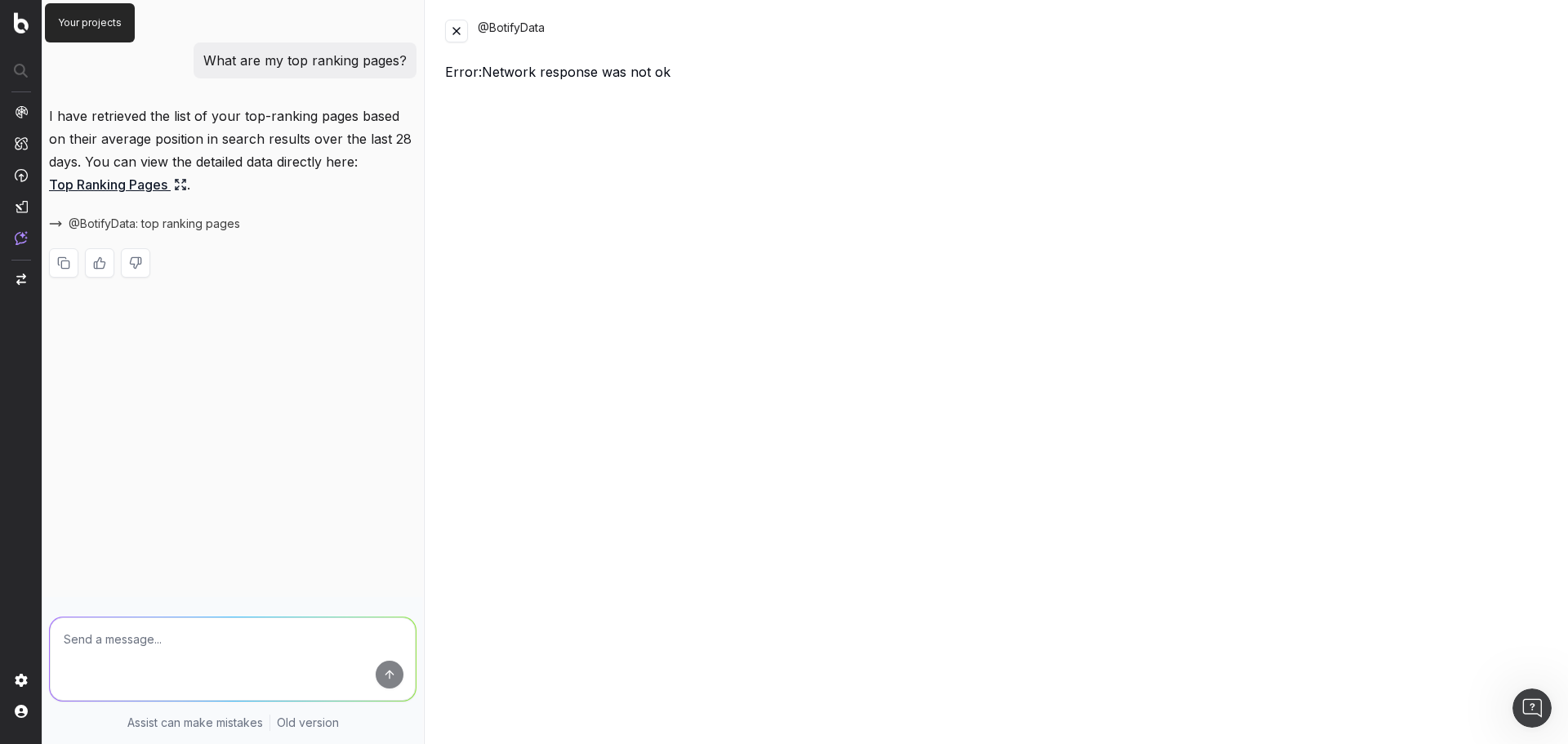
click at [21, 26] on img at bounding box center [21, 22] width 15 height 21
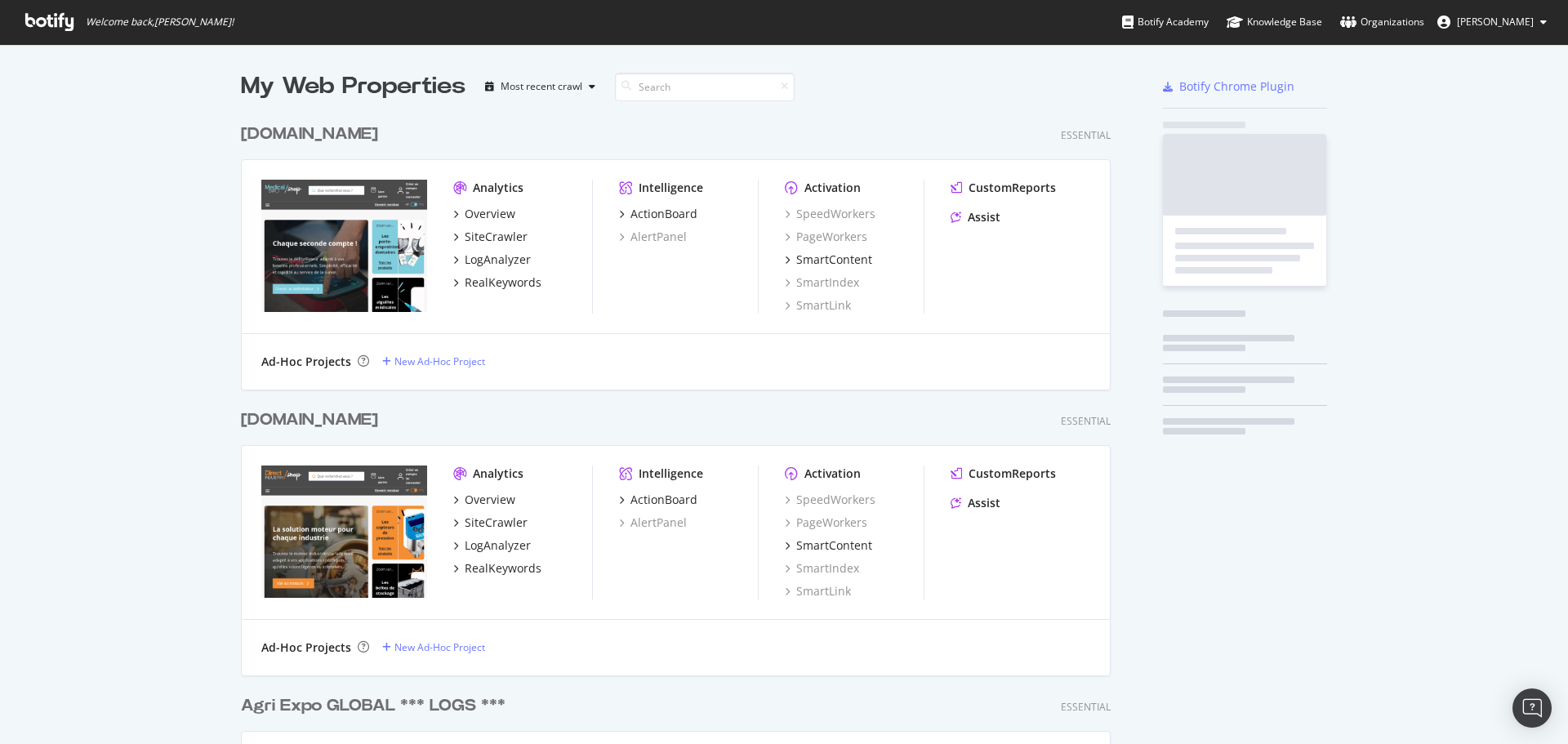
scroll to position [2275, 871]
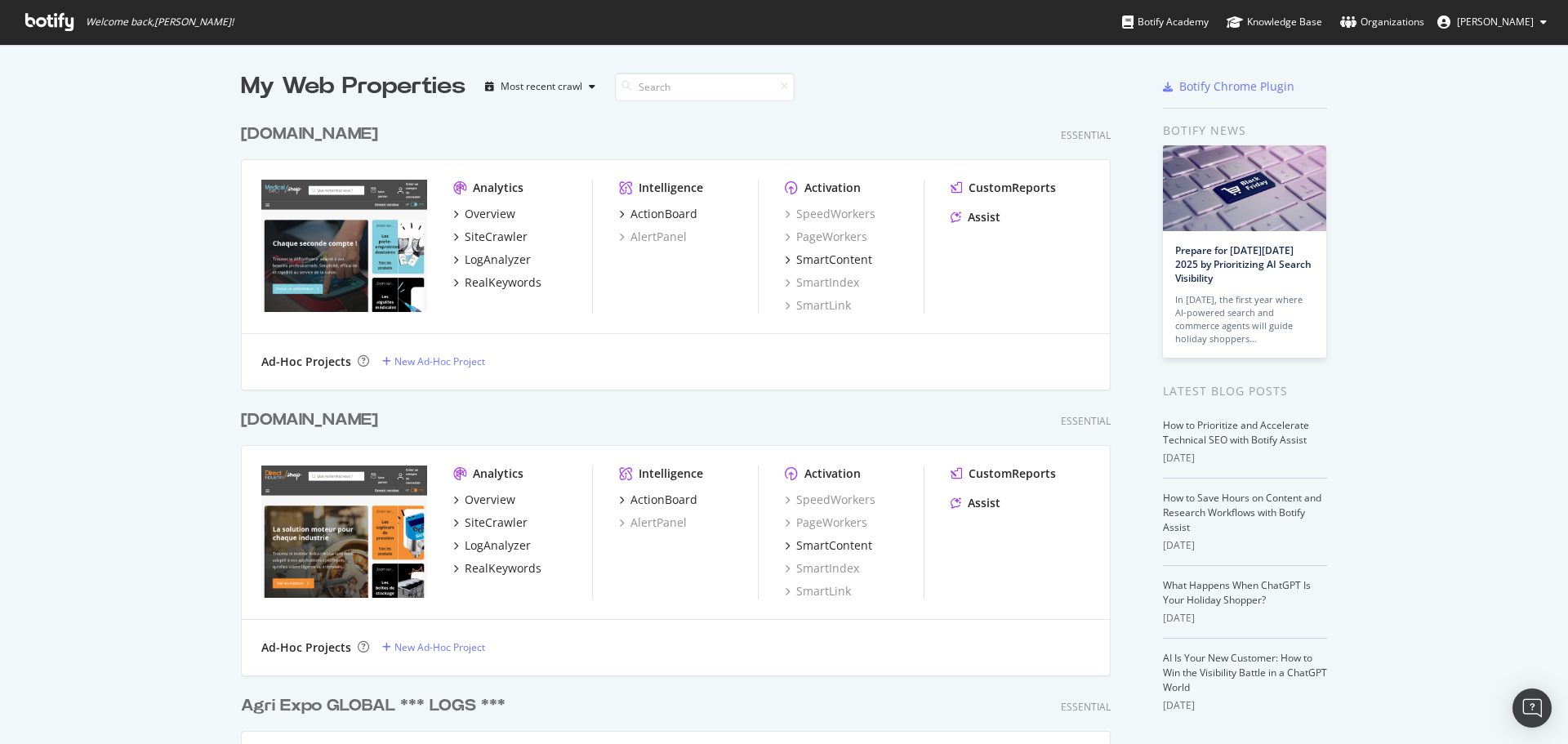
click at [347, 417] on div "[DOMAIN_NAME]" at bounding box center [309, 420] width 137 height 24
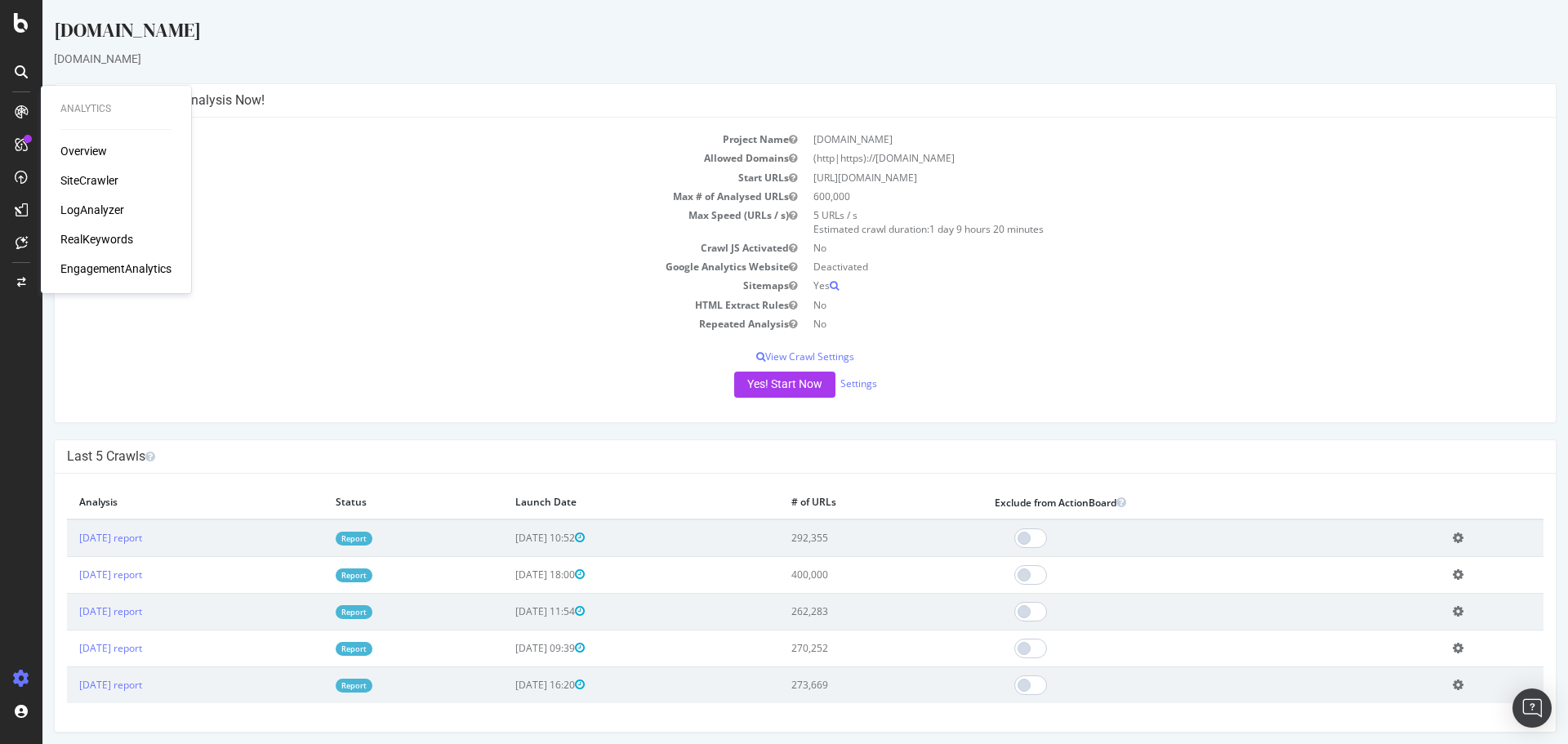
click at [80, 185] on div "SiteCrawler" at bounding box center [89, 180] width 58 height 16
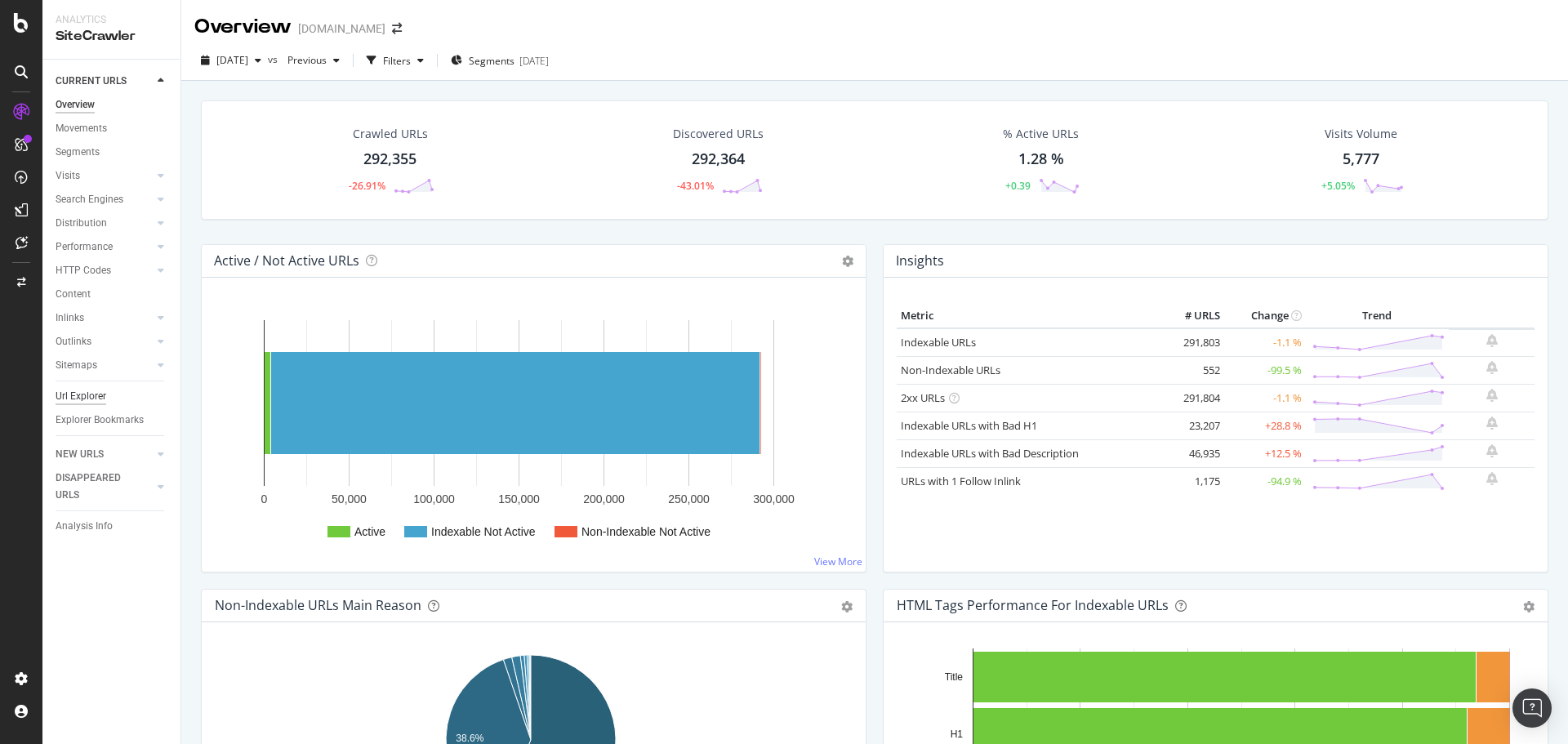
click at [85, 388] on div "Url Explorer" at bounding box center [81, 396] width 51 height 17
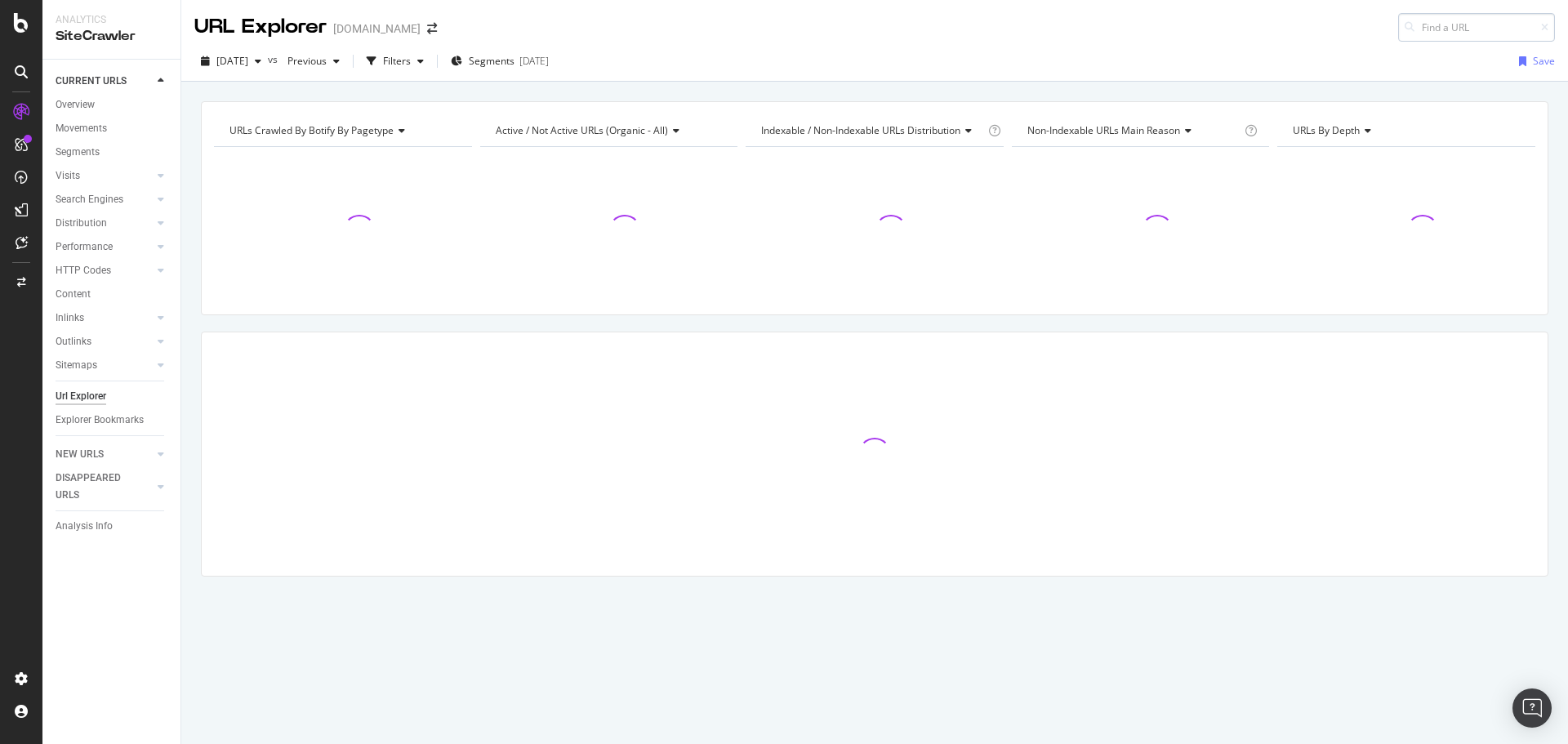
click at [1461, 21] on input at bounding box center [1477, 27] width 157 height 29
type input "[URL][DOMAIN_NAME]"
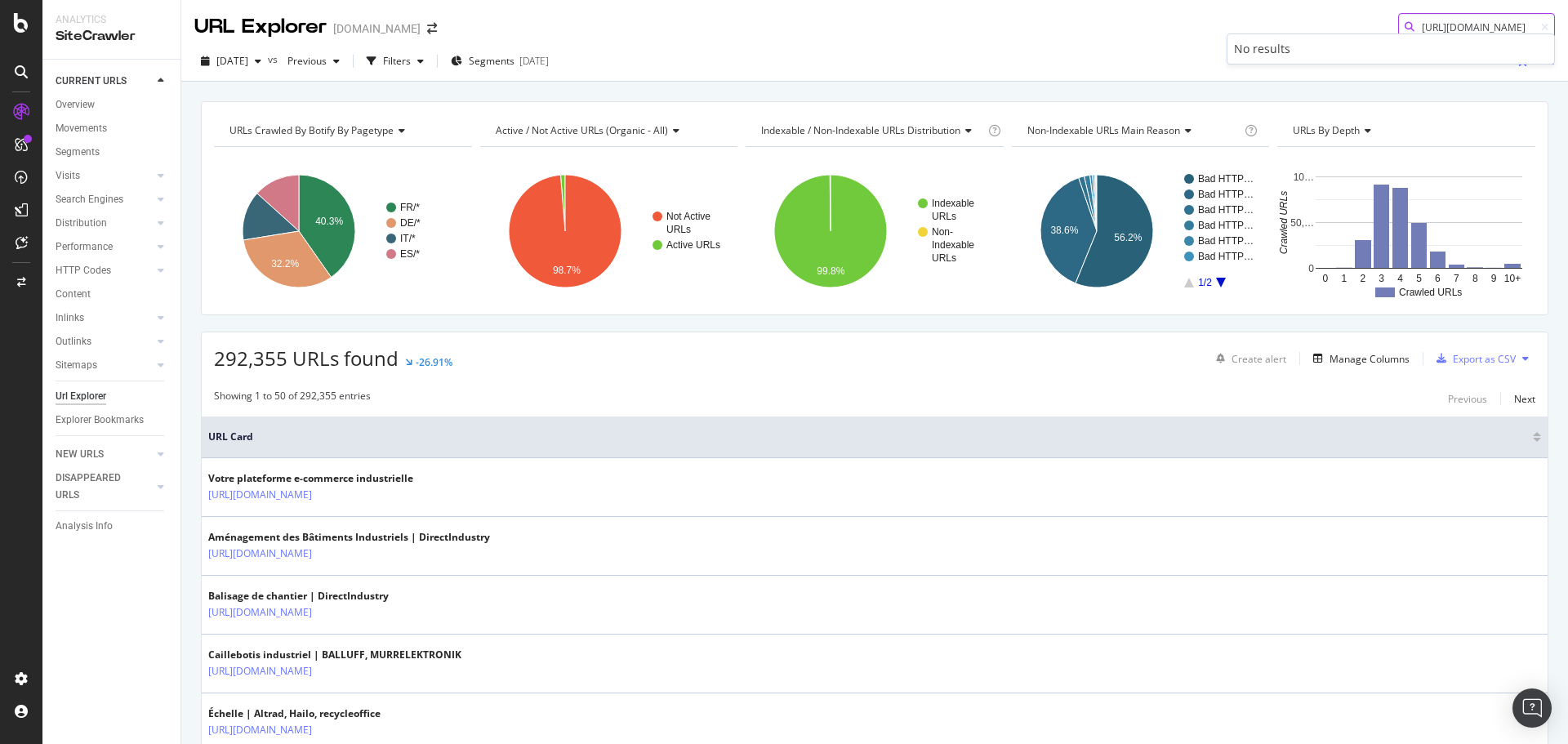
scroll to position [0, 0]
click at [1477, 26] on input "[URL][DOMAIN_NAME]" at bounding box center [1477, 27] width 157 height 29
paste input "[URL][DOMAIN_NAME]"
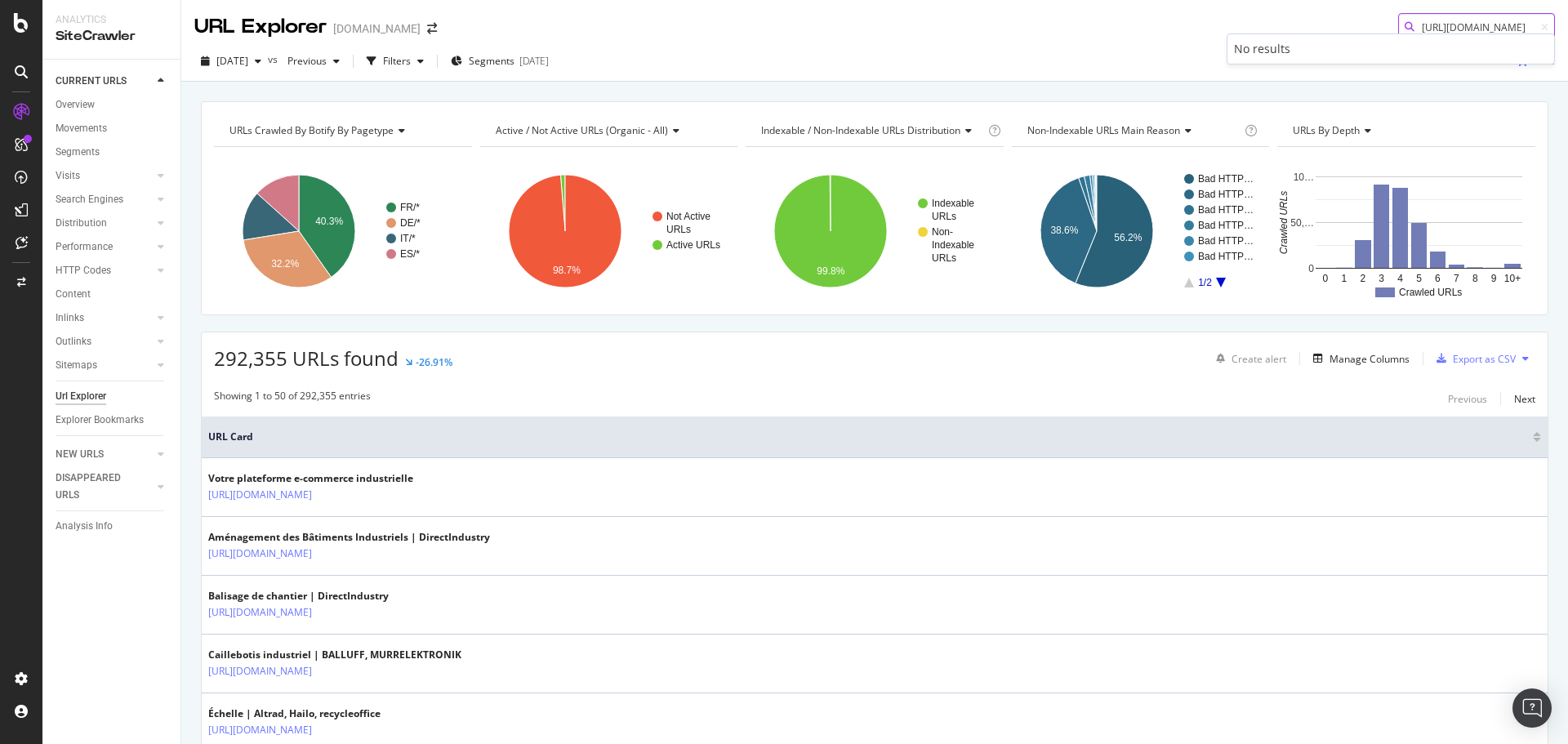
scroll to position [0, 120]
type input "[URL][DOMAIN_NAME]"
